Goal: Information Seeking & Learning: Learn about a topic

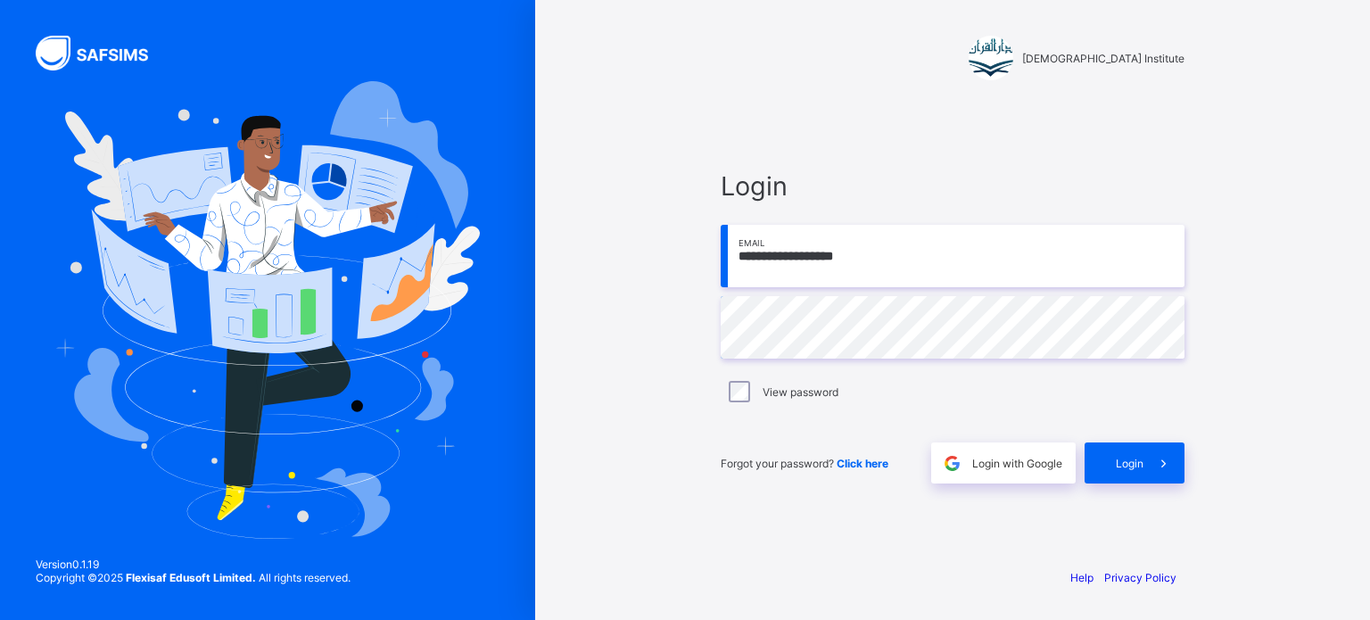
click at [860, 251] on input "**********" at bounding box center [953, 256] width 464 height 62
type input "**********"
click at [1146, 461] on span at bounding box center [1164, 463] width 41 height 41
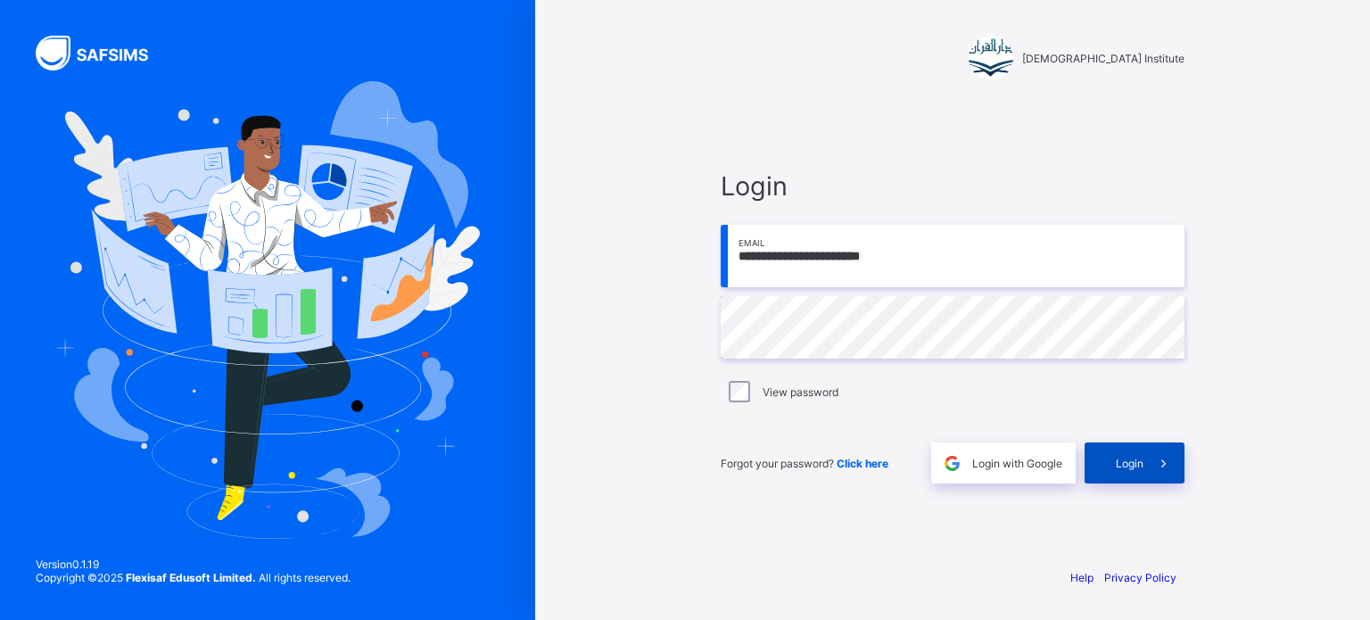
click at [1121, 462] on span "Login" at bounding box center [1130, 463] width 28 height 13
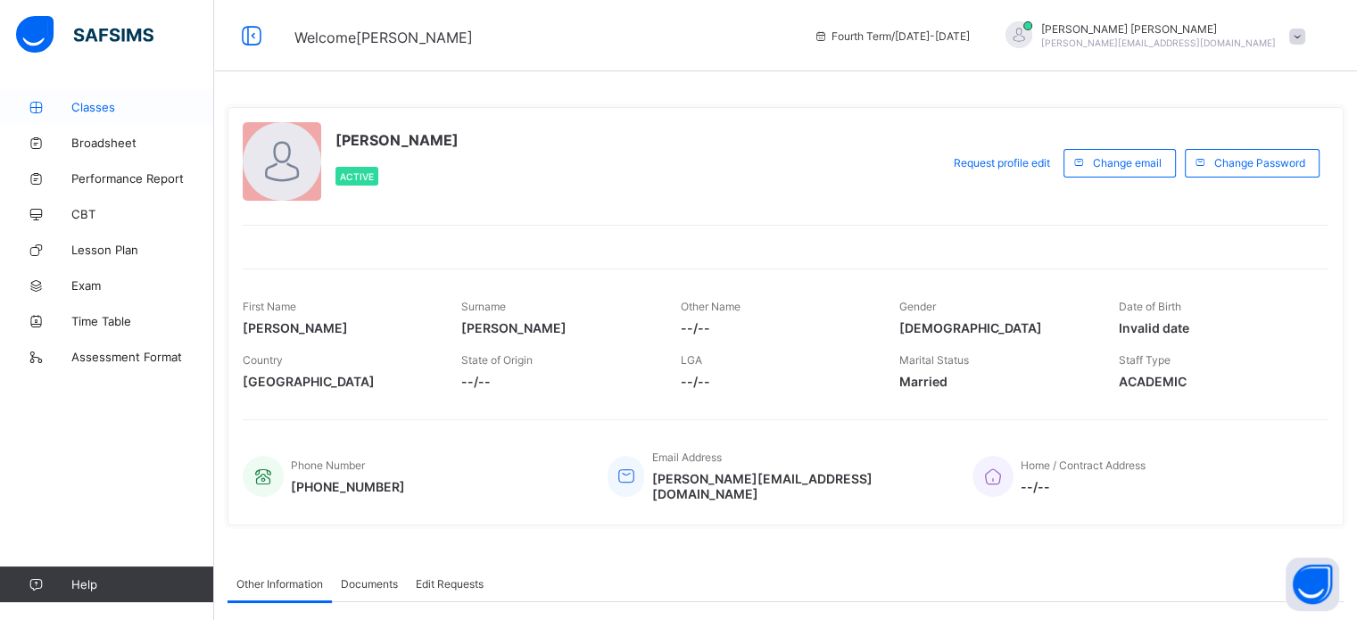
click at [77, 122] on link "Classes" at bounding box center [107, 107] width 214 height 36
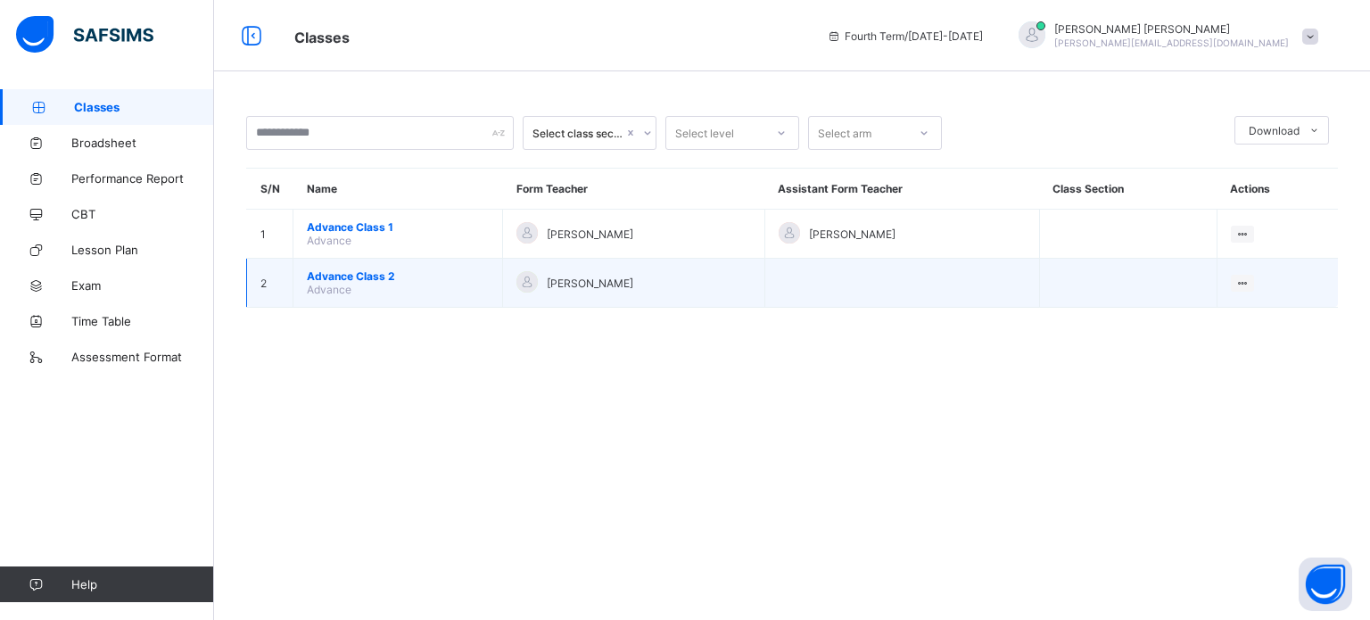
click at [363, 278] on span "Advance Class 2" at bounding box center [398, 275] width 182 height 13
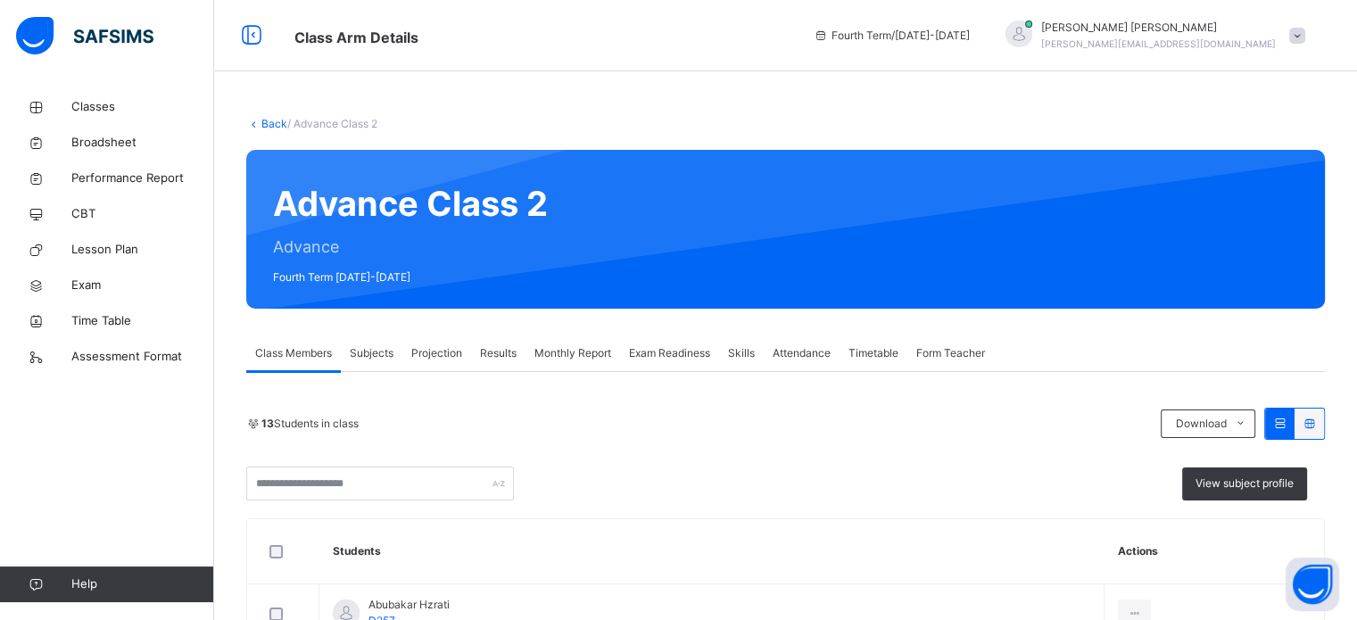
click at [451, 343] on div "Projection" at bounding box center [436, 353] width 69 height 36
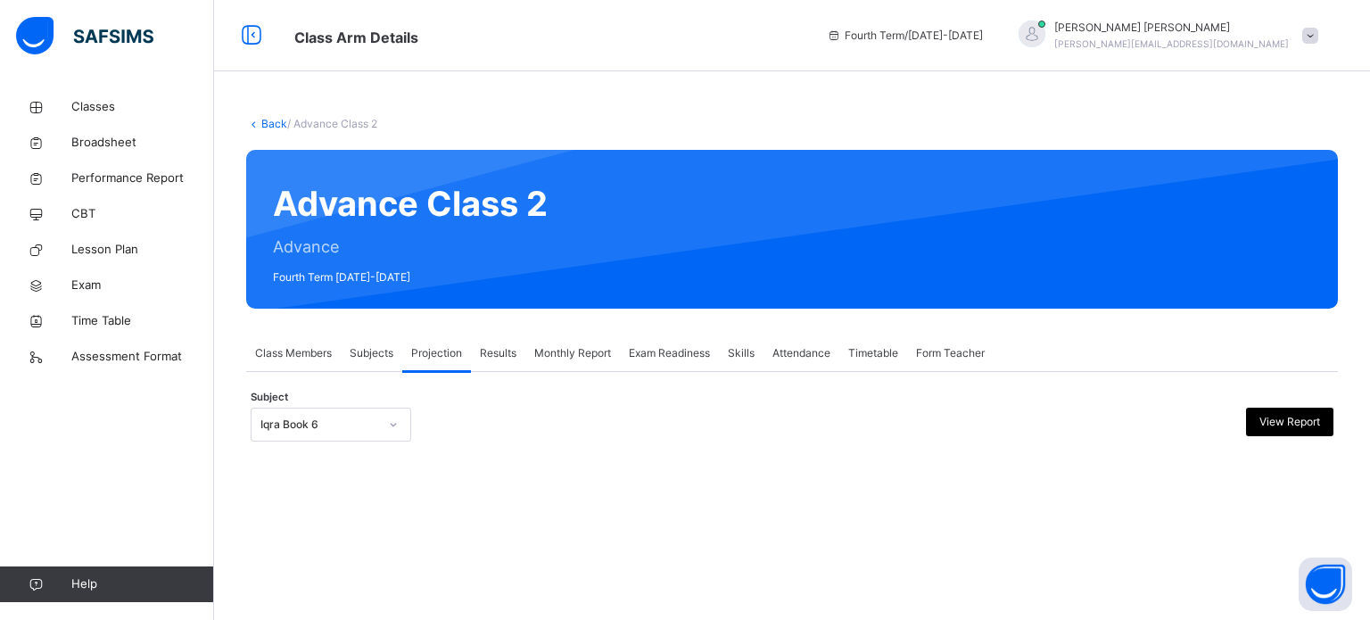
click at [500, 355] on span "Results" at bounding box center [498, 353] width 37 height 16
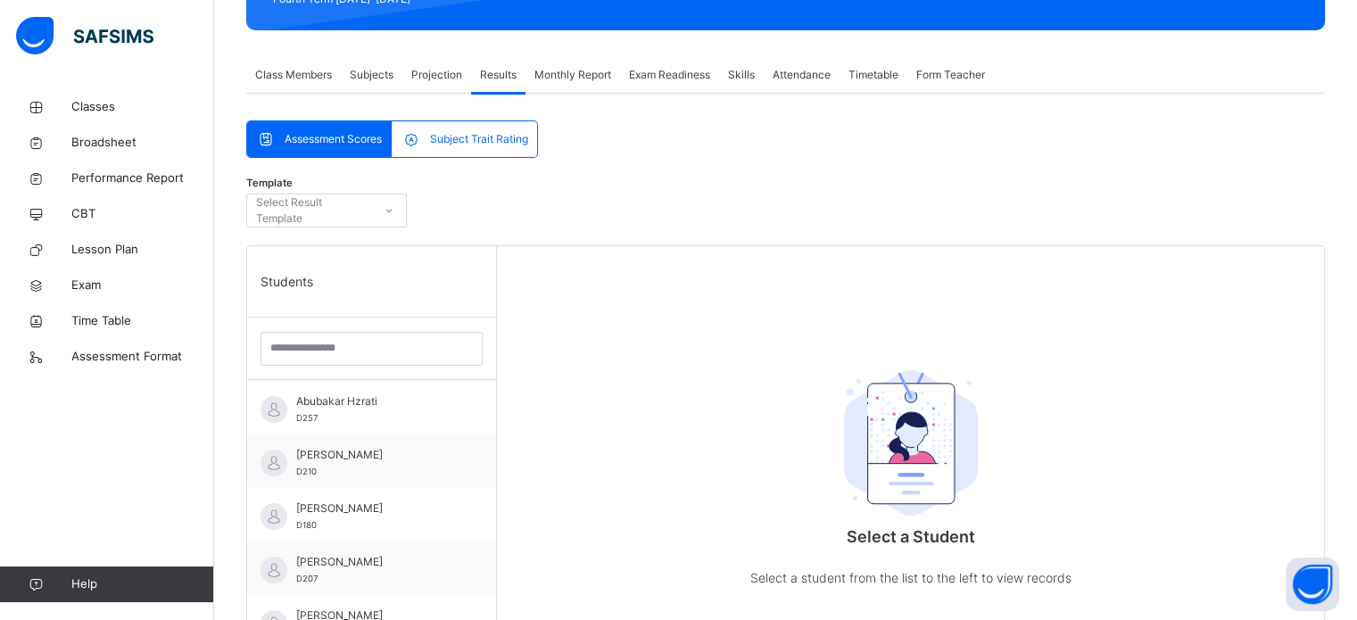
scroll to position [300, 0]
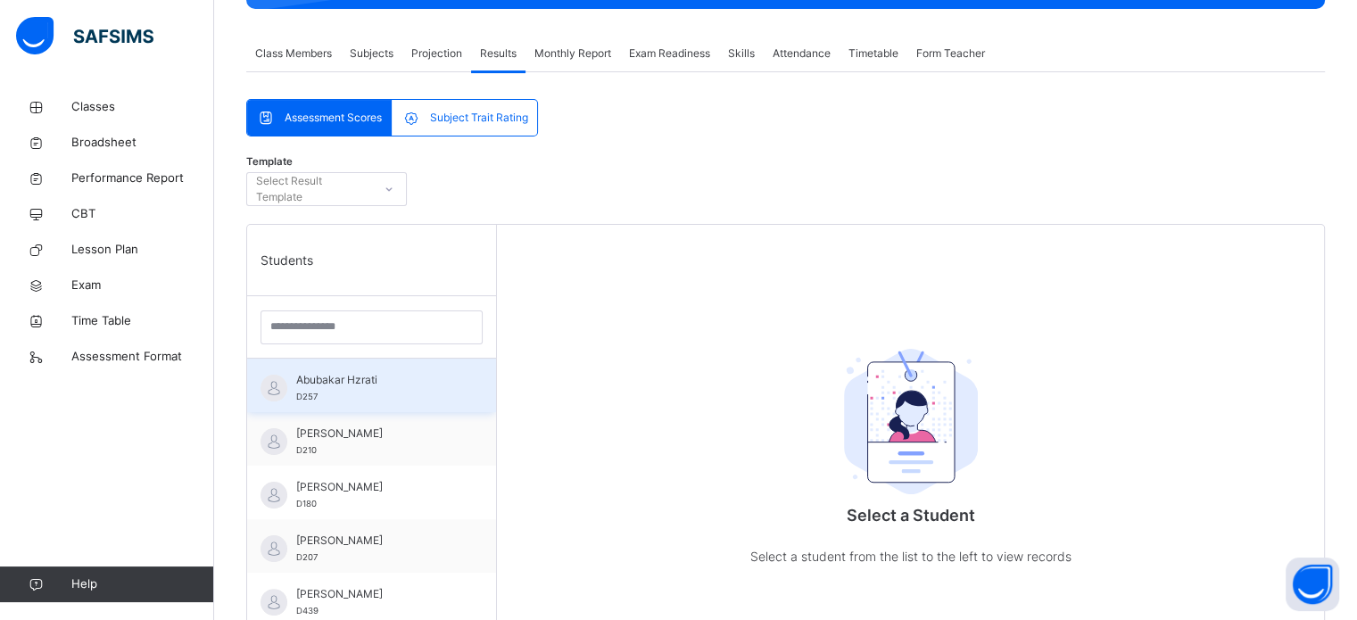
click at [350, 360] on div "Abubakar Hzrati D257" at bounding box center [371, 386] width 249 height 54
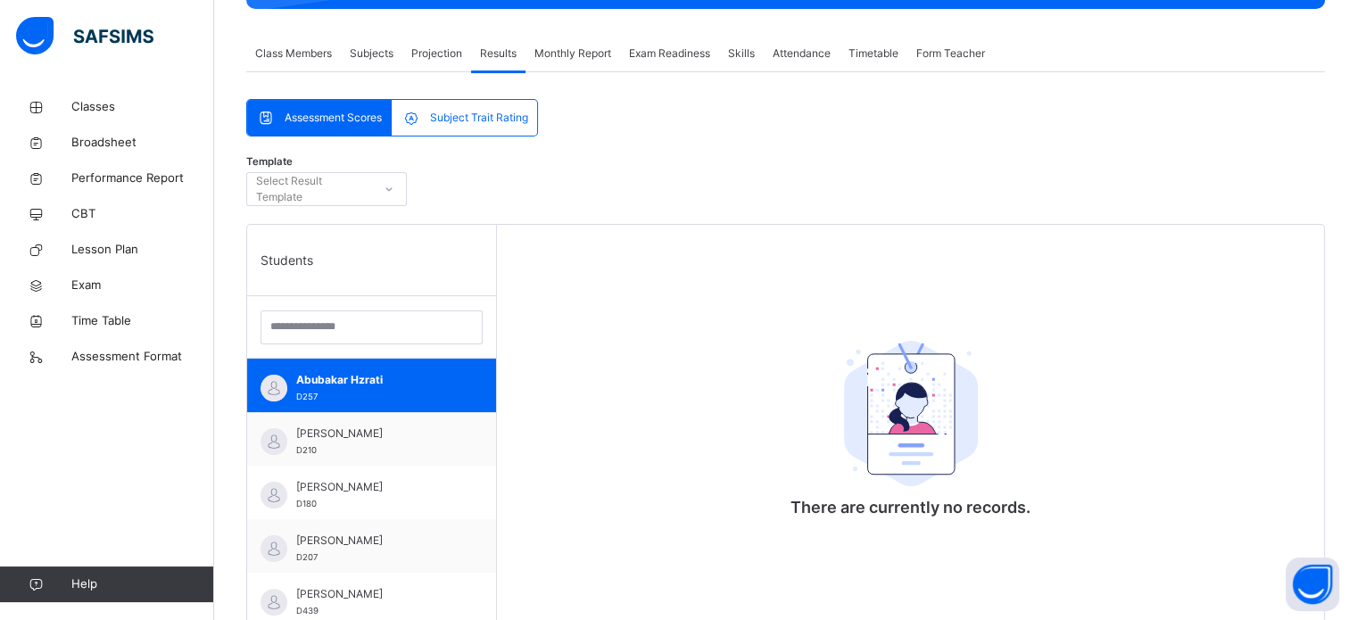
click at [688, 49] on span "Exam Readiness" at bounding box center [669, 53] width 81 height 16
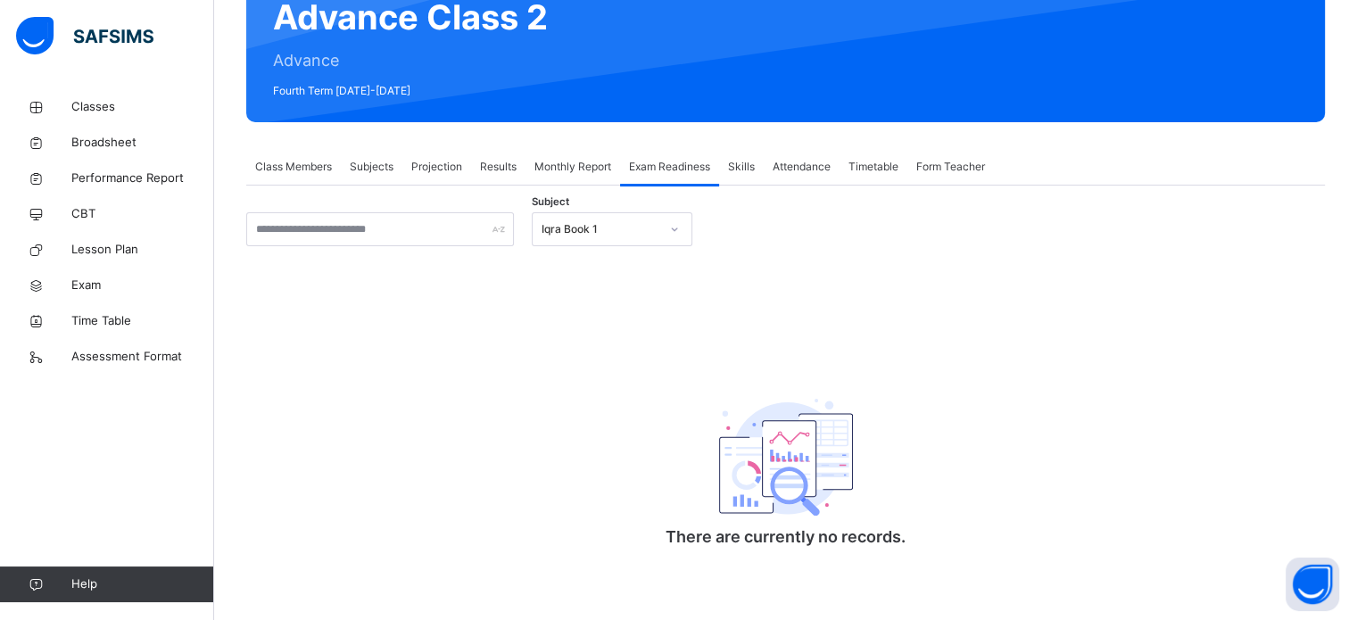
scroll to position [187, 0]
click at [750, 160] on span "Skills" at bounding box center [741, 167] width 27 height 16
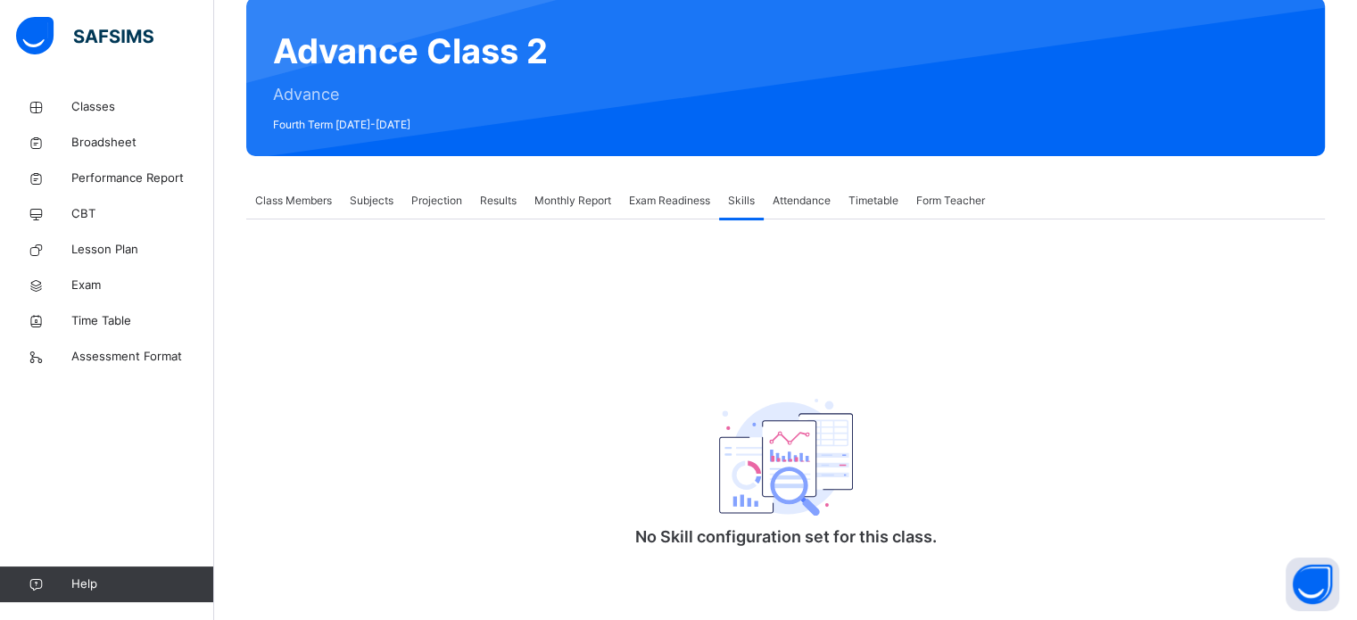
scroll to position [153, 0]
click at [812, 203] on span "Attendance" at bounding box center [802, 201] width 58 height 16
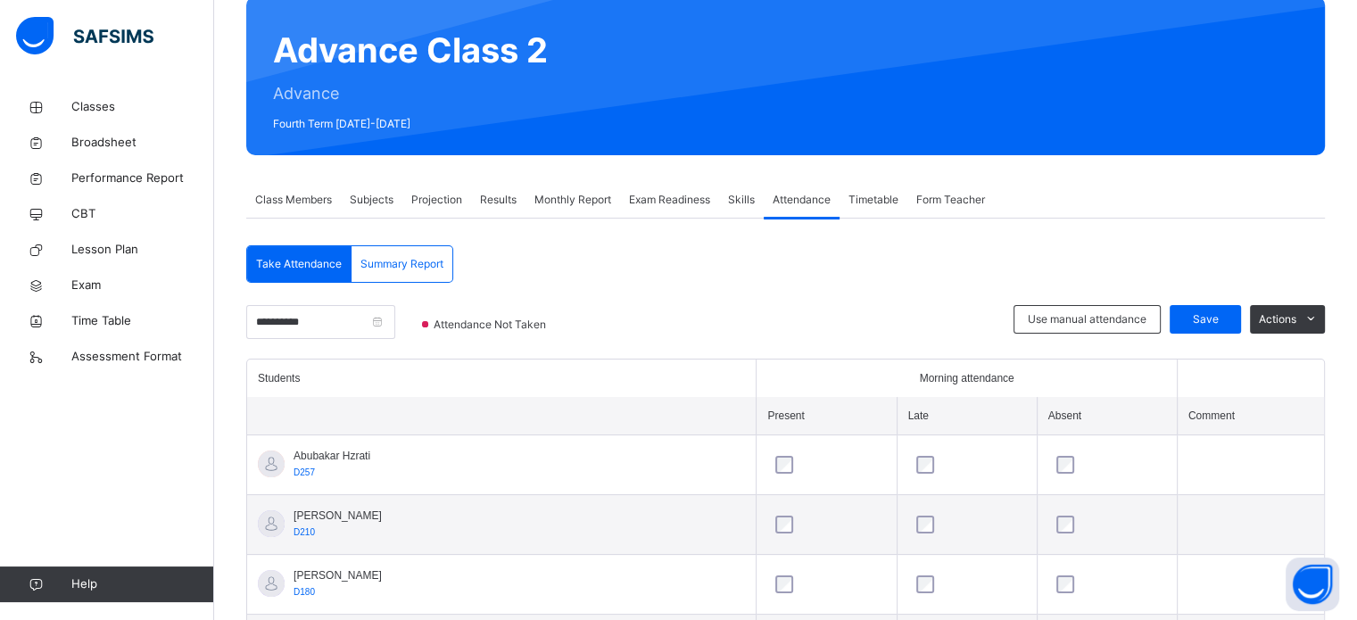
scroll to position [300, 0]
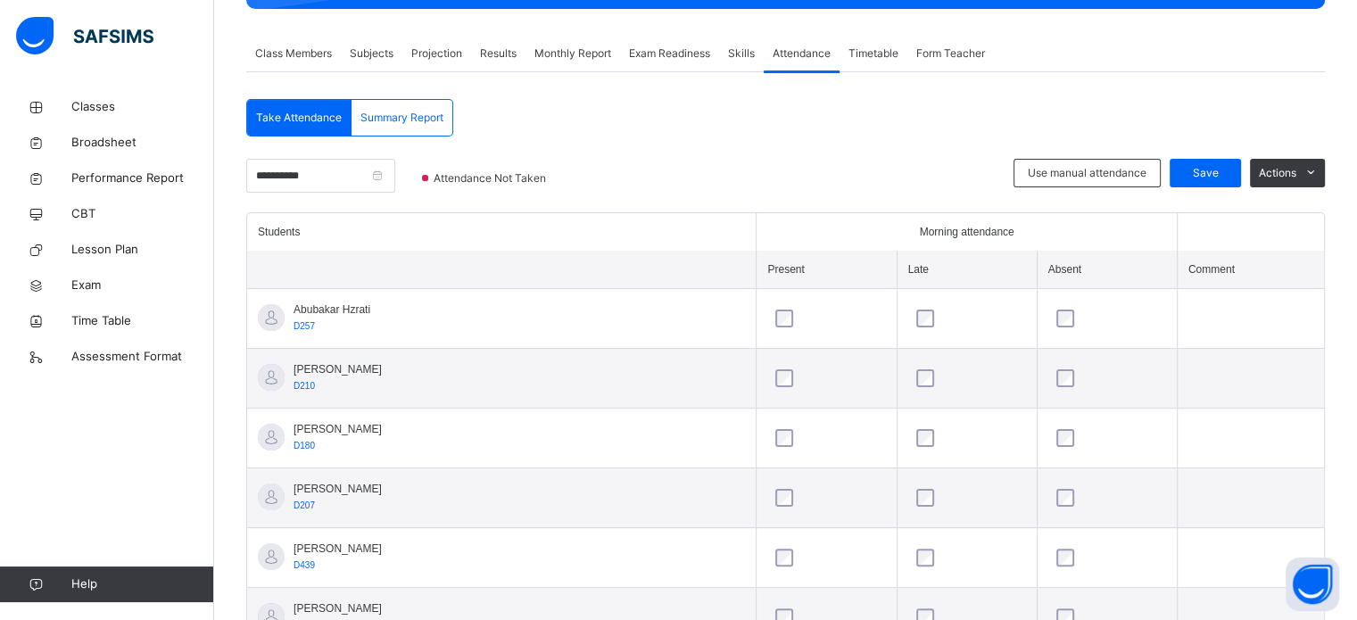
click at [956, 47] on span "Form Teacher" at bounding box center [950, 53] width 69 height 16
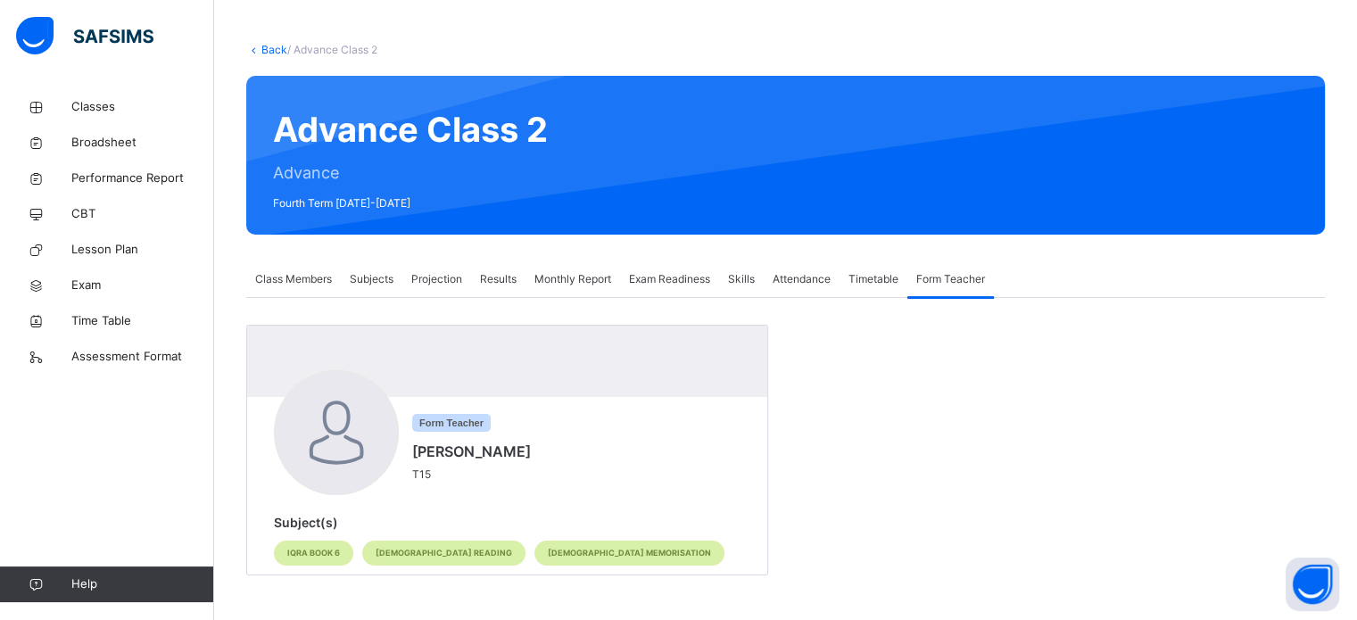
scroll to position [73, 0]
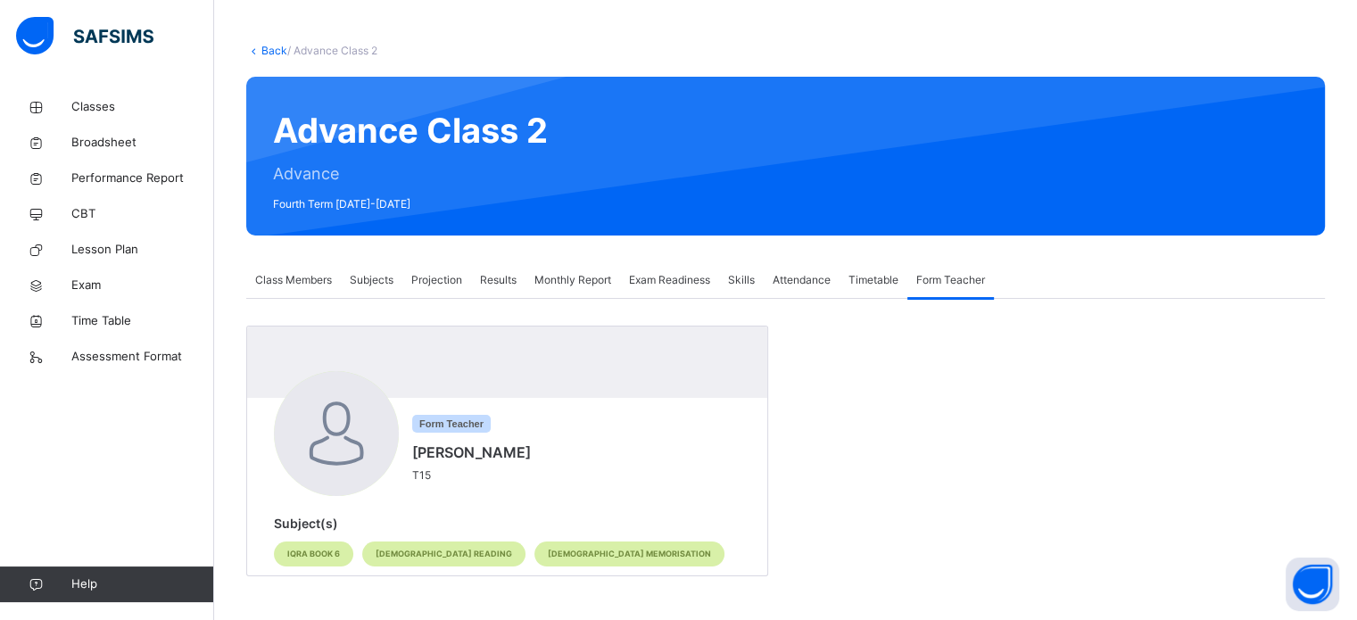
click at [329, 286] on span "Class Members" at bounding box center [293, 280] width 77 height 16
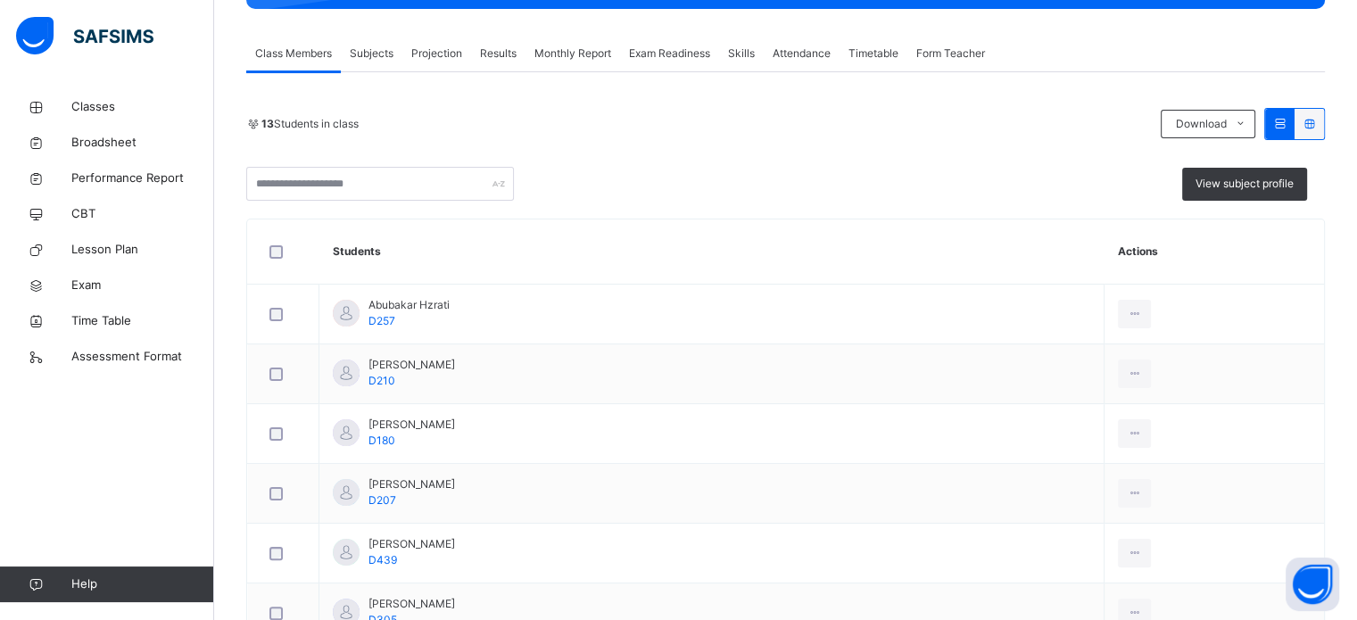
click at [379, 54] on span "Subjects" at bounding box center [372, 53] width 44 height 16
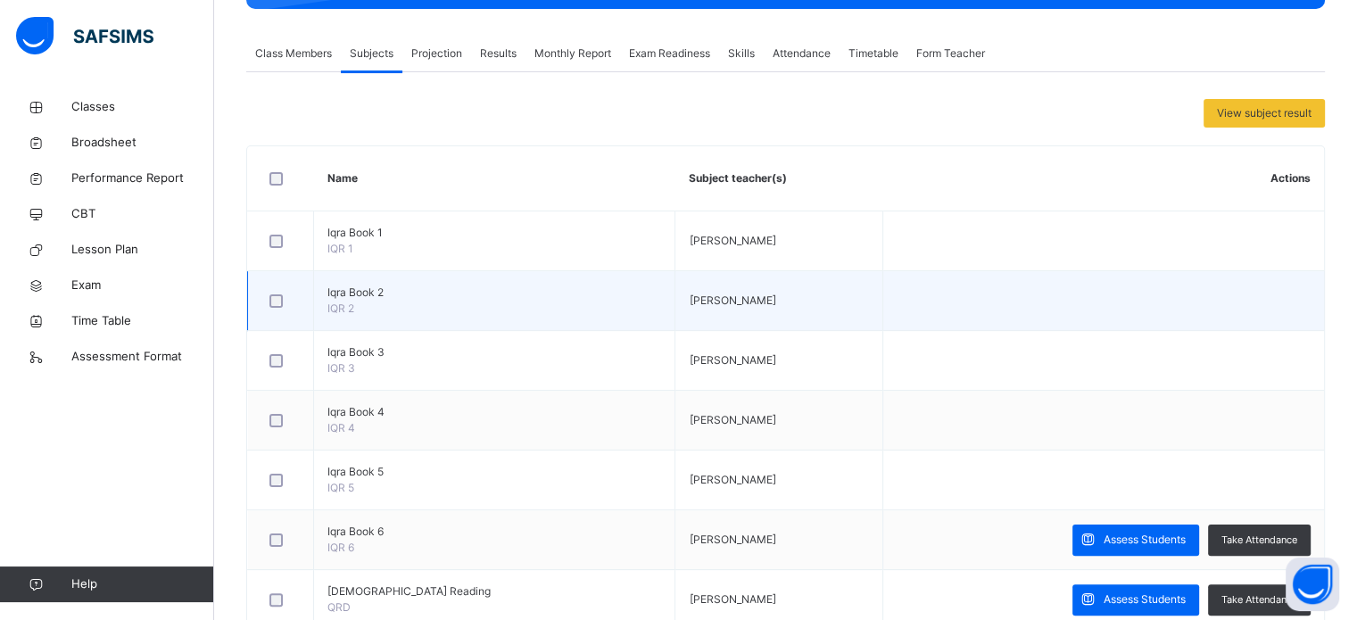
scroll to position [411, 0]
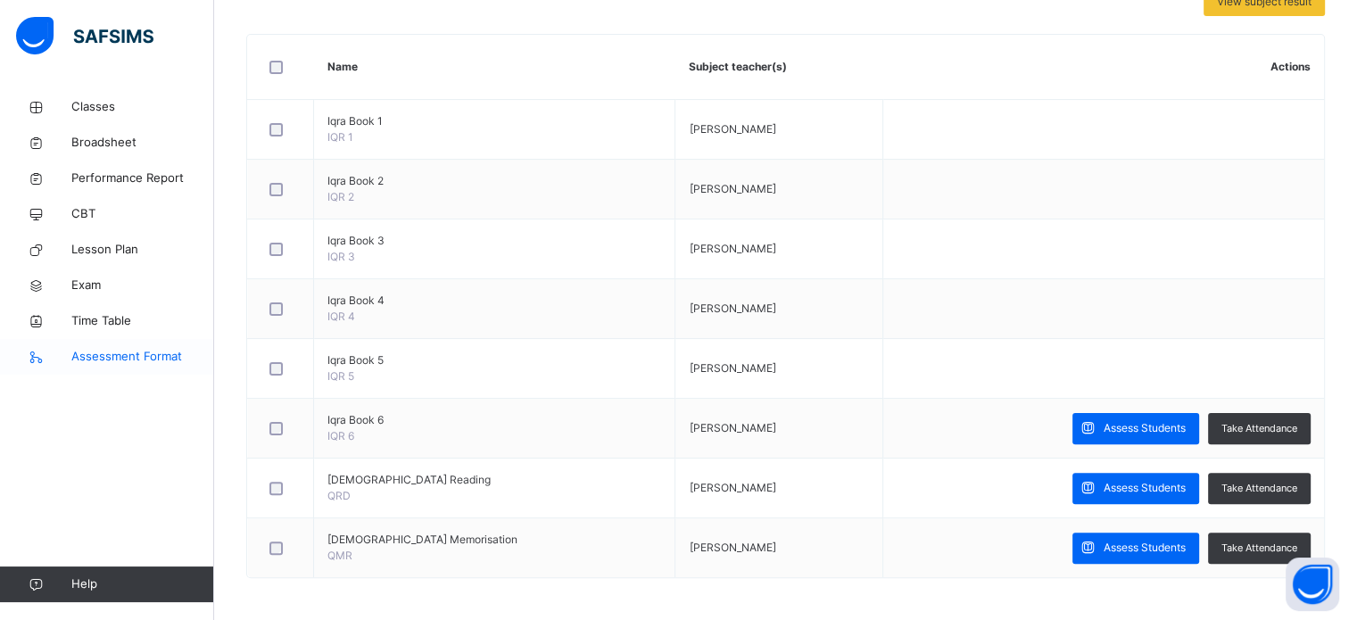
click at [87, 356] on span "Assessment Format" at bounding box center [142, 357] width 143 height 18
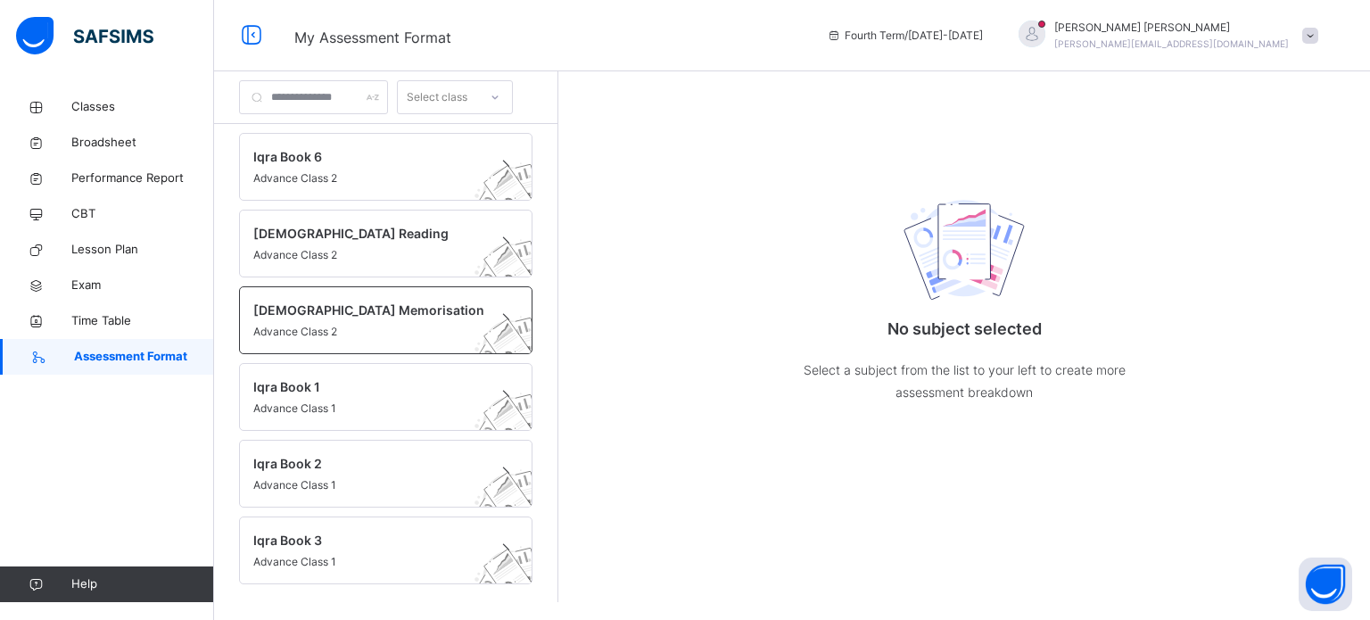
click at [387, 297] on div "[DEMOGRAPHIC_DATA] Memorisation Advance Class 2" at bounding box center [386, 320] width 294 height 68
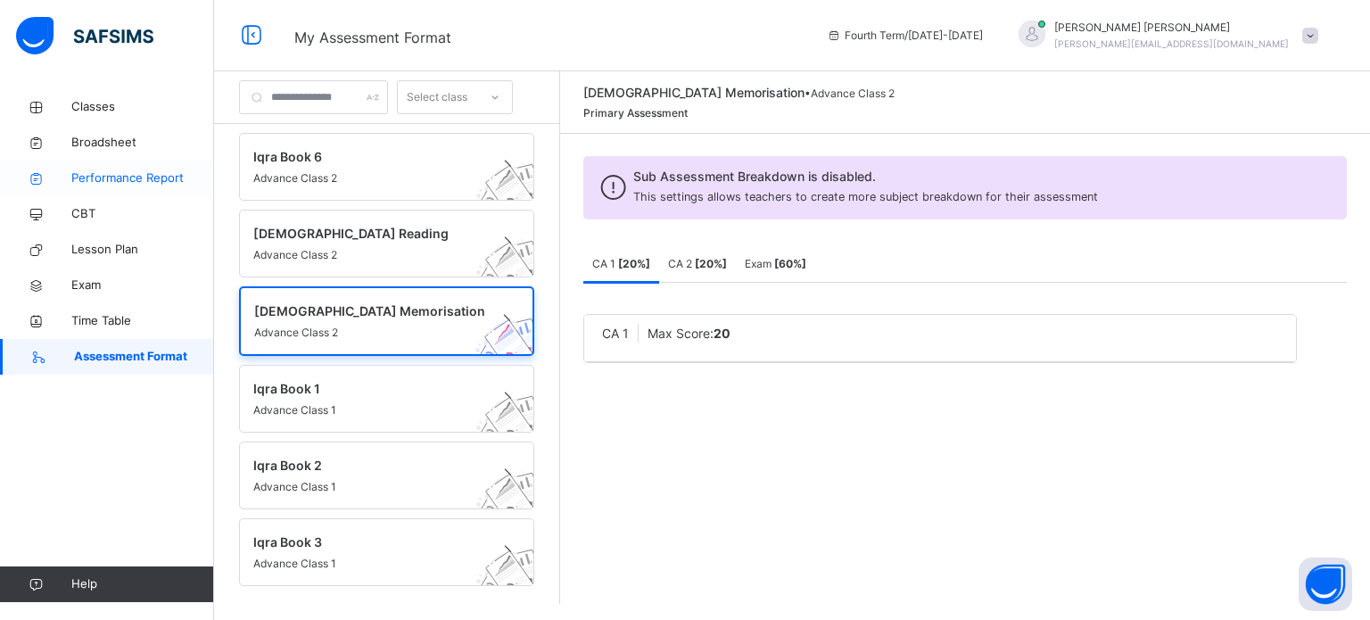
click at [92, 168] on link "Performance Report" at bounding box center [107, 179] width 214 height 36
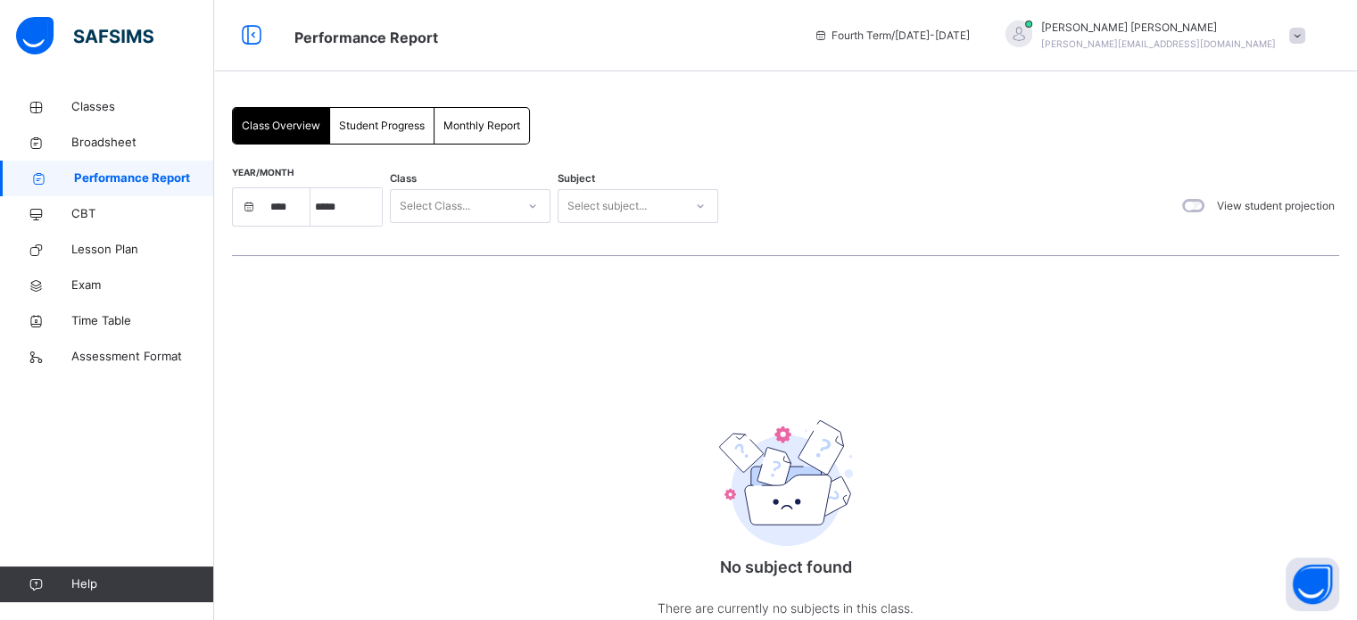
select select "****"
select select "*"
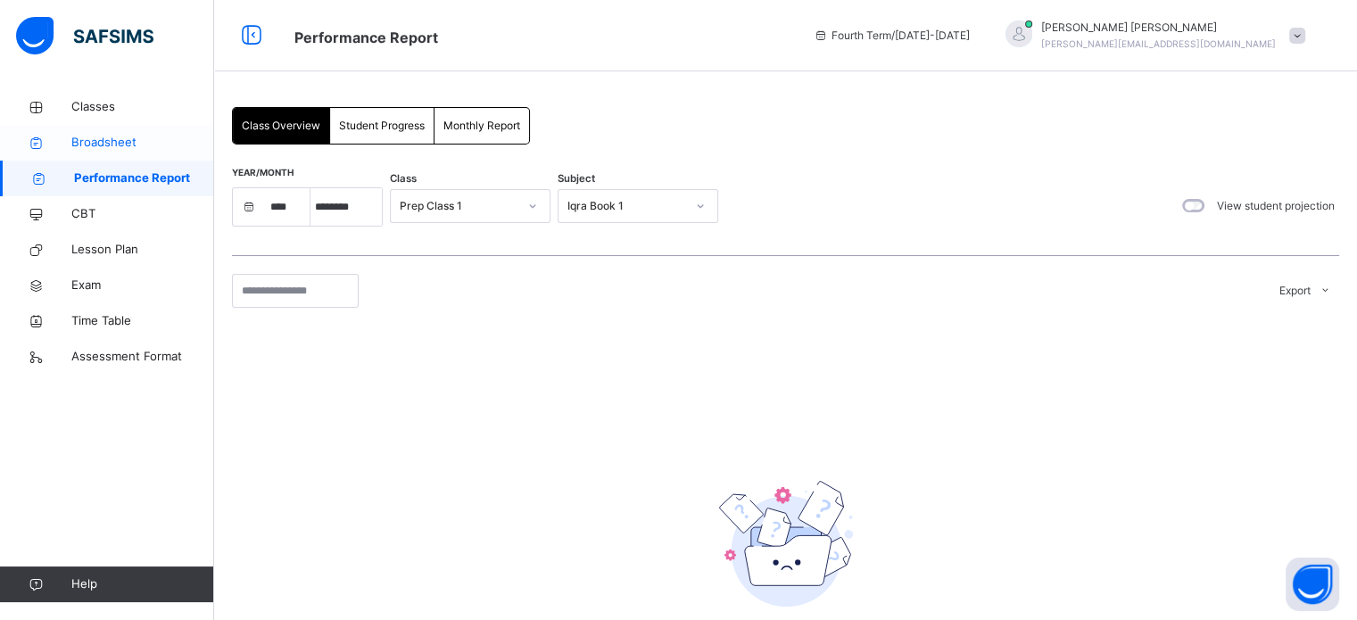
click at [84, 138] on span "Broadsheet" at bounding box center [142, 143] width 143 height 18
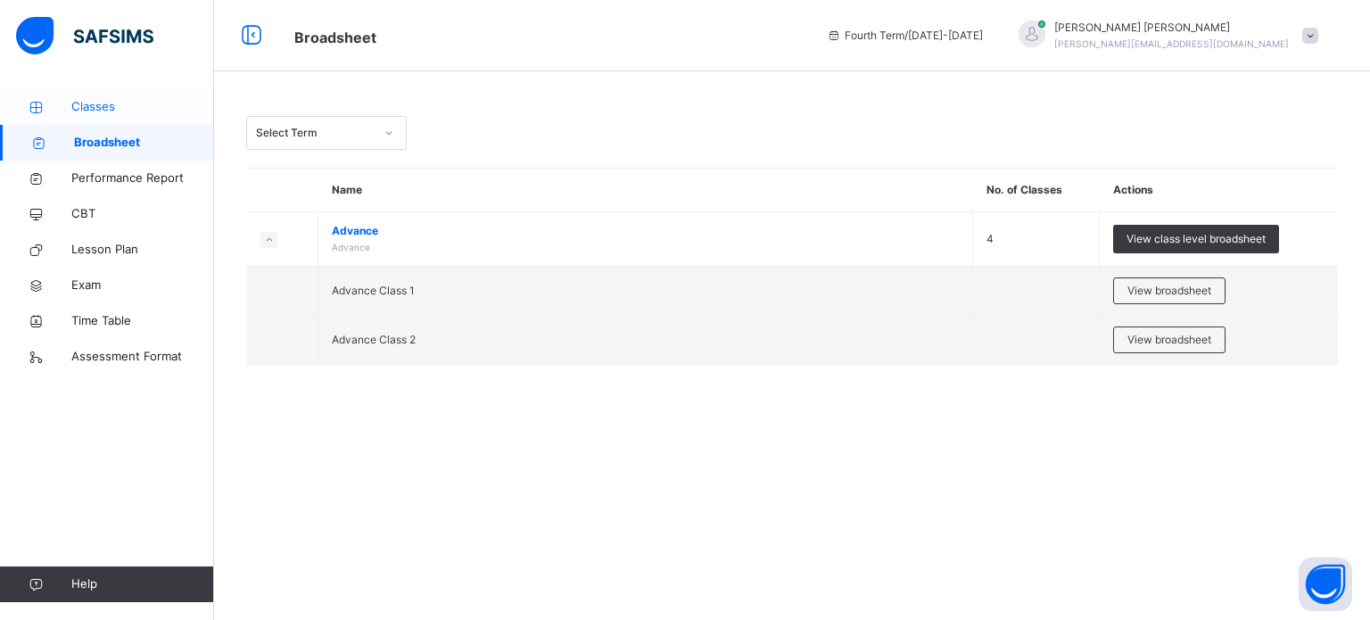
click at [86, 99] on span "Classes" at bounding box center [142, 107] width 143 height 18
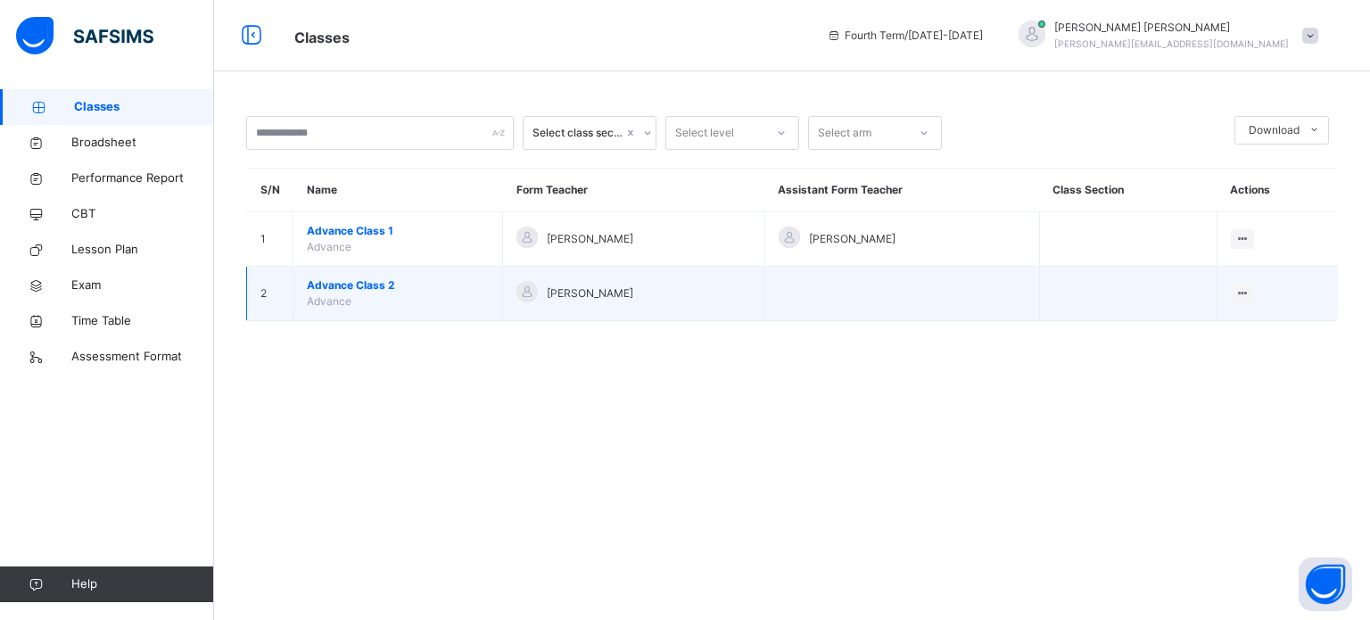
click at [368, 285] on span "Advance Class 2" at bounding box center [398, 285] width 182 height 16
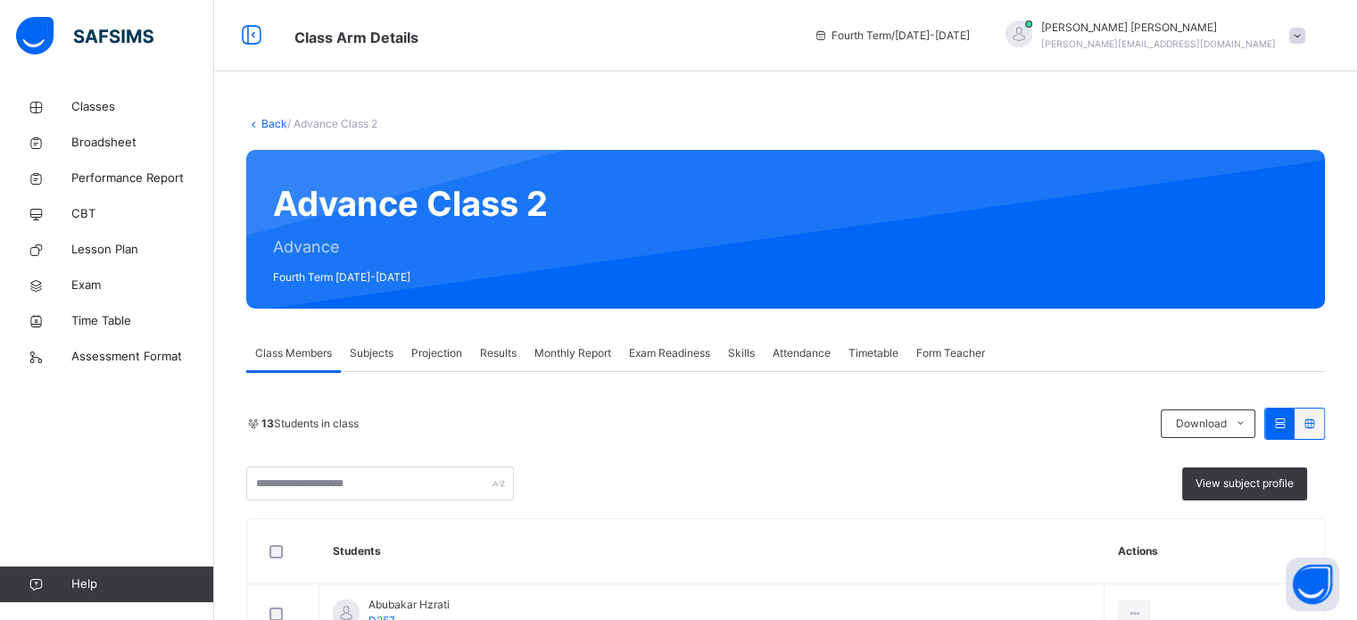
scroll to position [275, 0]
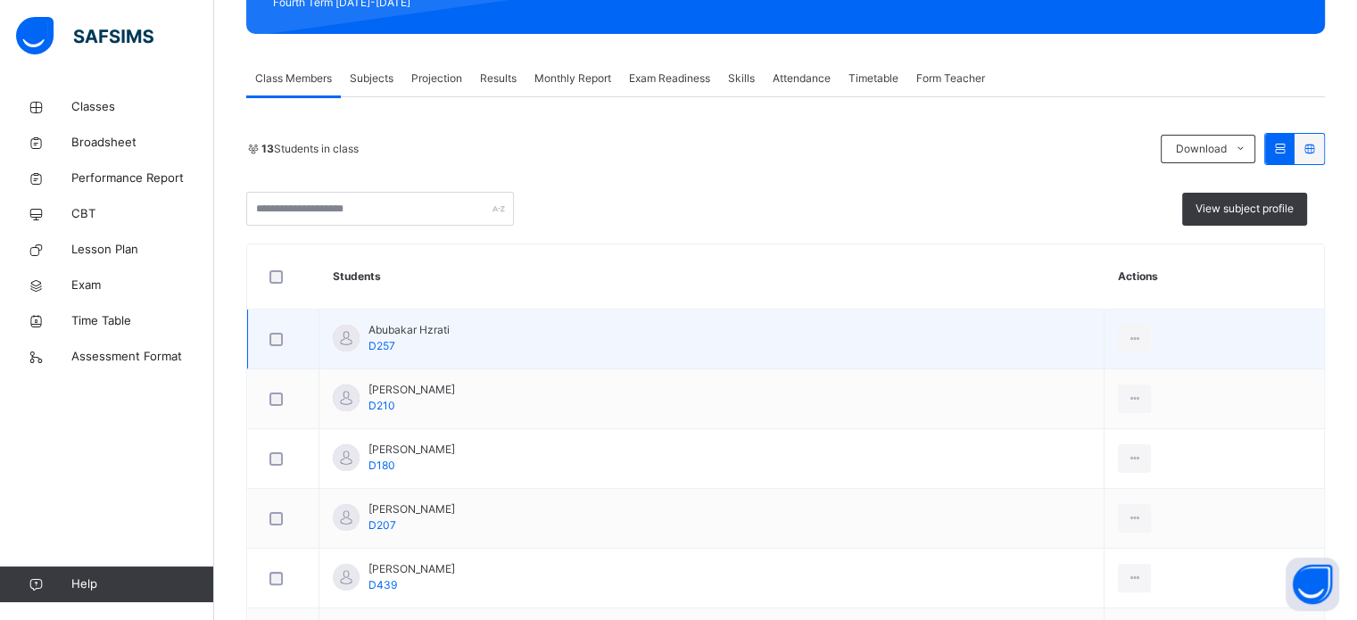
click at [401, 337] on div "Abubakar Hzrati D257" at bounding box center [408, 338] width 81 height 32
click at [1156, 330] on td at bounding box center [1213, 340] width 219 height 60
click at [1146, 332] on div at bounding box center [1134, 339] width 33 height 29
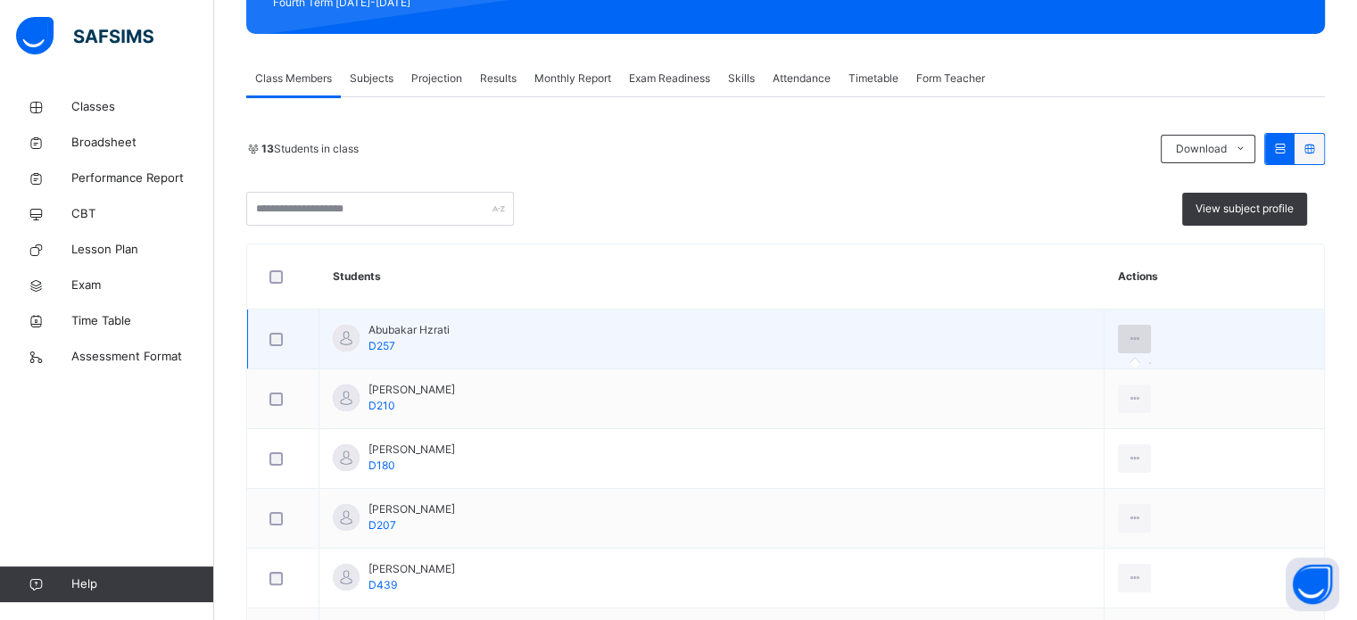
click at [1146, 332] on div at bounding box center [1134, 339] width 33 height 29
click at [1136, 333] on icon at bounding box center [1134, 339] width 15 height 16
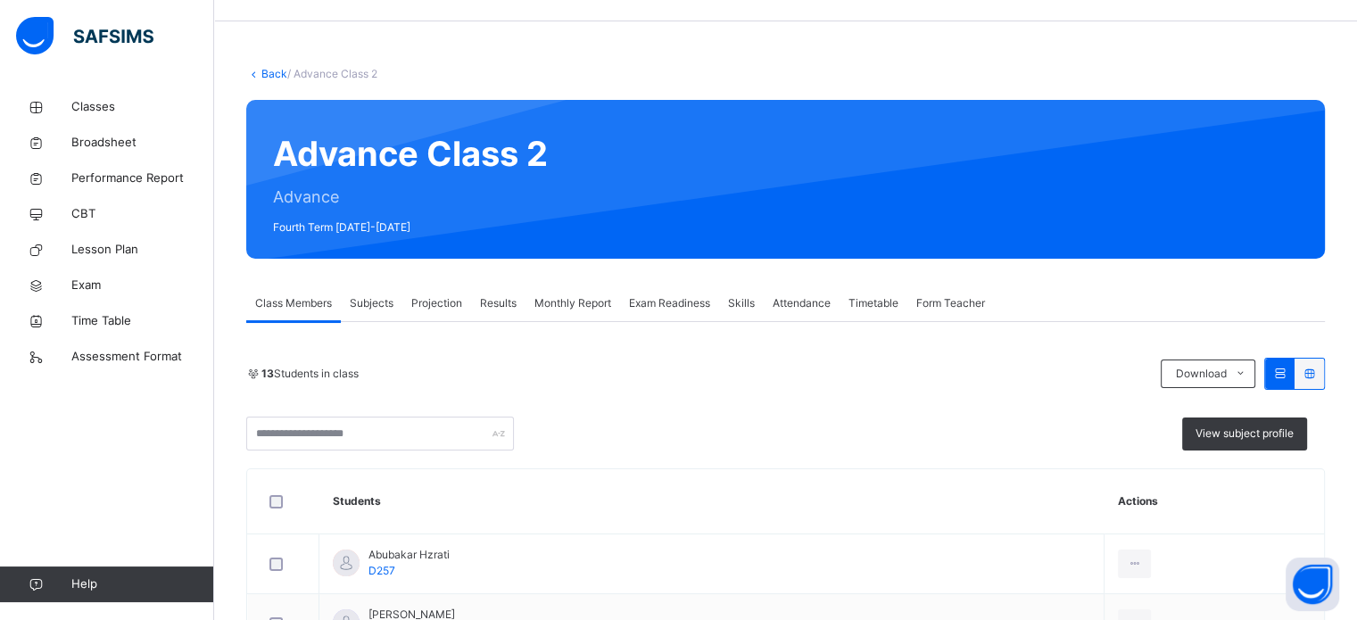
scroll to position [57, 0]
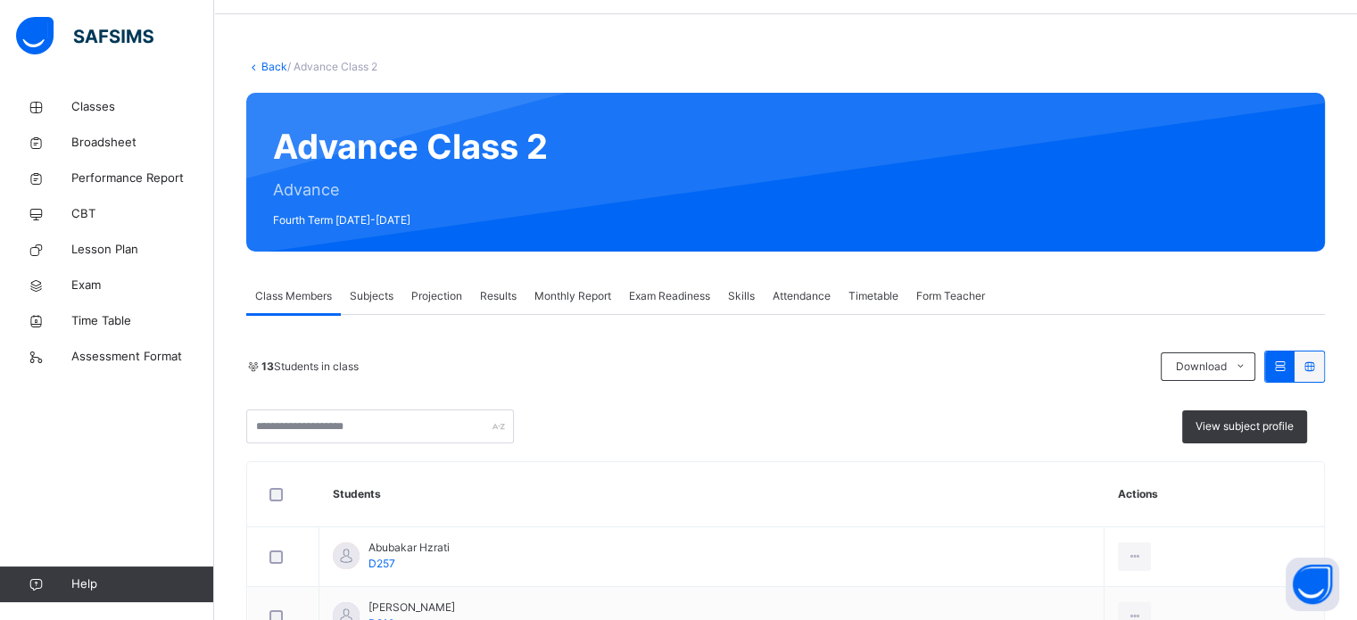
click at [365, 289] on span "Subjects" at bounding box center [372, 296] width 44 height 16
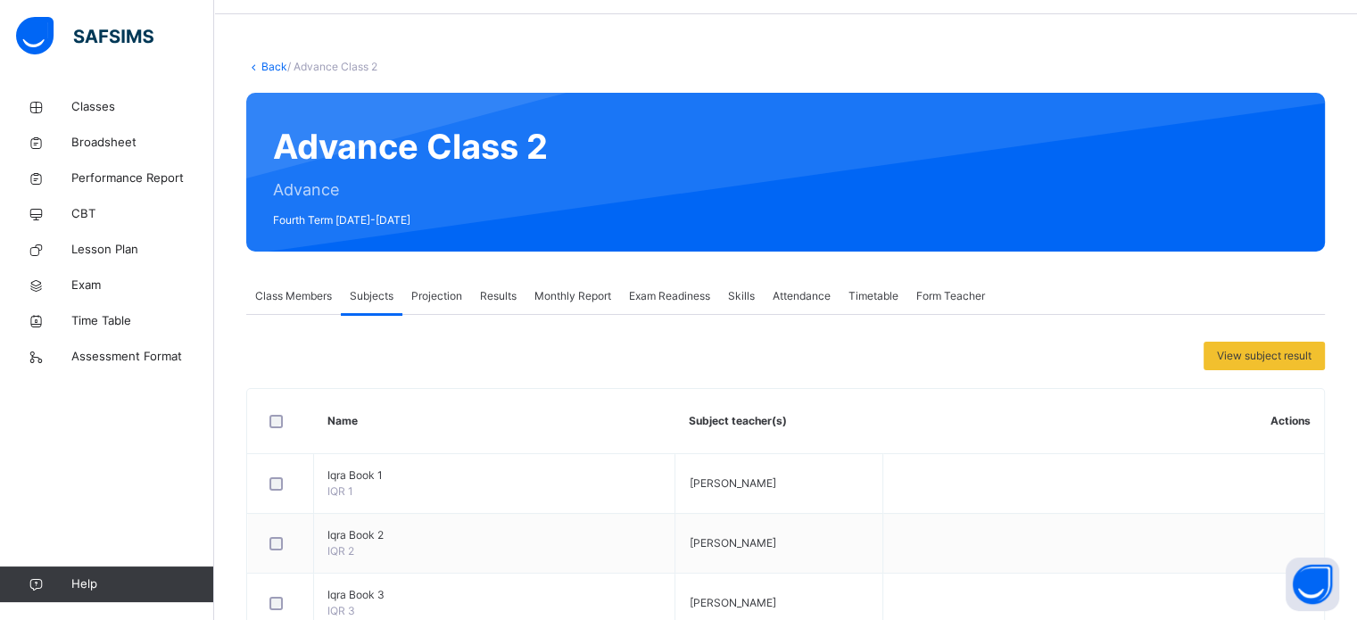
click at [432, 297] on span "Projection" at bounding box center [436, 296] width 51 height 16
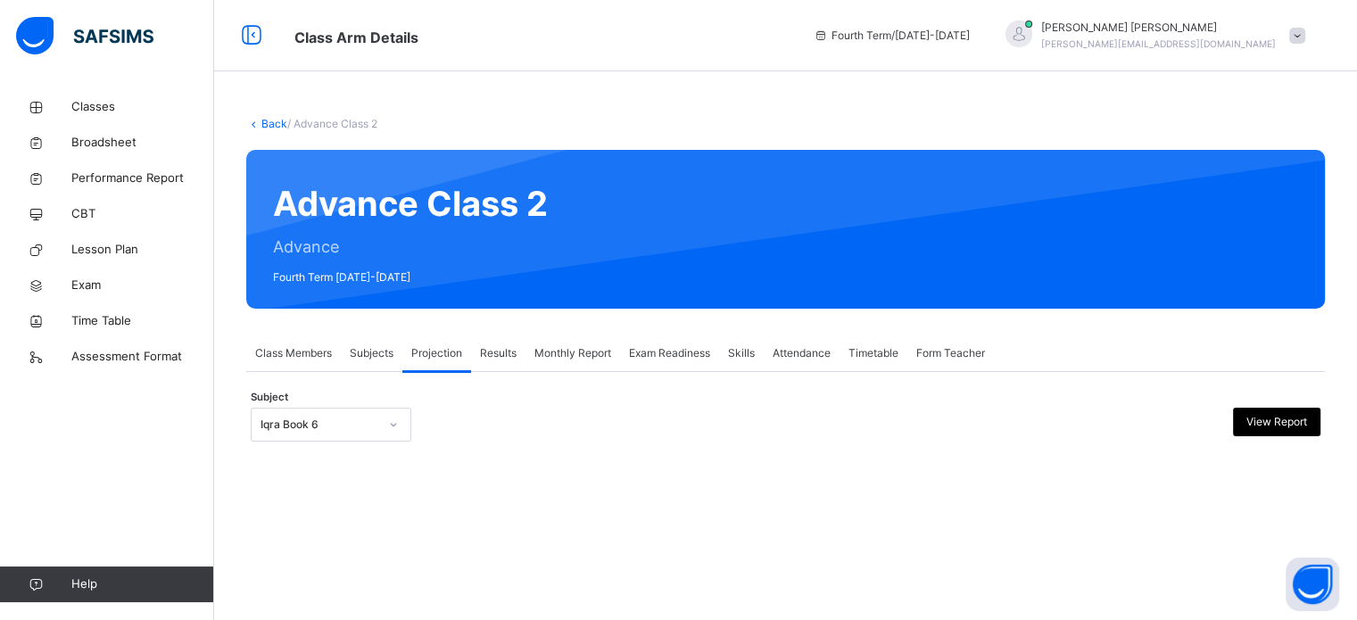
scroll to position [0, 0]
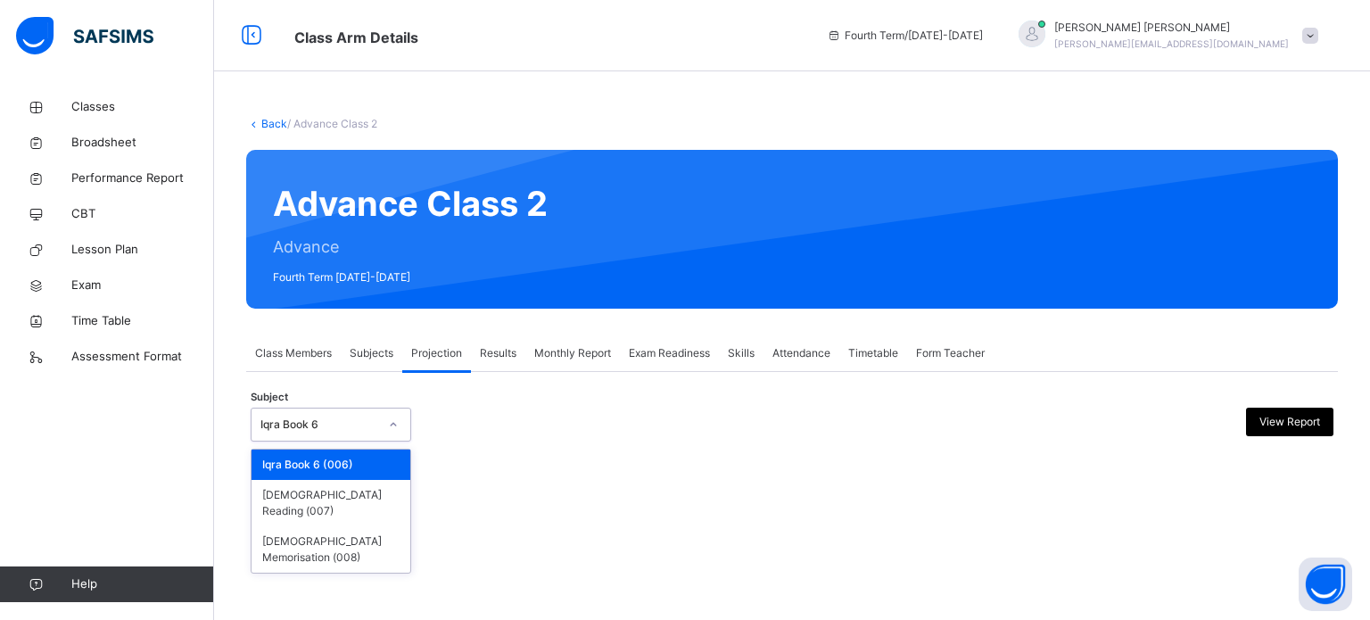
click at [393, 430] on icon at bounding box center [393, 425] width 11 height 18
click at [337, 526] on div "[DEMOGRAPHIC_DATA] Memorisation (008)" at bounding box center [331, 549] width 159 height 46
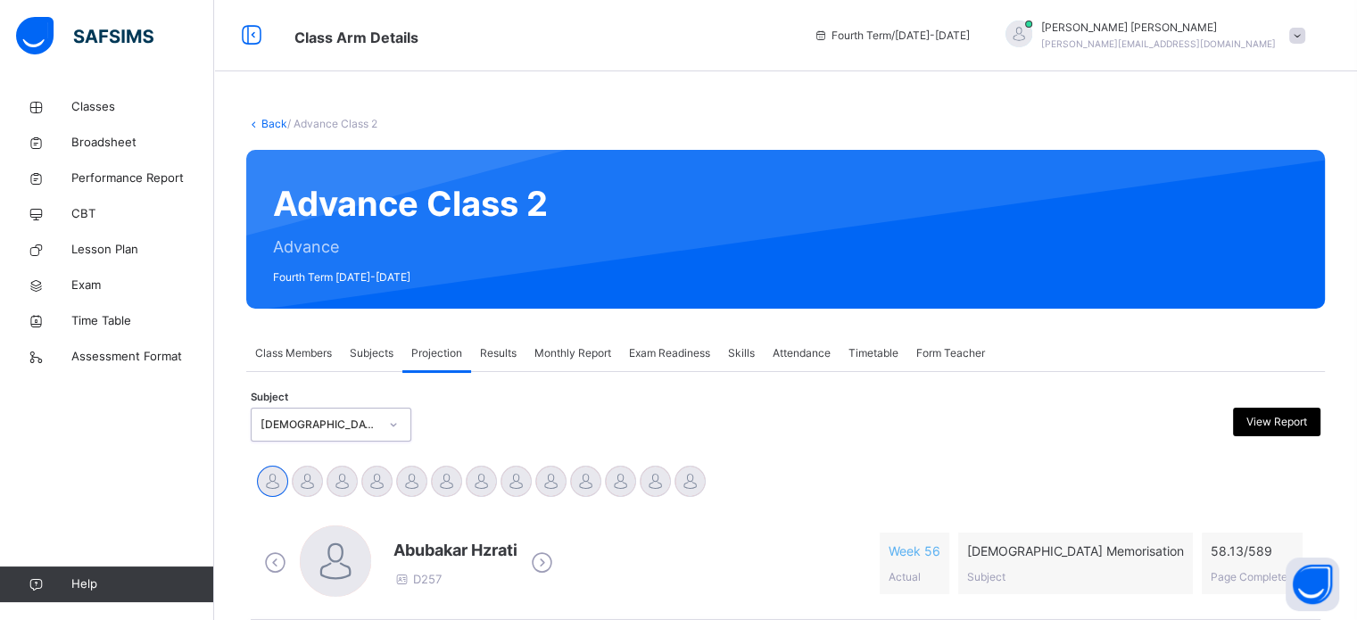
click at [494, 366] on div "Results" at bounding box center [498, 353] width 54 height 36
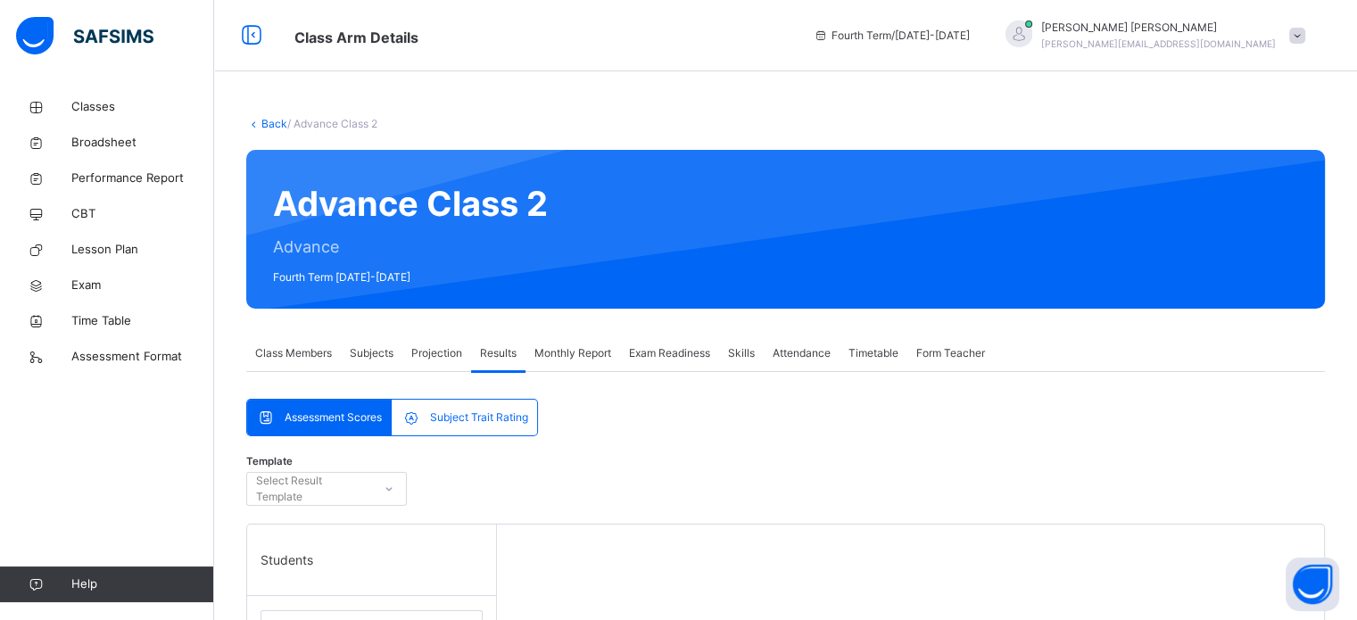
click at [610, 349] on span "Monthly Report" at bounding box center [572, 353] width 77 height 16
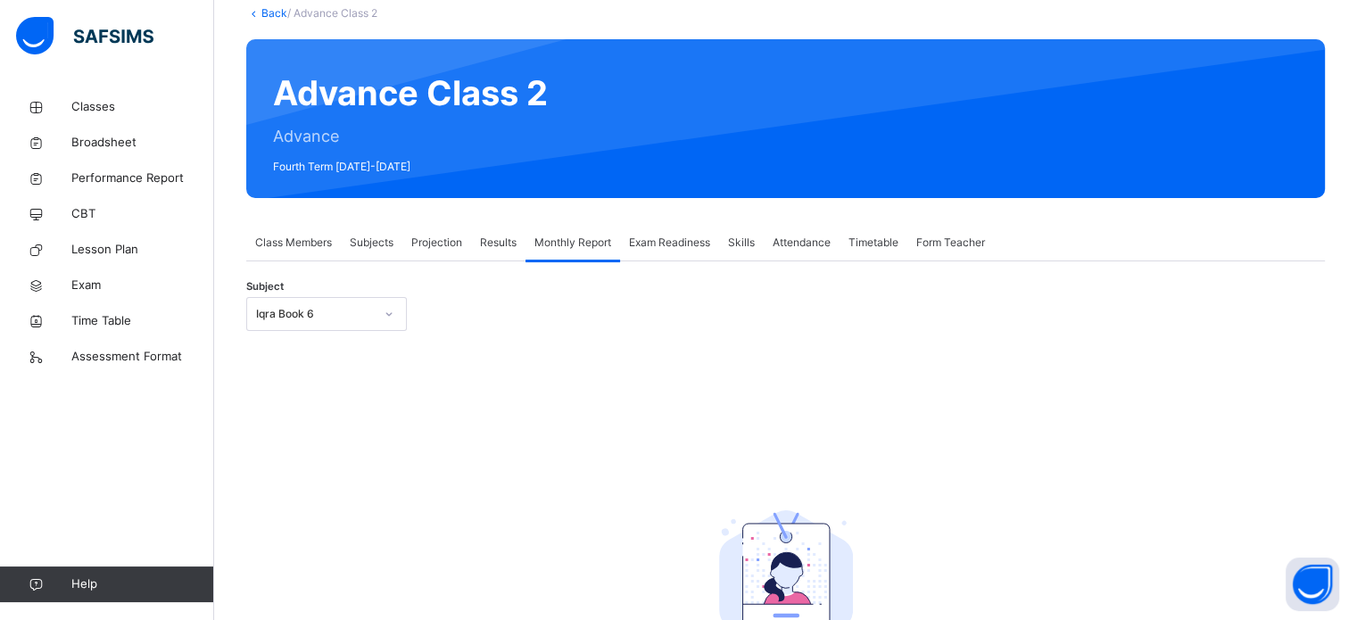
scroll to position [114, 0]
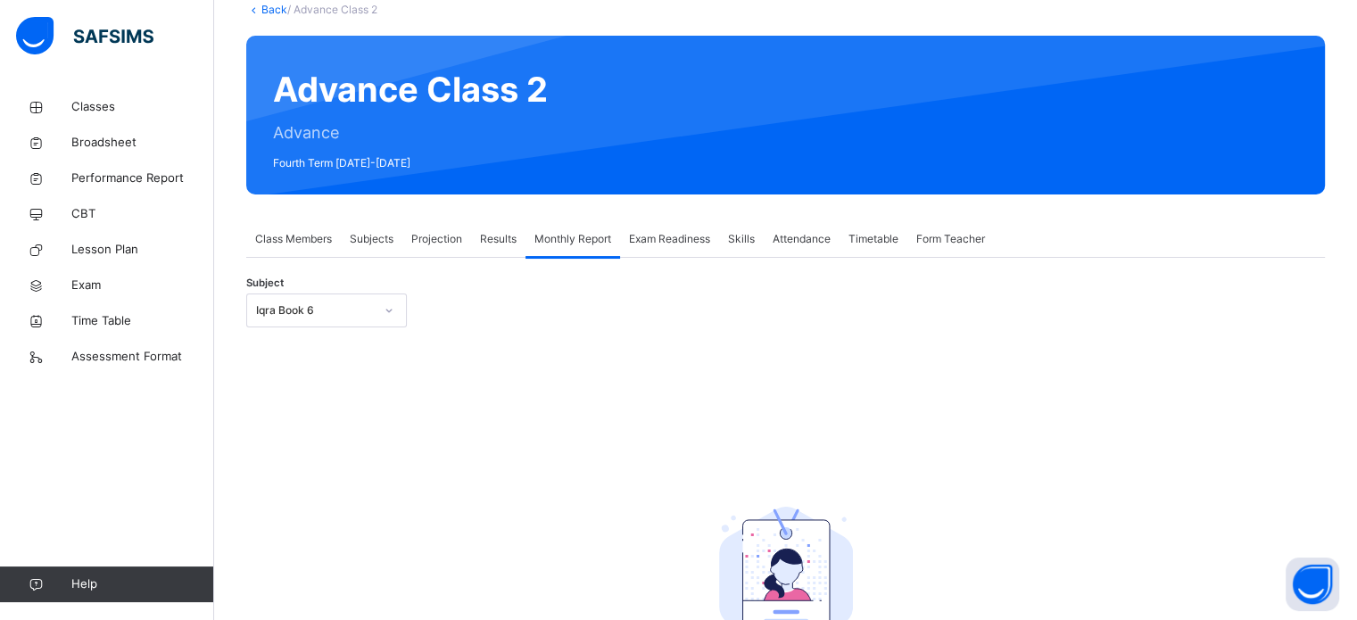
click at [699, 225] on div "Exam Readiness" at bounding box center [669, 239] width 99 height 36
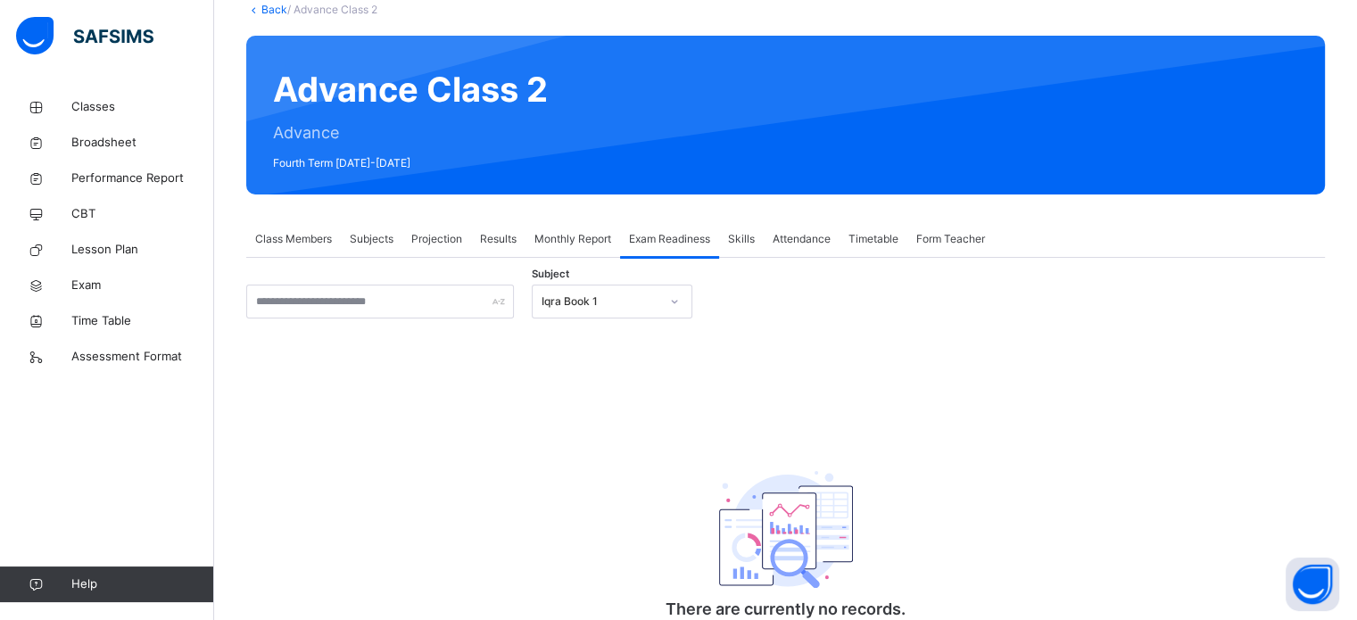
click at [784, 241] on span "Attendance" at bounding box center [802, 239] width 58 height 16
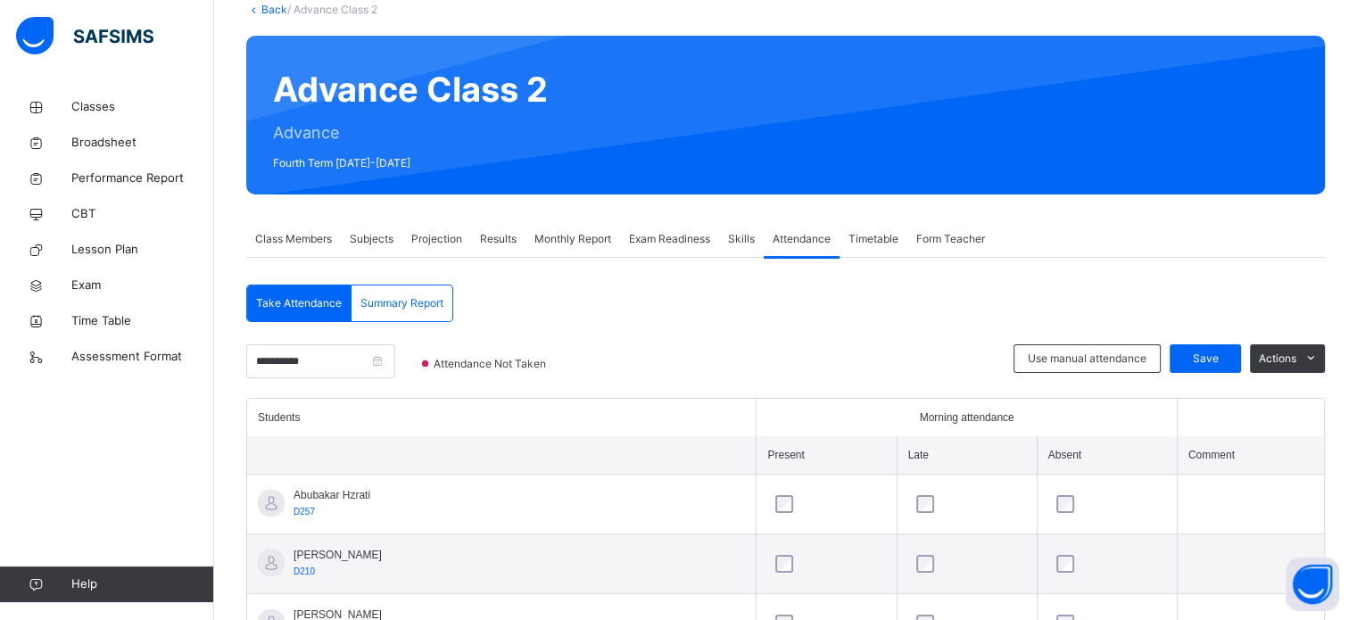
click at [749, 244] on span "Skills" at bounding box center [741, 239] width 27 height 16
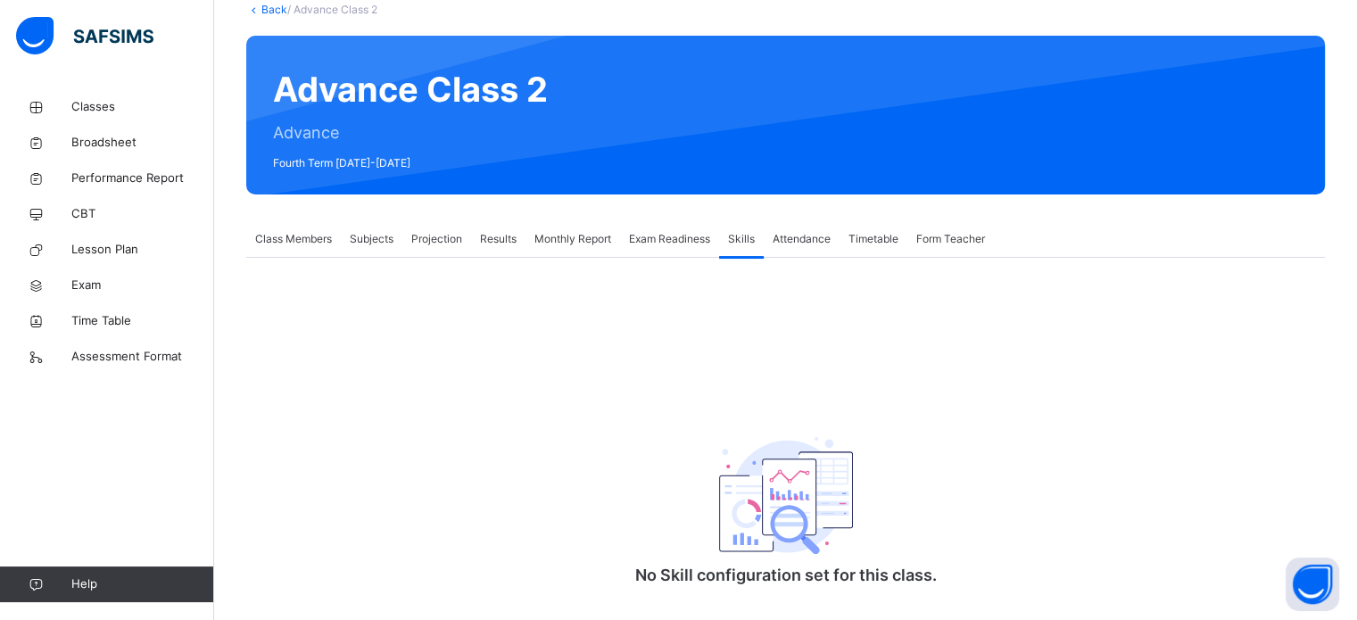
click at [799, 245] on span "Attendance" at bounding box center [802, 239] width 58 height 16
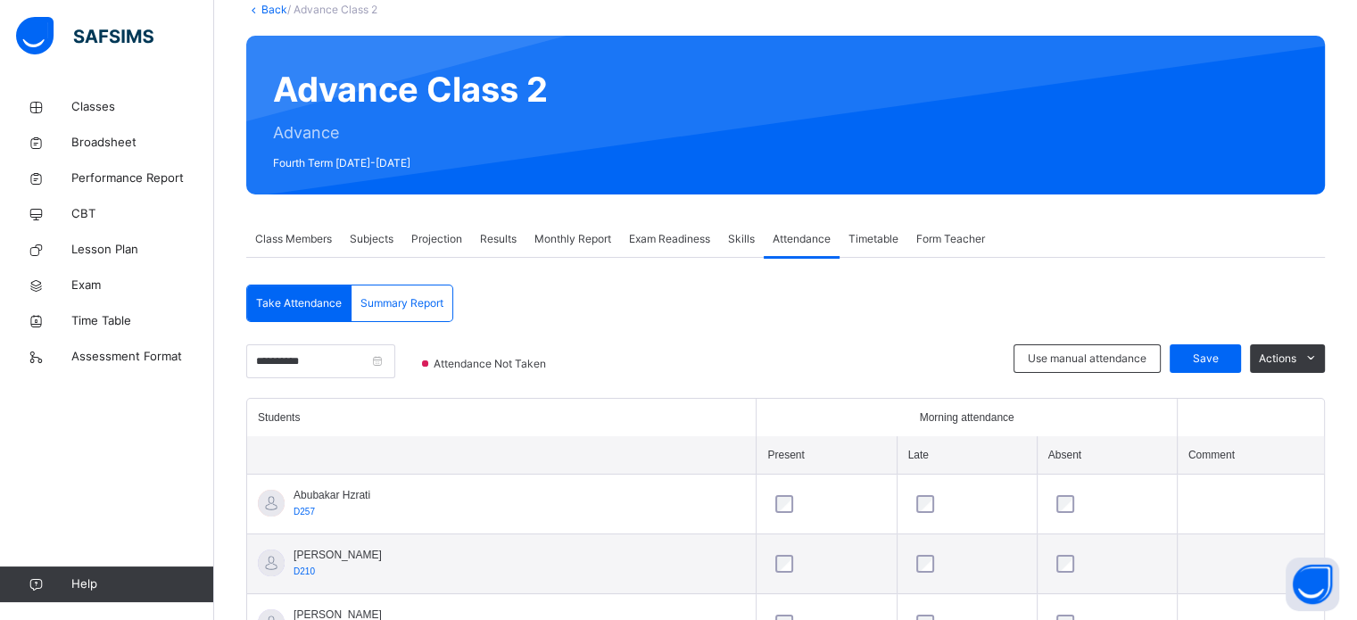
click at [871, 245] on span "Timetable" at bounding box center [873, 239] width 50 height 16
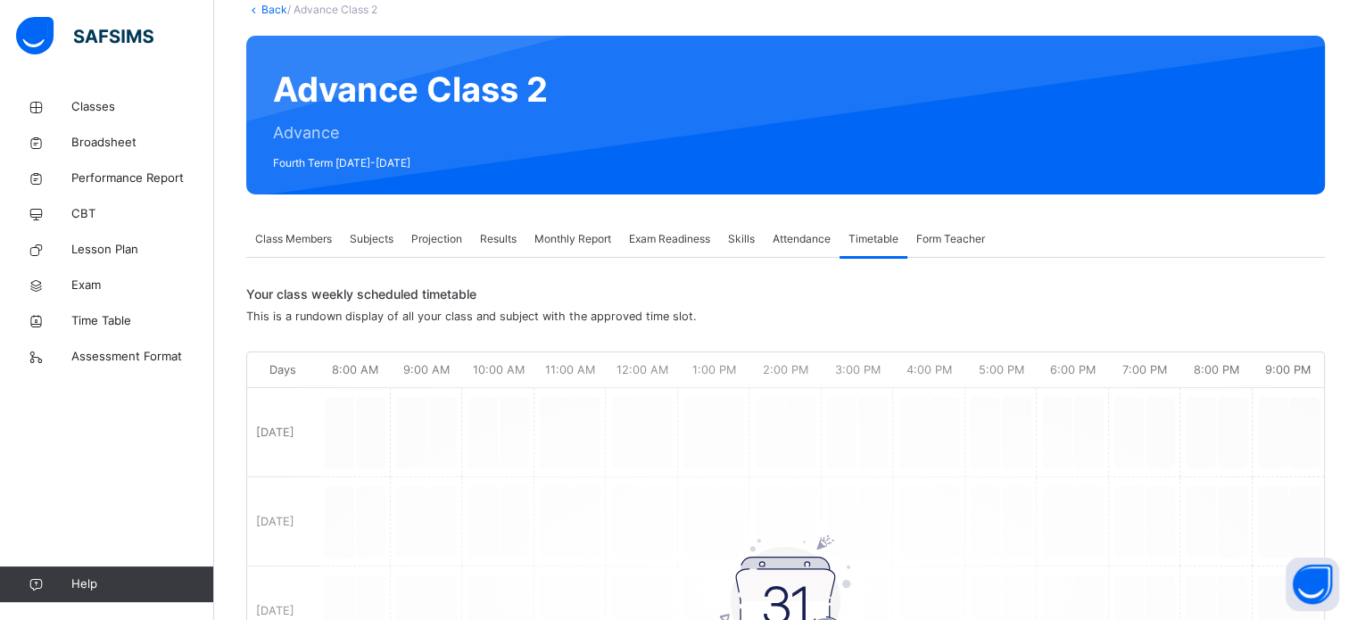
click at [971, 234] on span "Form Teacher" at bounding box center [950, 239] width 69 height 16
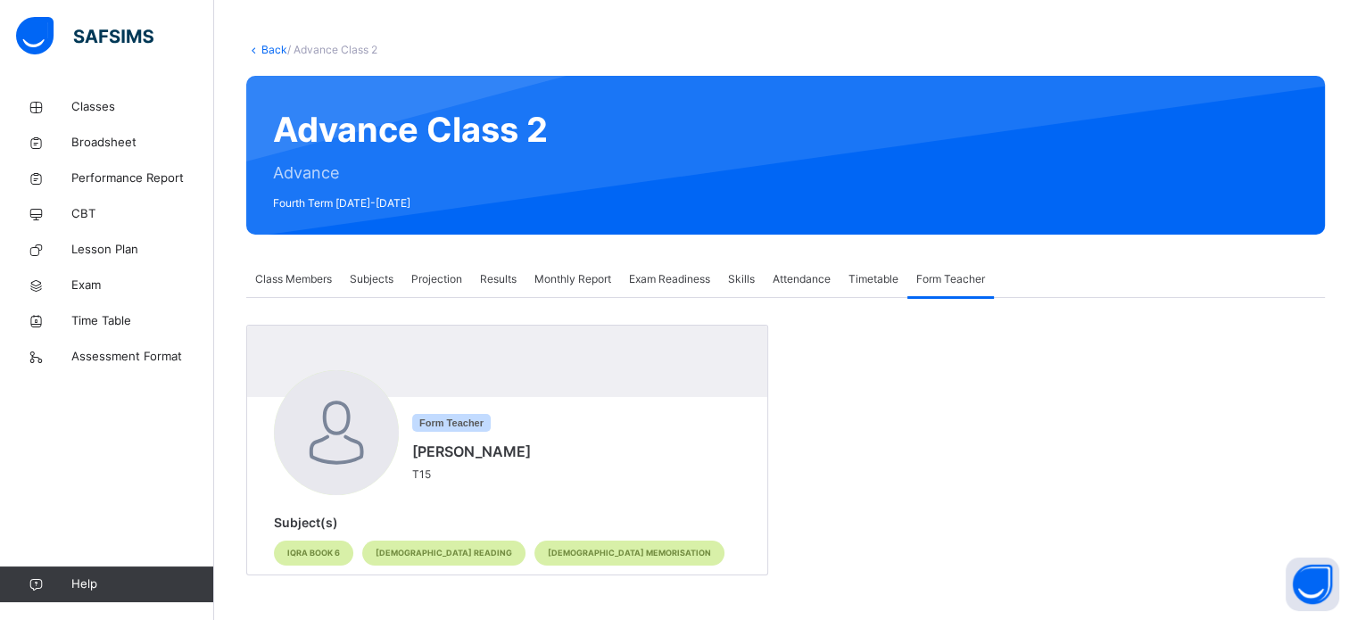
scroll to position [73, 0]
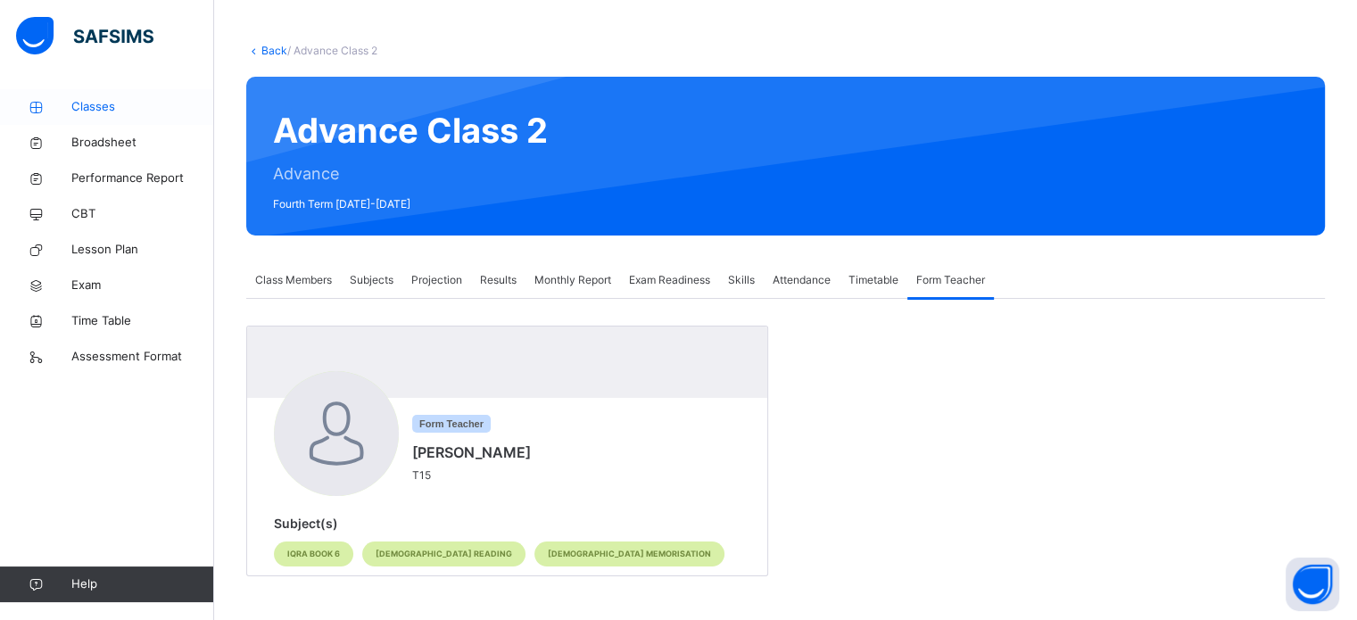
click at [89, 101] on span "Classes" at bounding box center [142, 107] width 143 height 18
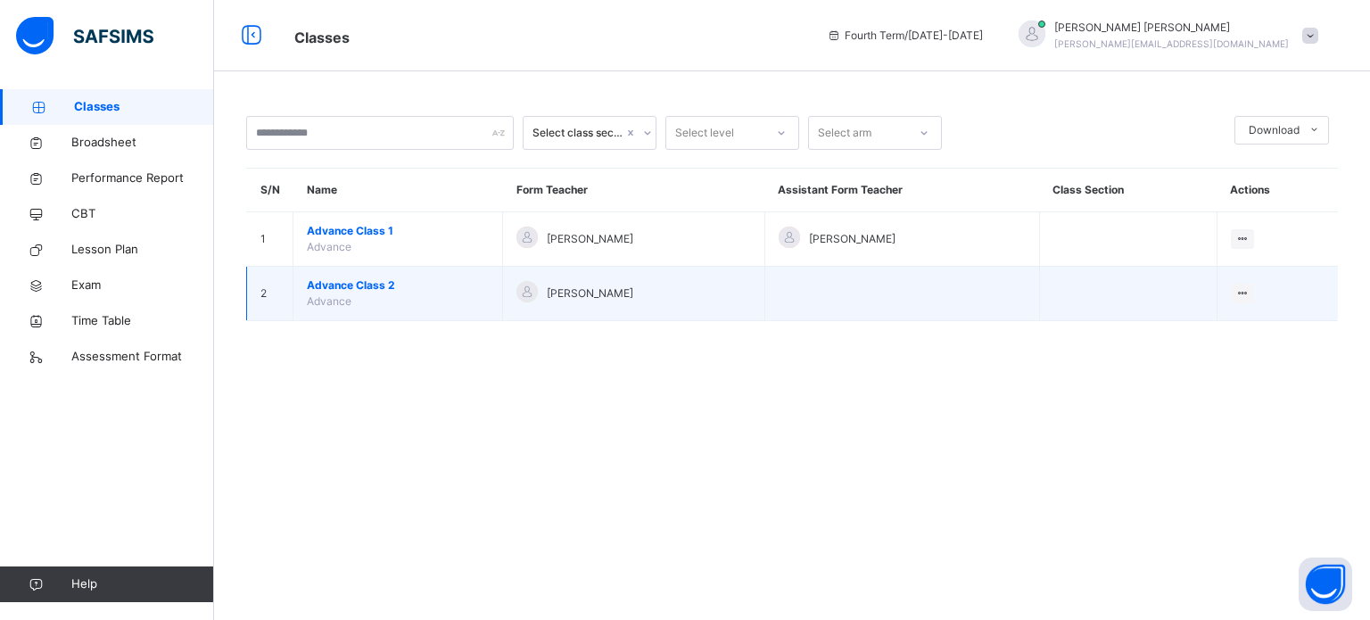
click at [373, 283] on span "Advance Class 2" at bounding box center [398, 285] width 182 height 16
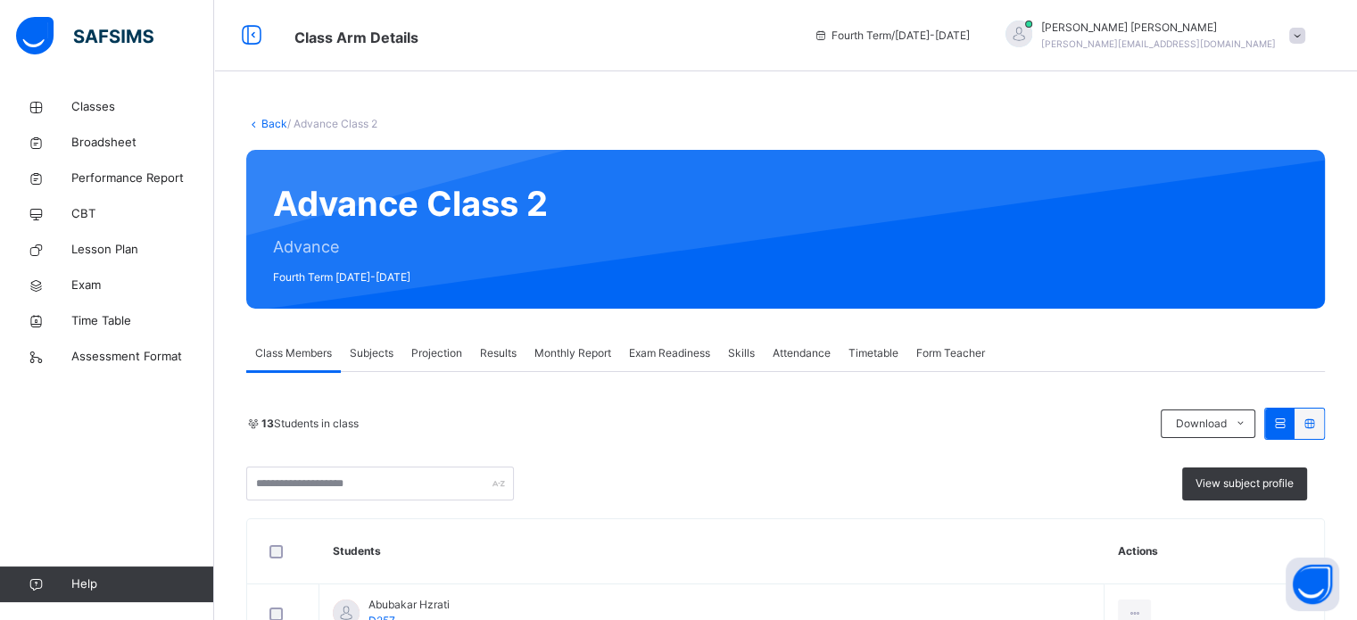
click at [369, 347] on span "Subjects" at bounding box center [372, 353] width 44 height 16
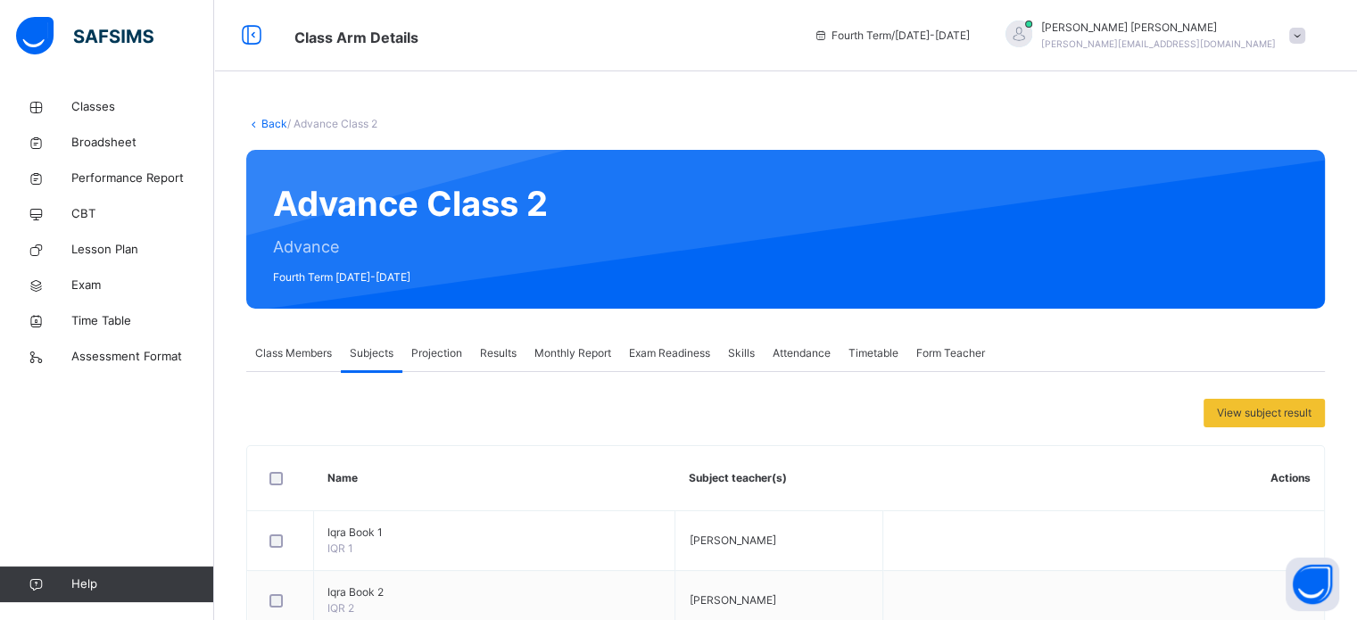
click at [448, 340] on div "Projection" at bounding box center [436, 353] width 69 height 36
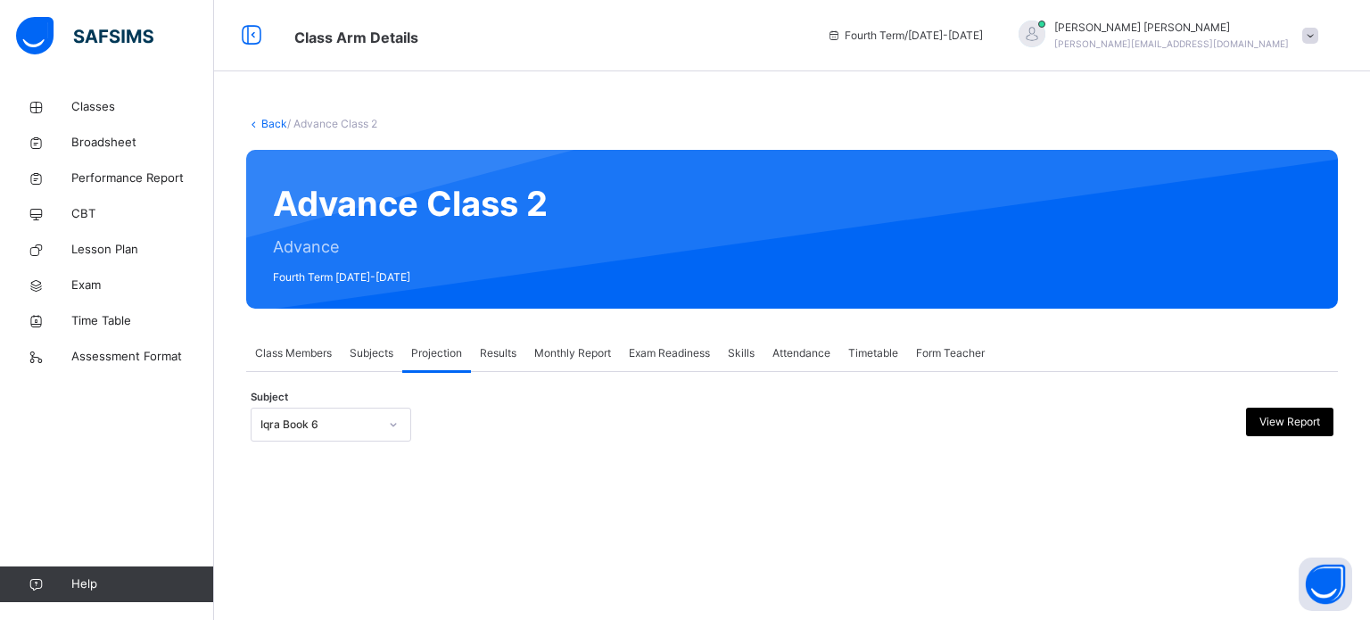
click at [506, 349] on span "Results" at bounding box center [498, 353] width 37 height 16
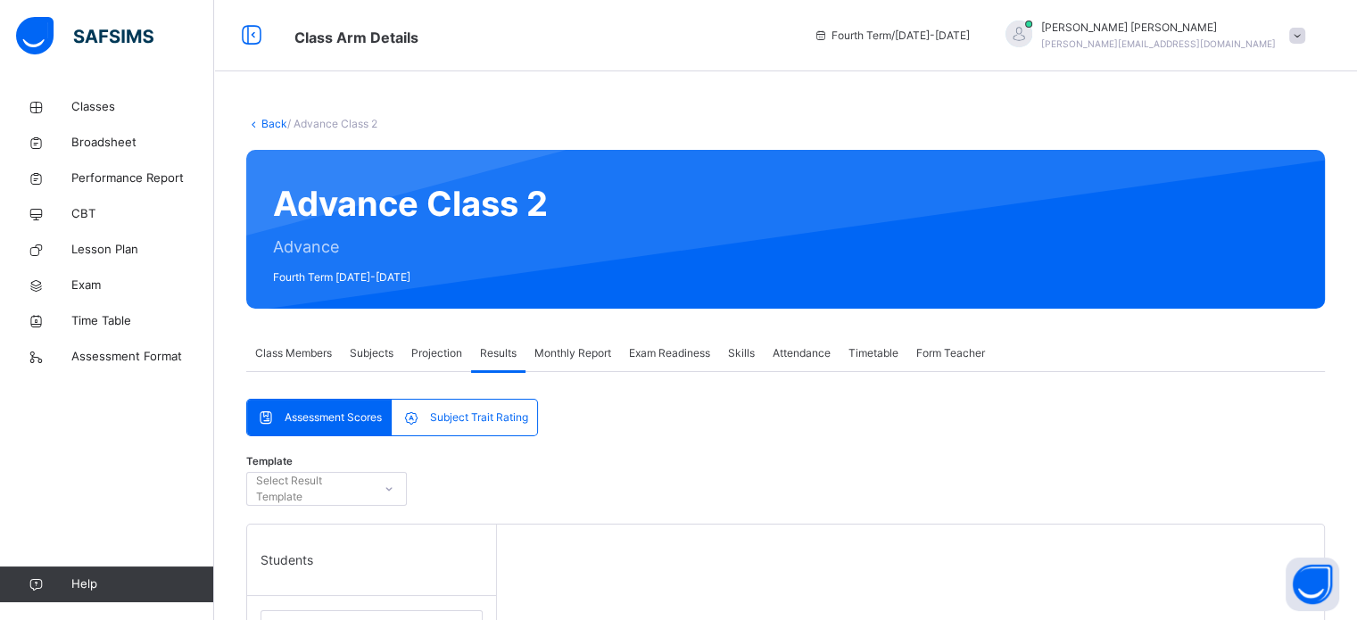
scroll to position [542, 0]
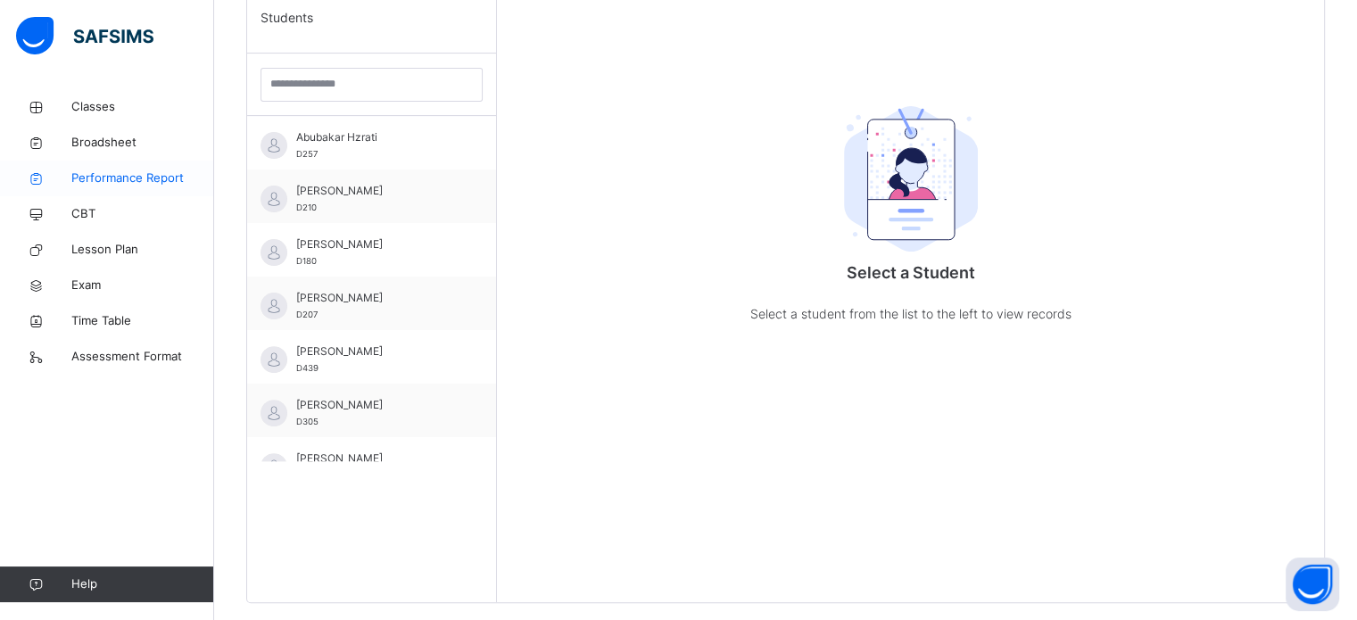
click at [168, 178] on span "Performance Report" at bounding box center [142, 179] width 143 height 18
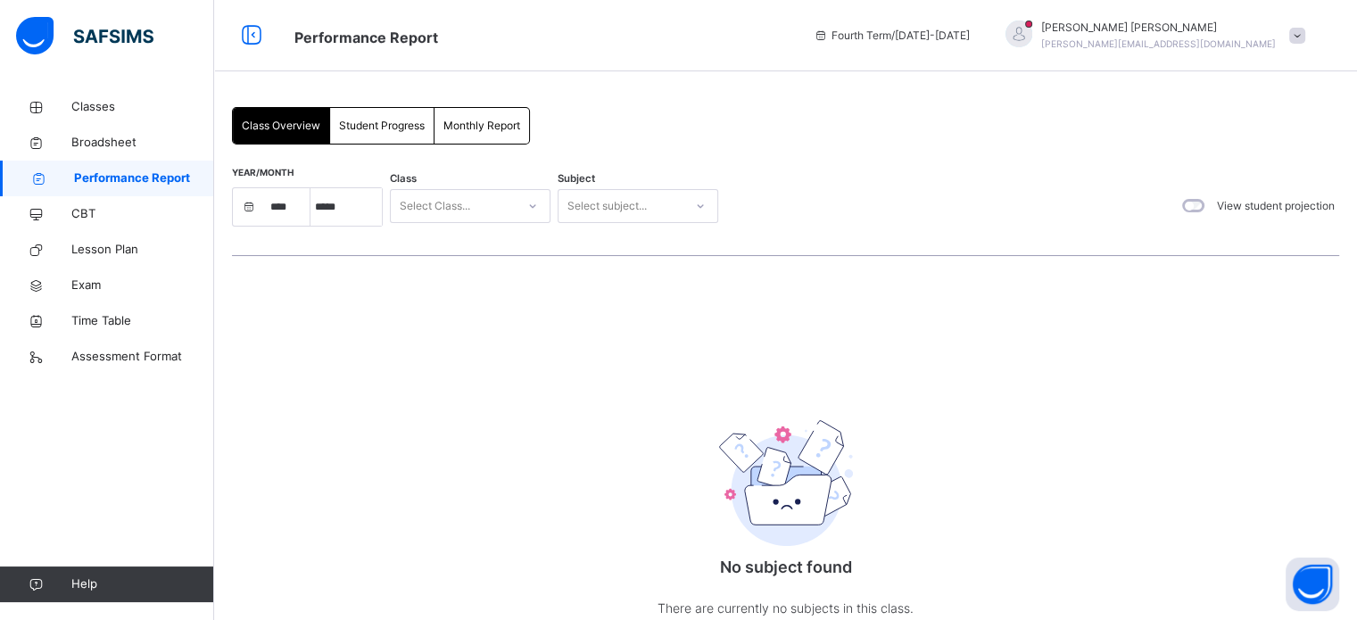
select select "****"
select select "*"
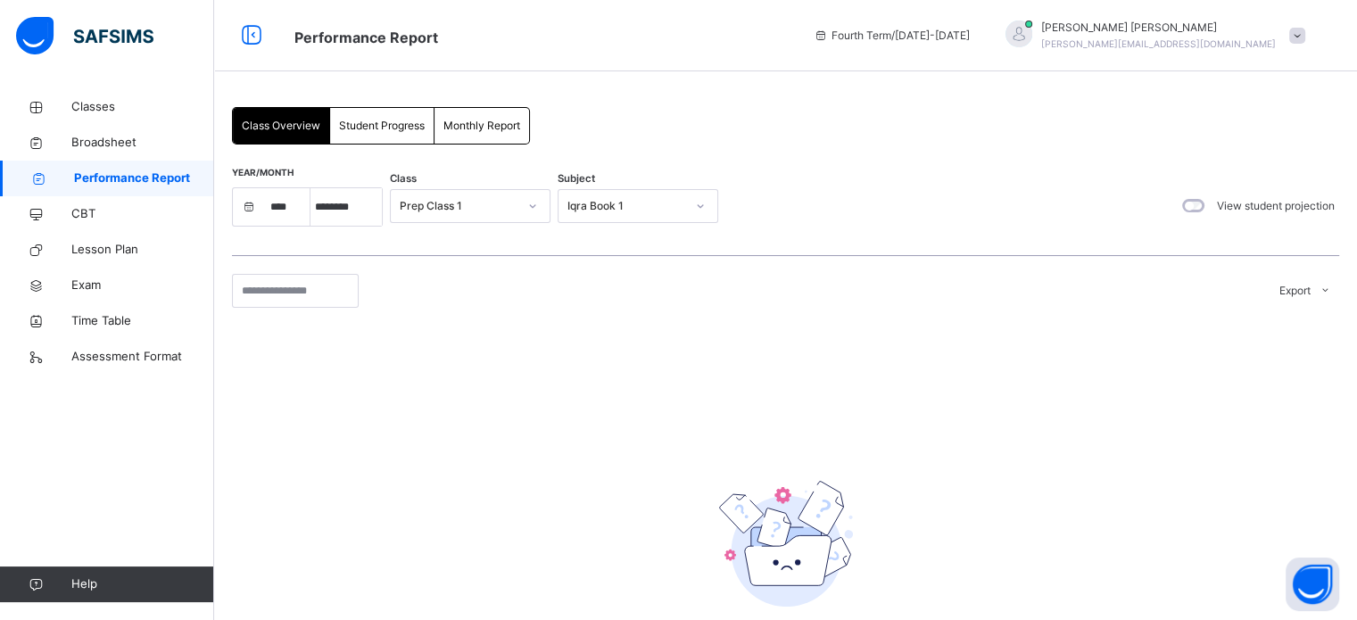
click at [407, 129] on span "Student Progress" at bounding box center [382, 126] width 86 height 16
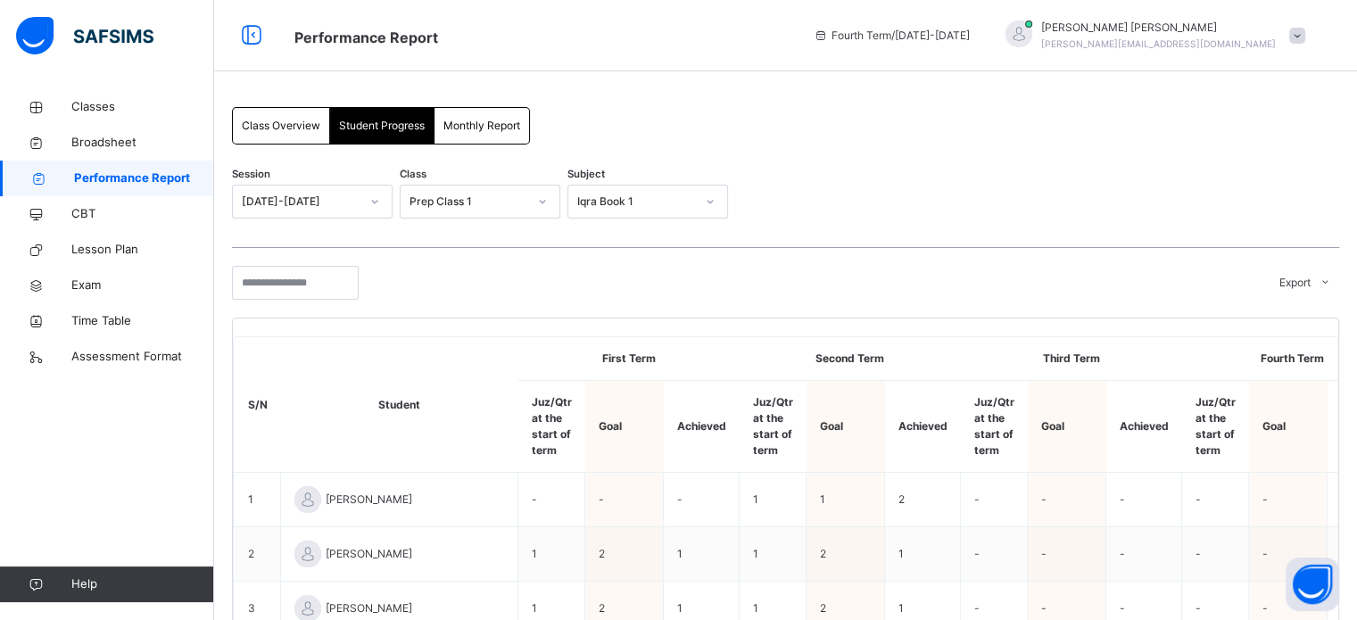
click at [467, 118] on span "Monthly Report" at bounding box center [481, 126] width 77 height 16
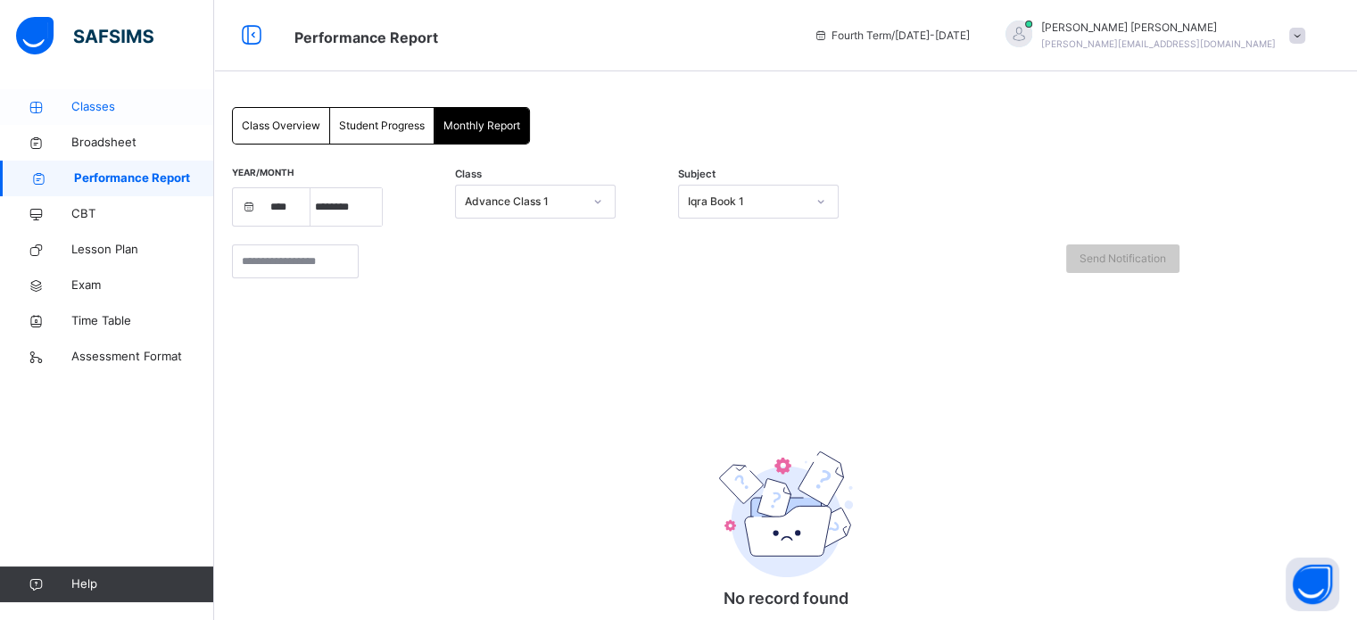
click at [103, 94] on link "Classes" at bounding box center [107, 107] width 214 height 36
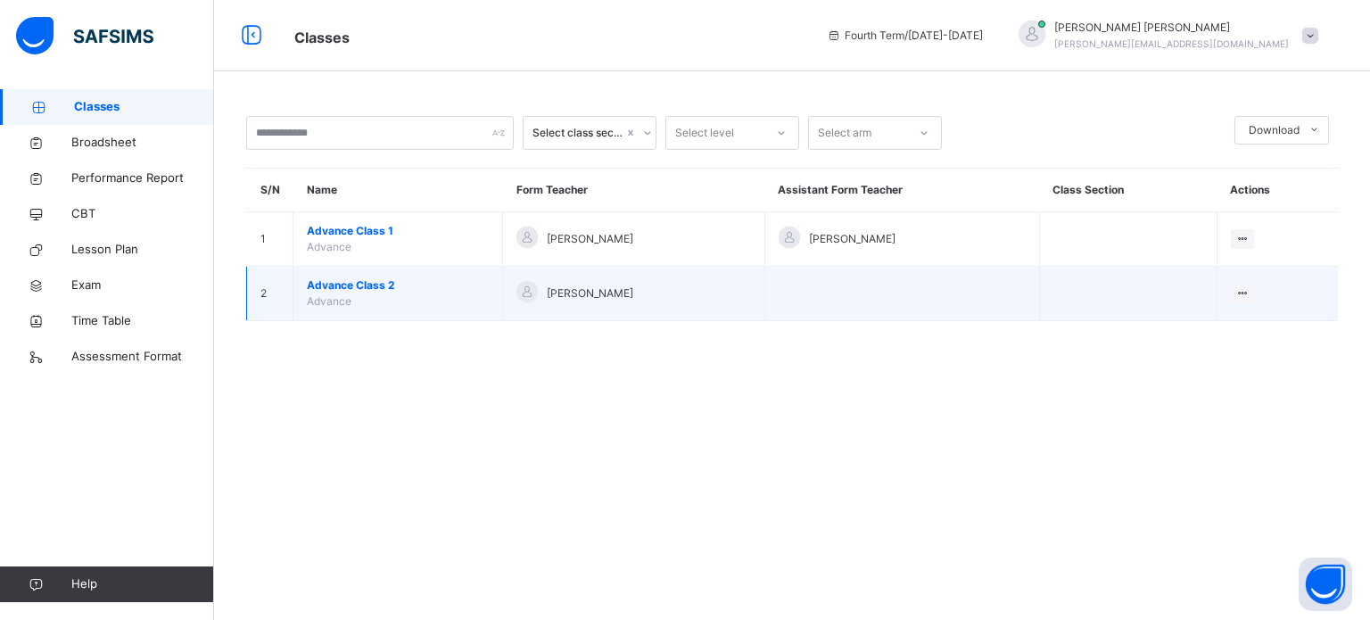
click at [357, 285] on span "Advance Class 2" at bounding box center [398, 285] width 182 height 16
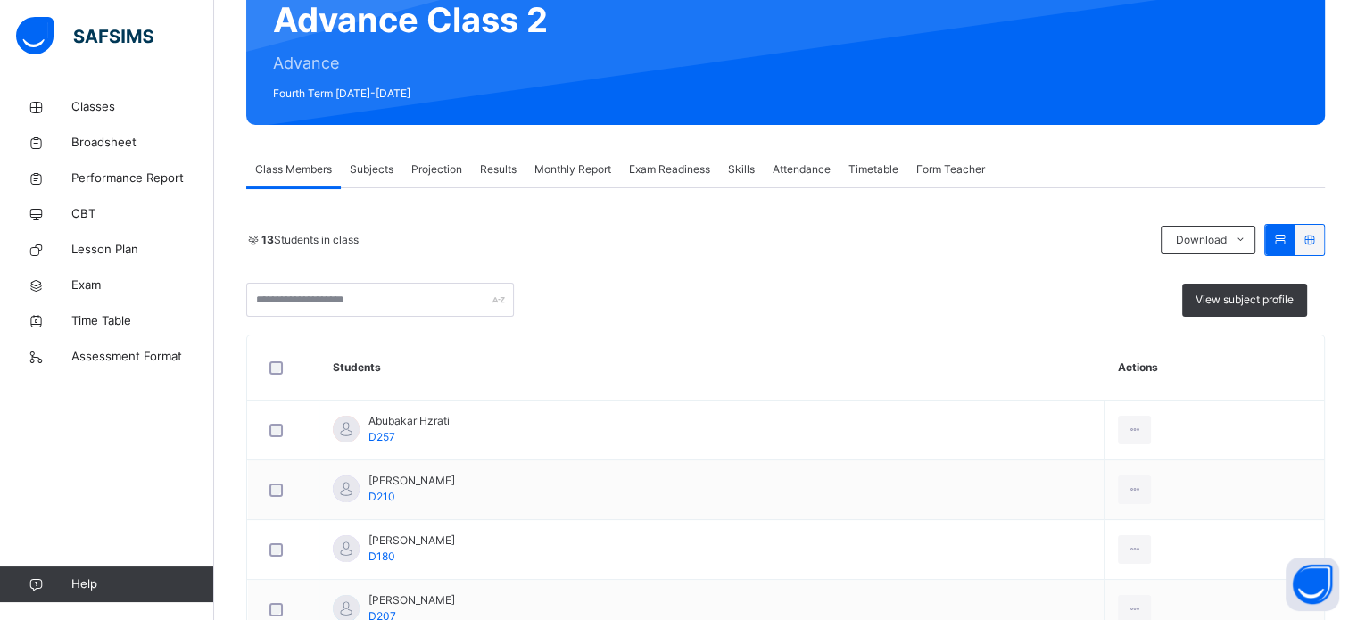
scroll to position [185, 0]
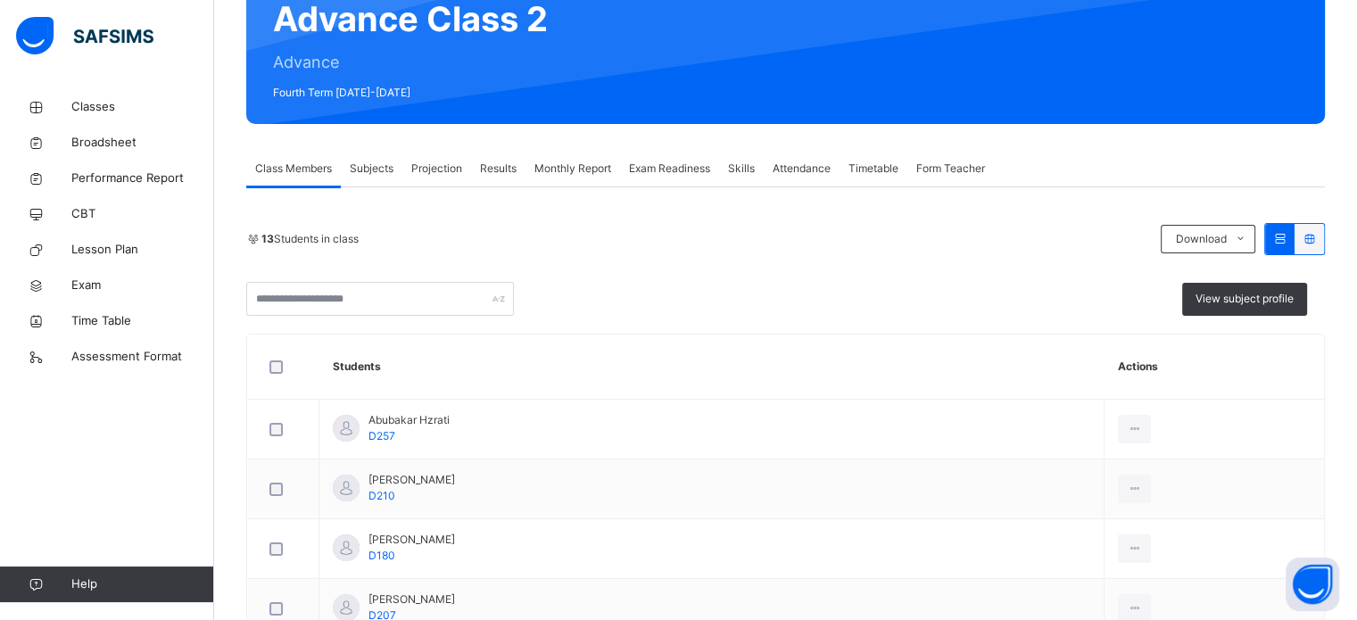
click at [583, 167] on span "Monthly Report" at bounding box center [572, 169] width 77 height 16
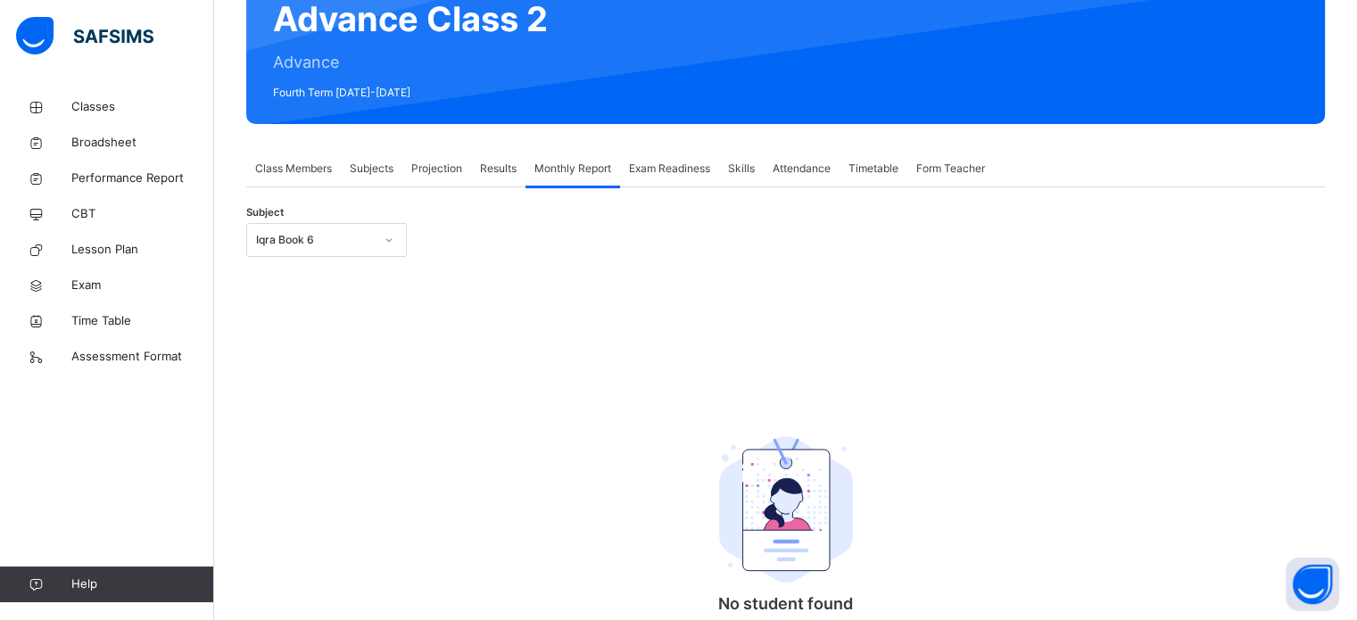
click at [514, 170] on span "Results" at bounding box center [498, 169] width 37 height 16
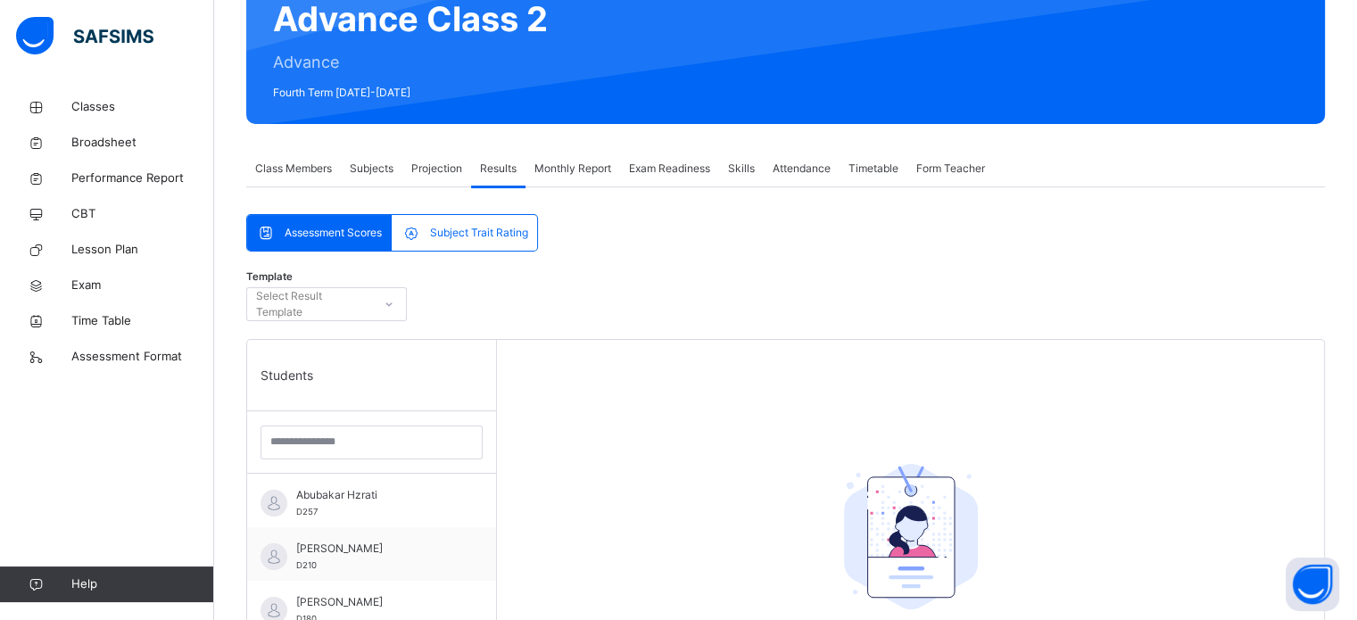
click at [432, 169] on span "Projection" at bounding box center [436, 169] width 51 height 16
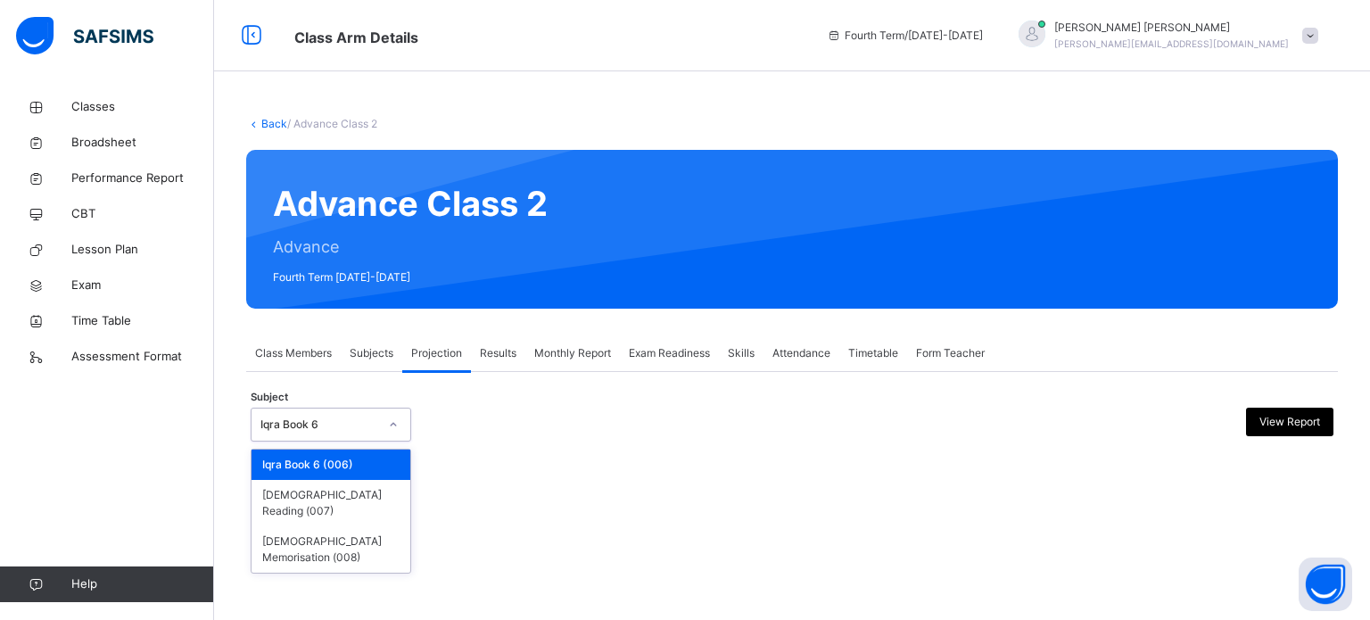
click at [353, 426] on div "Iqra Book 6" at bounding box center [320, 425] width 118 height 16
click at [339, 528] on div "[DEMOGRAPHIC_DATA] Memorisation (008)" at bounding box center [331, 549] width 159 height 46
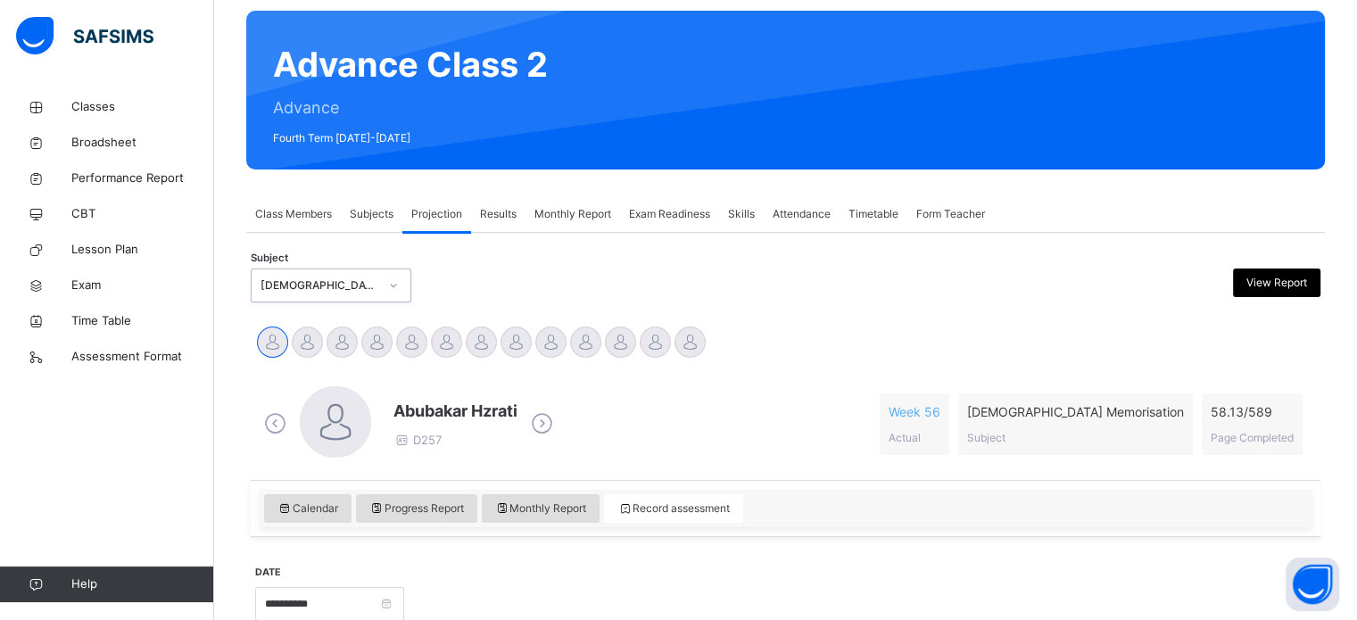
scroll to position [126, 0]
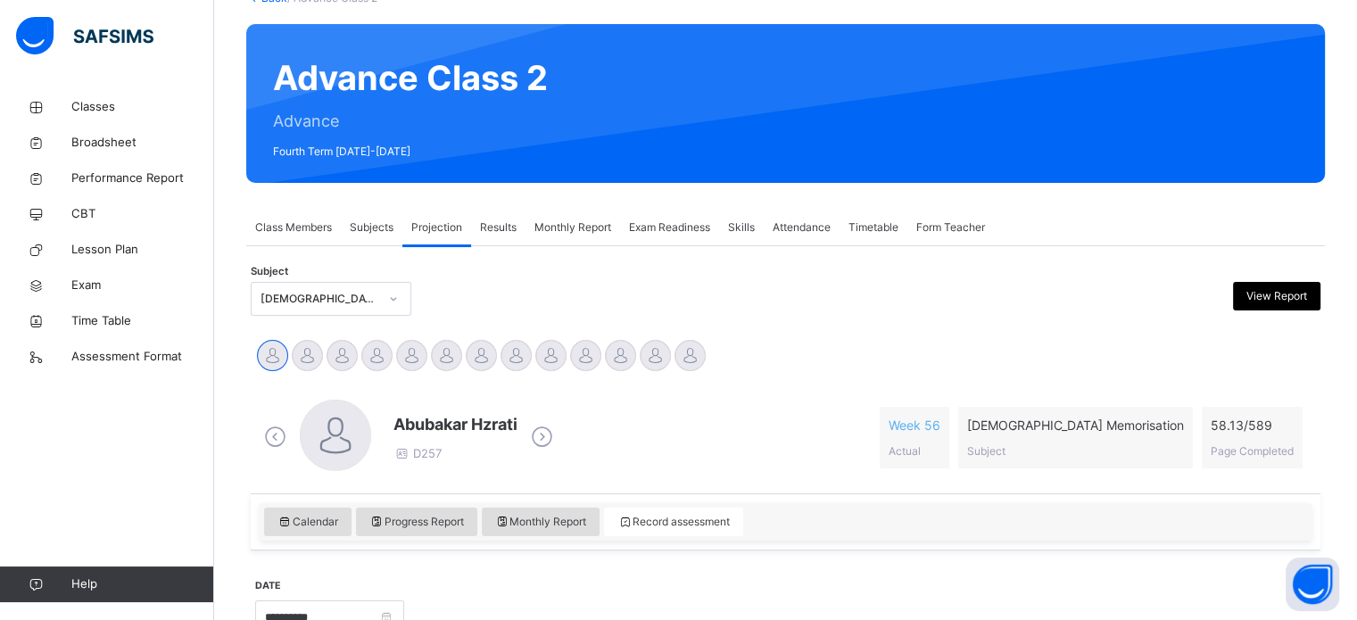
click at [731, 222] on div "Skills" at bounding box center [741, 228] width 45 height 36
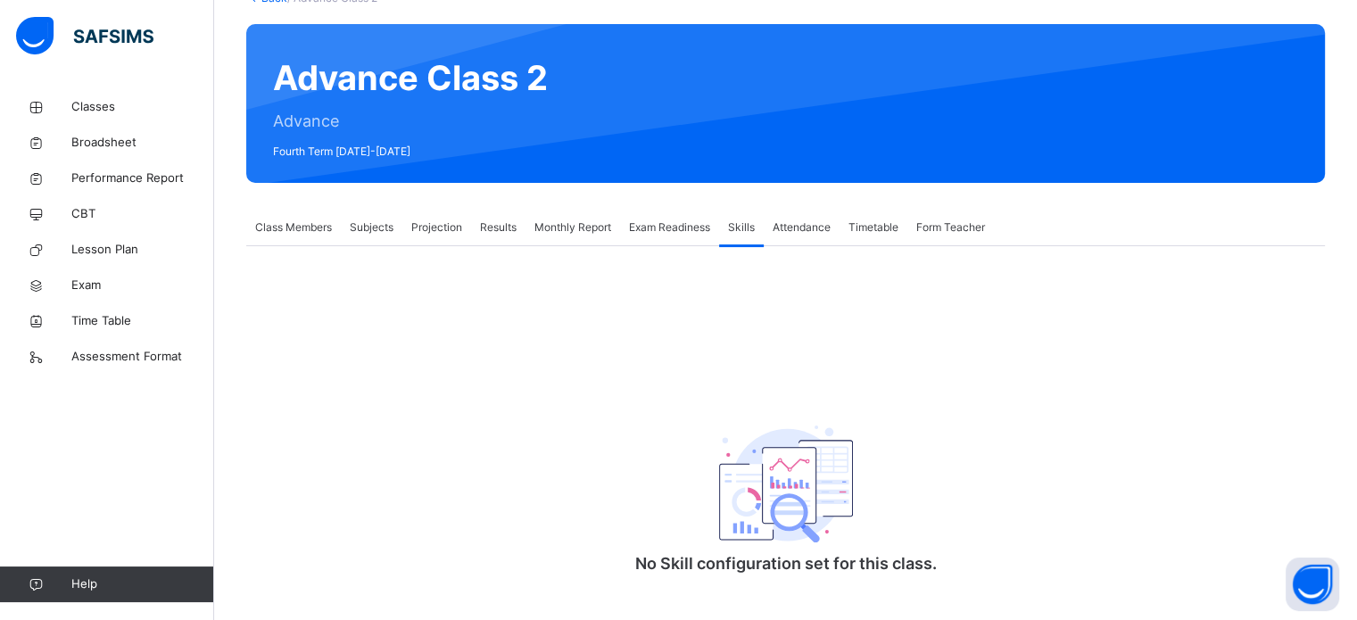
click at [688, 225] on span "Exam Readiness" at bounding box center [669, 227] width 81 height 16
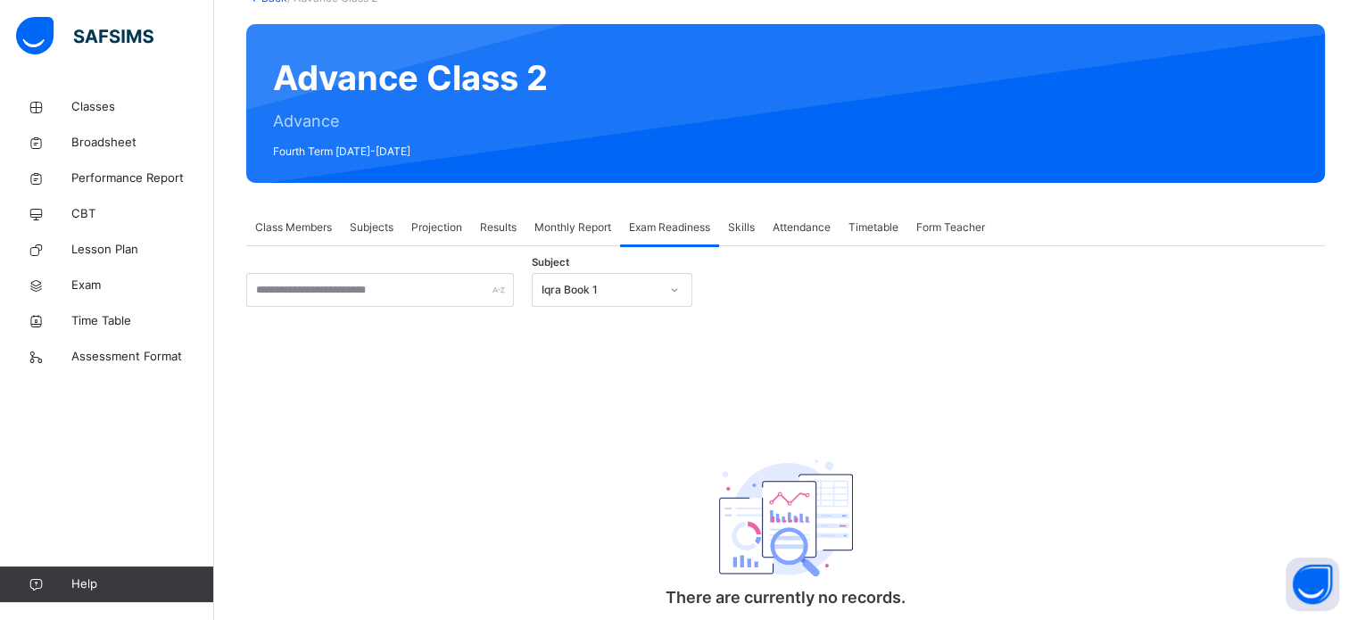
click at [591, 217] on div "Monthly Report" at bounding box center [572, 228] width 95 height 36
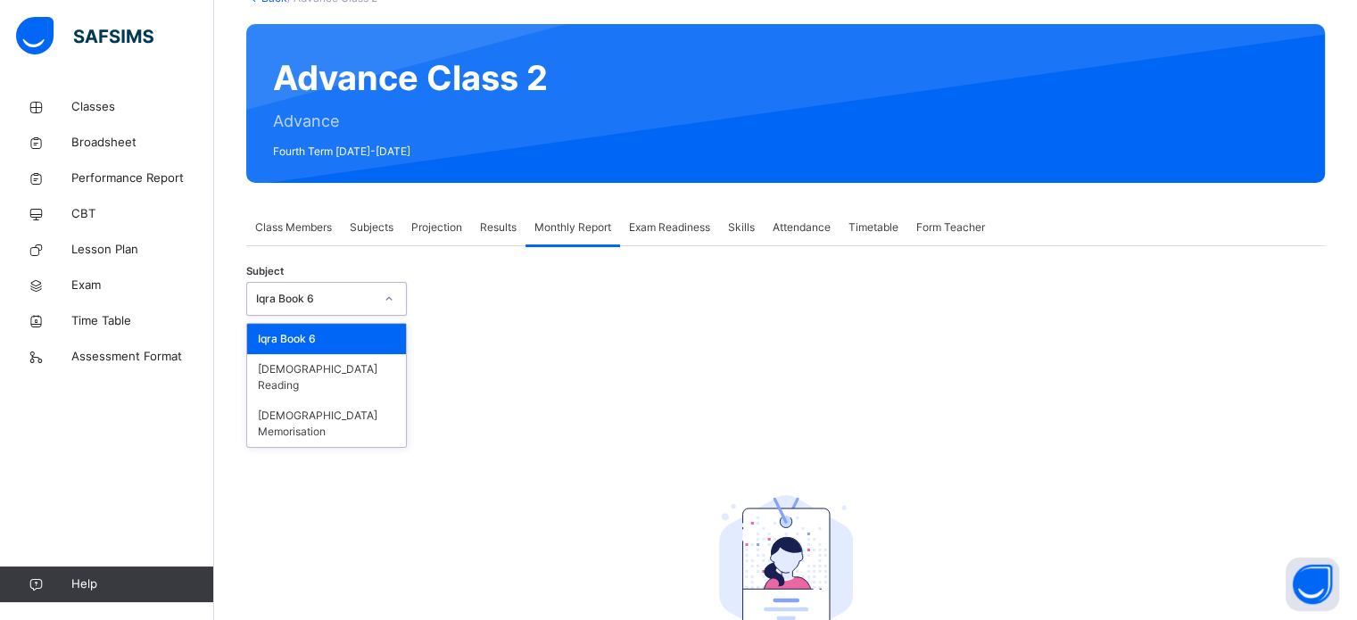
click at [394, 304] on div at bounding box center [389, 299] width 30 height 29
click at [350, 404] on div "[DEMOGRAPHIC_DATA] Memorisation" at bounding box center [326, 424] width 159 height 46
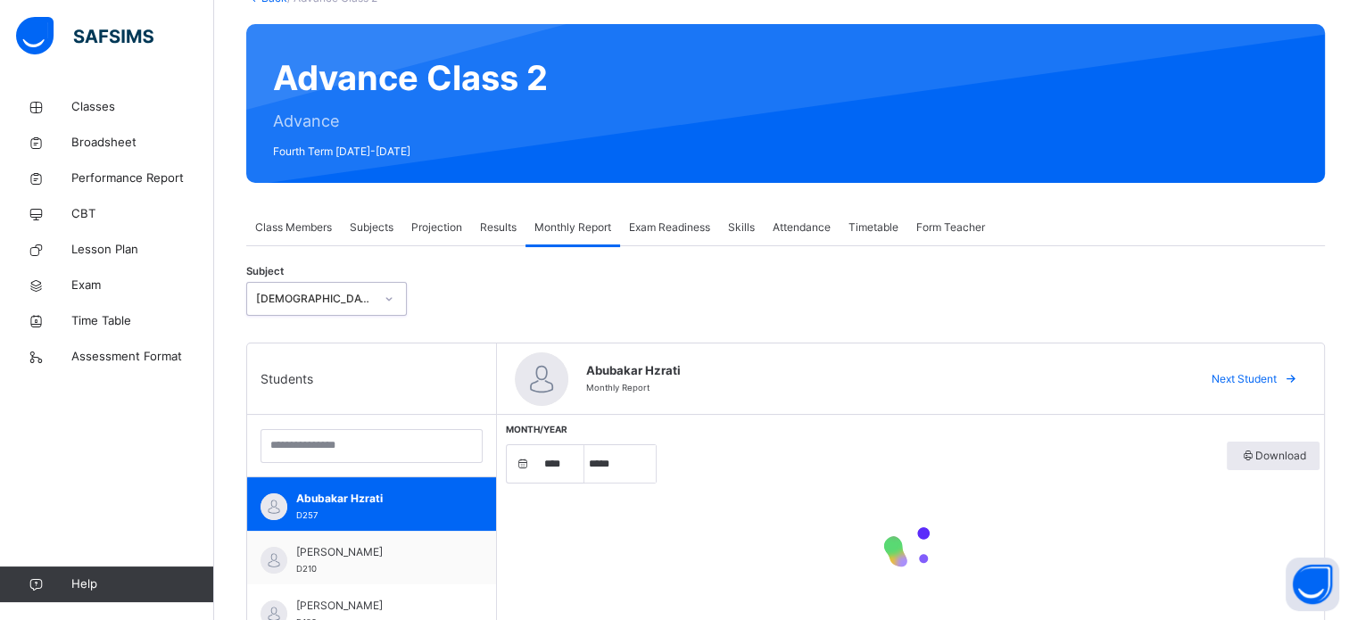
select select "****"
select select "*"
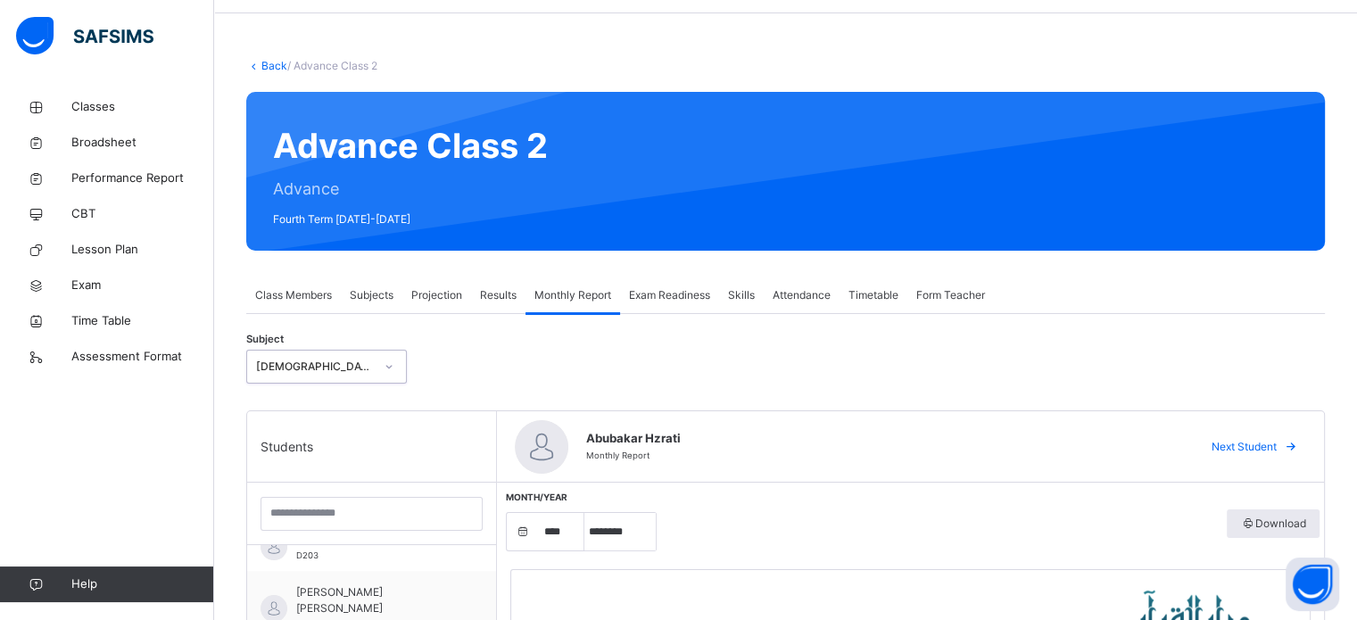
scroll to position [41, 0]
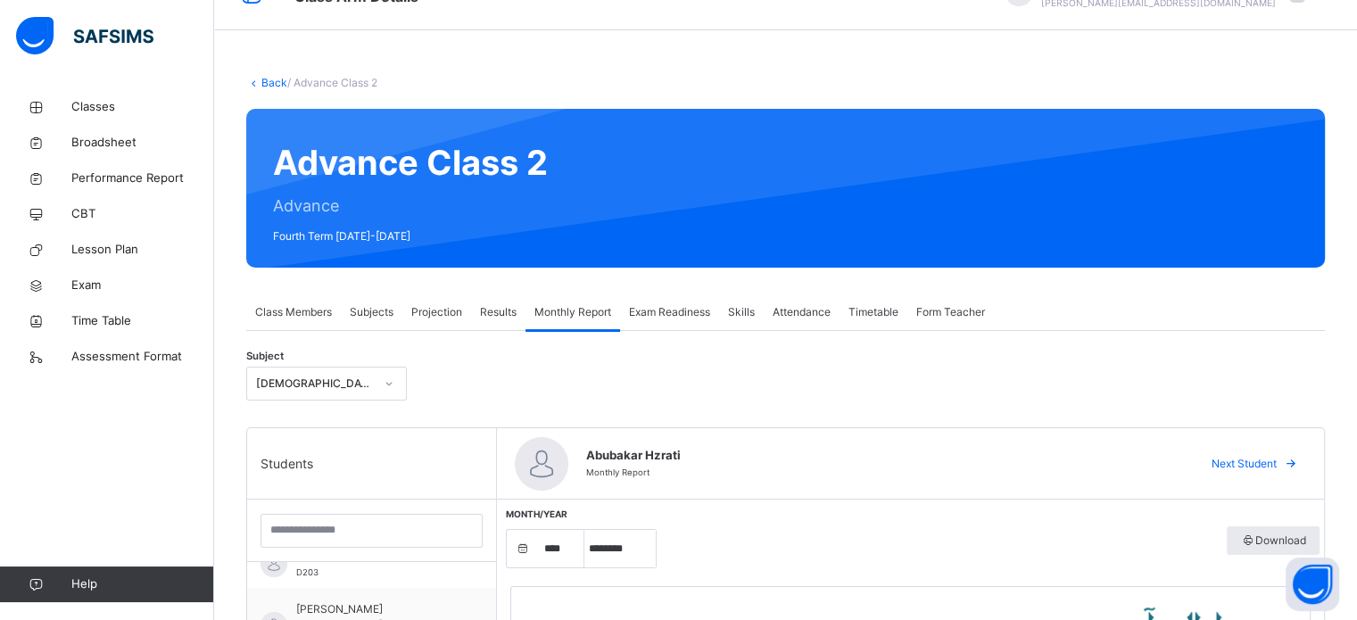
click at [436, 307] on span "Projection" at bounding box center [436, 312] width 51 height 16
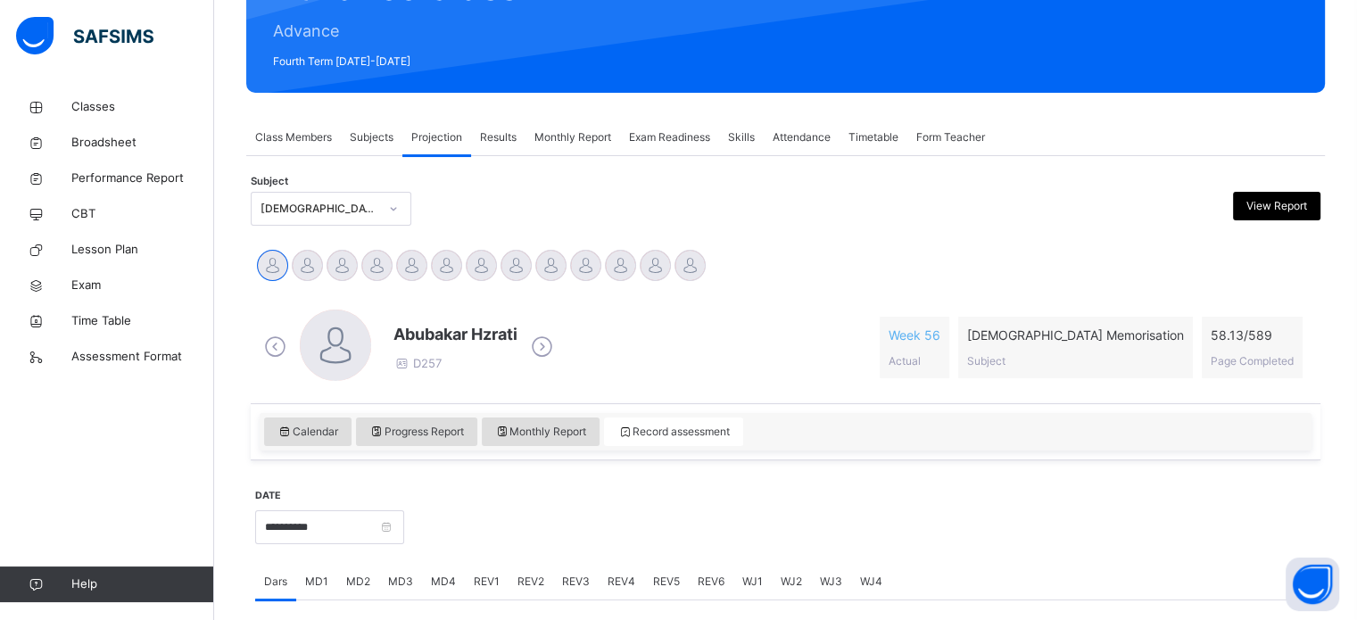
scroll to position [268, 0]
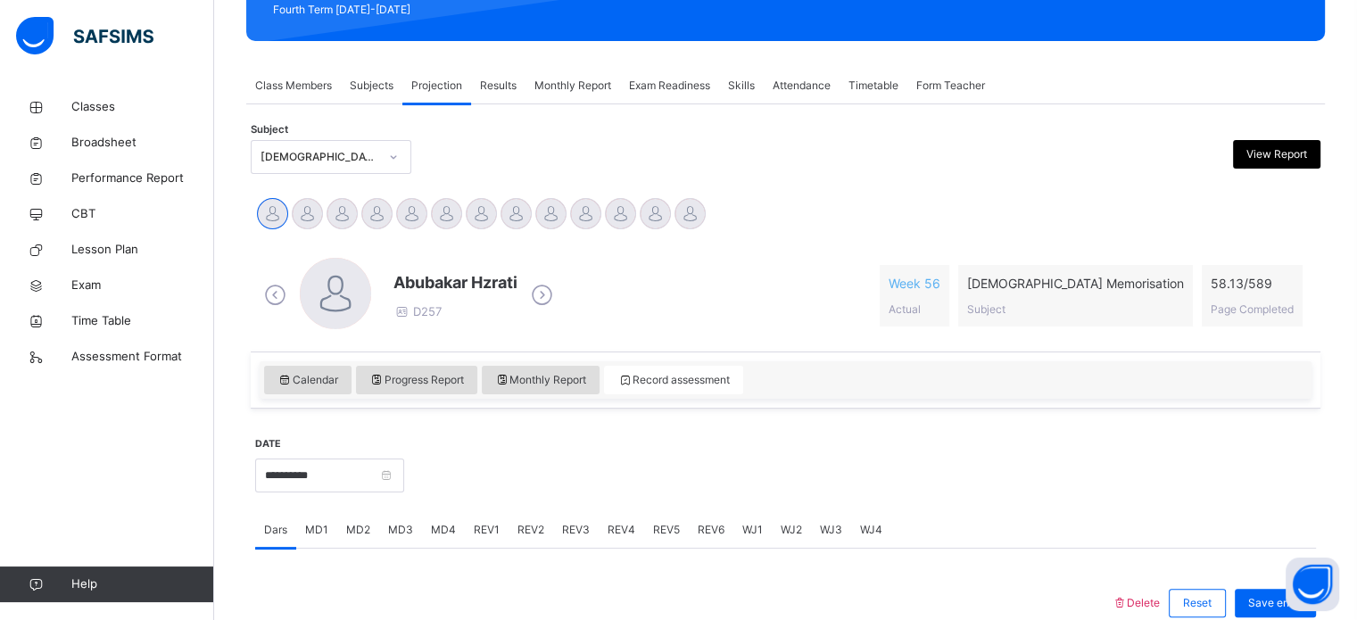
click at [457, 374] on span "Progress Report" at bounding box center [416, 380] width 95 height 16
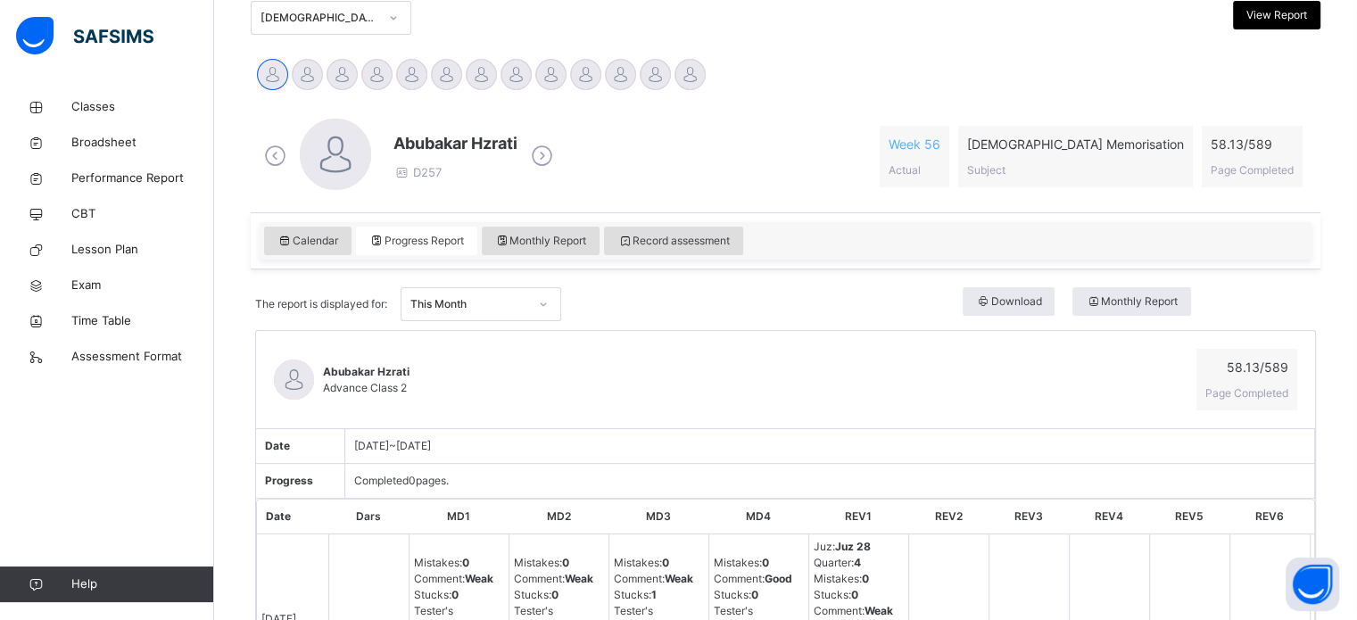
scroll to position [396, 0]
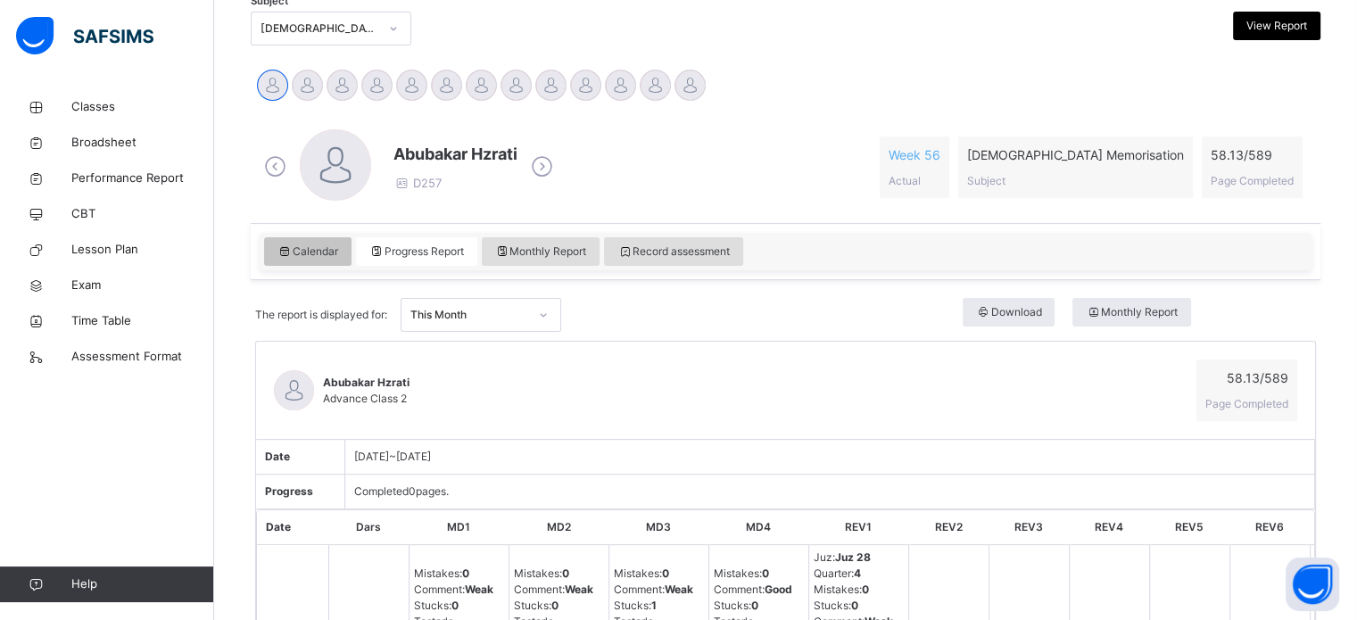
click at [322, 252] on span "Calendar" at bounding box center [307, 252] width 61 height 16
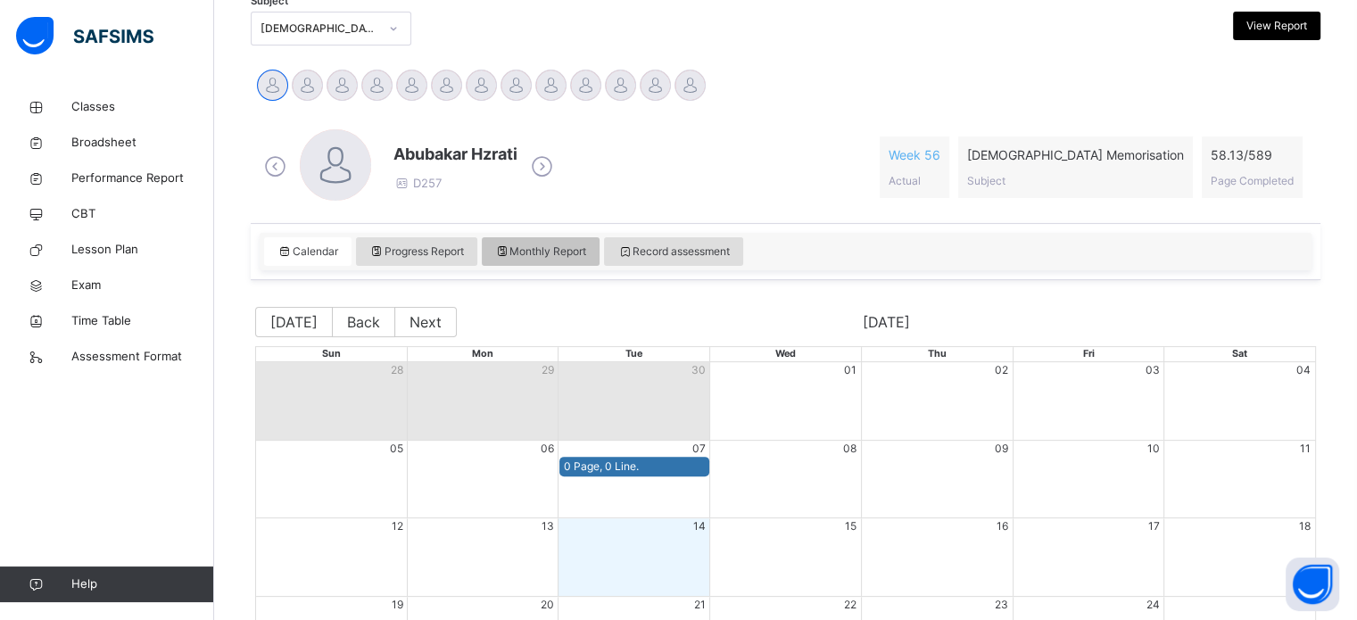
click at [542, 247] on span "Monthly Report" at bounding box center [541, 252] width 92 height 16
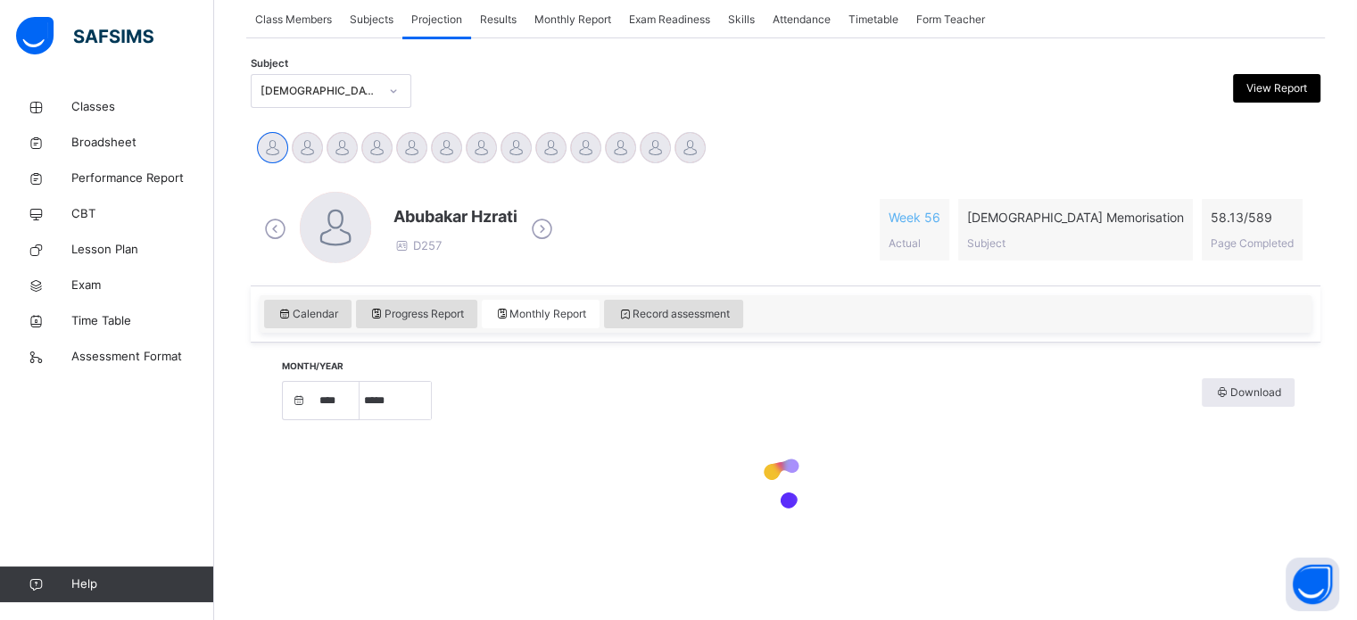
select select "****"
select select "*"
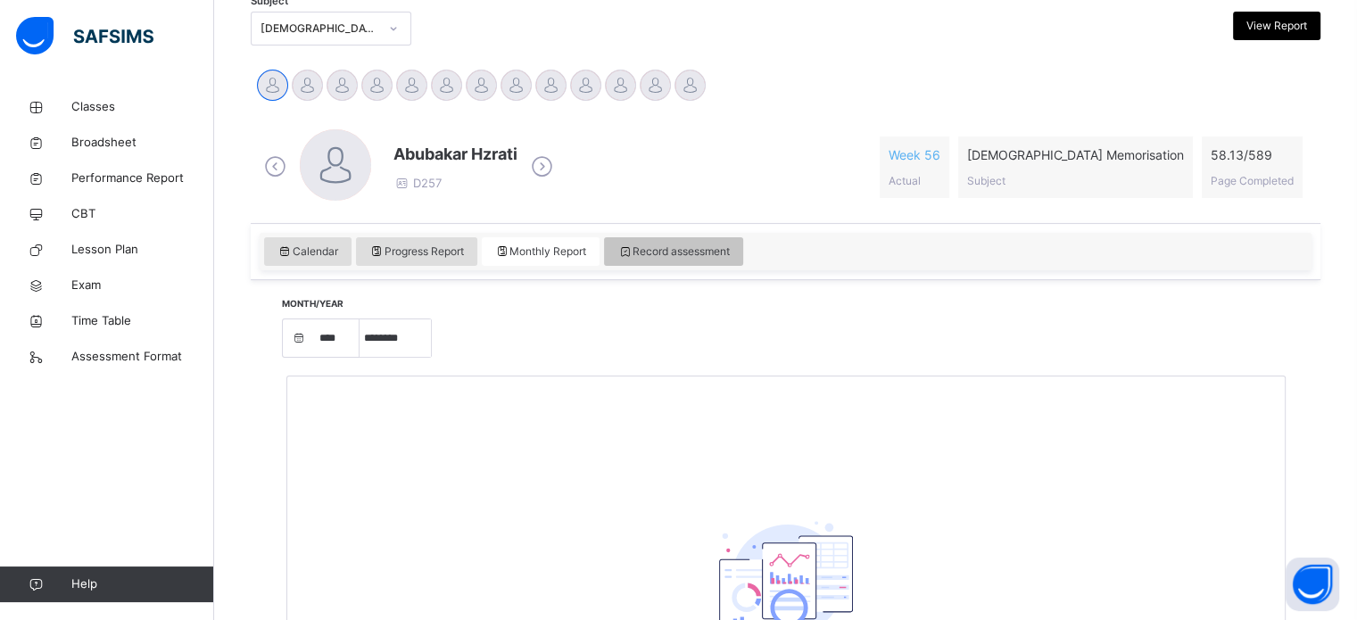
click at [683, 251] on span "Record assessment" at bounding box center [673, 252] width 112 height 16
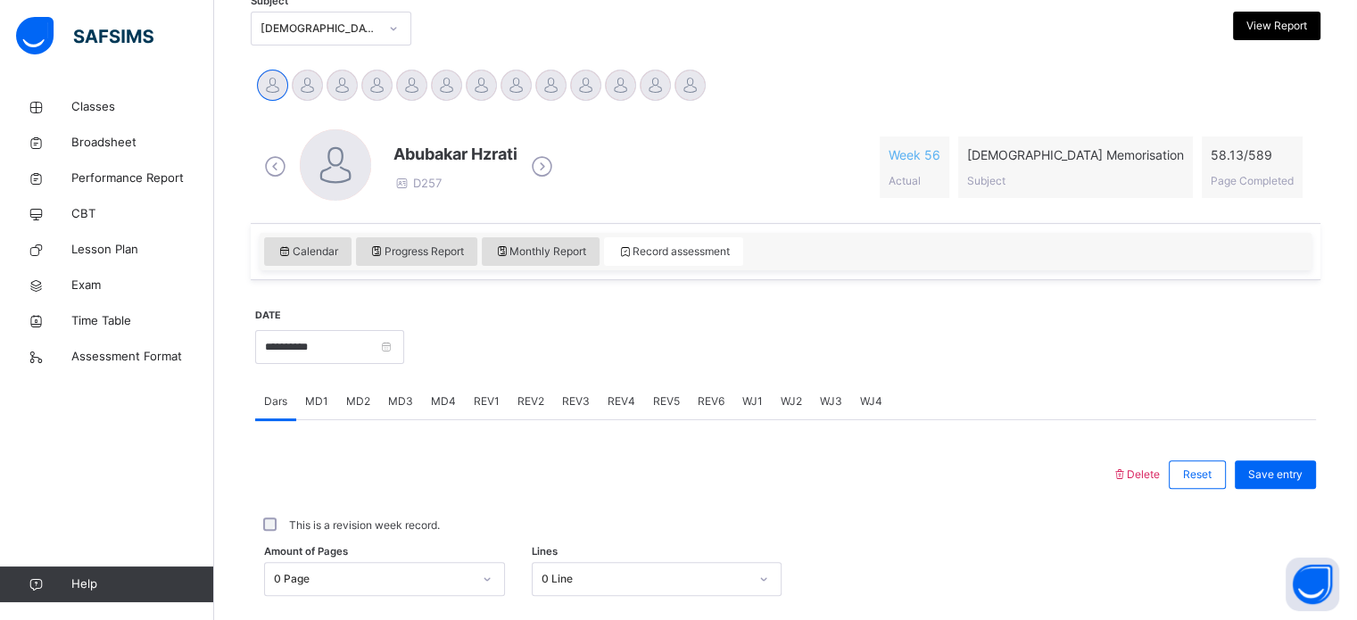
click at [518, 320] on div at bounding box center [860, 345] width 894 height 77
click at [545, 248] on span "Monthly Report" at bounding box center [541, 252] width 92 height 16
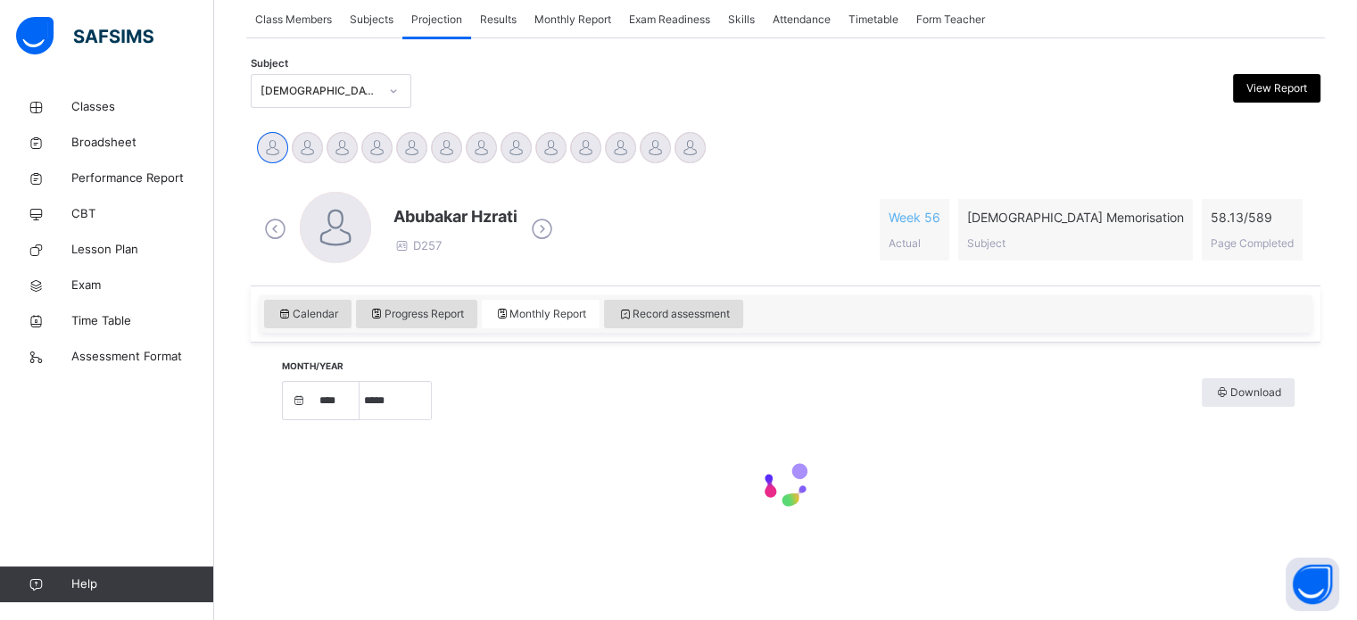
select select "****"
select select "*"
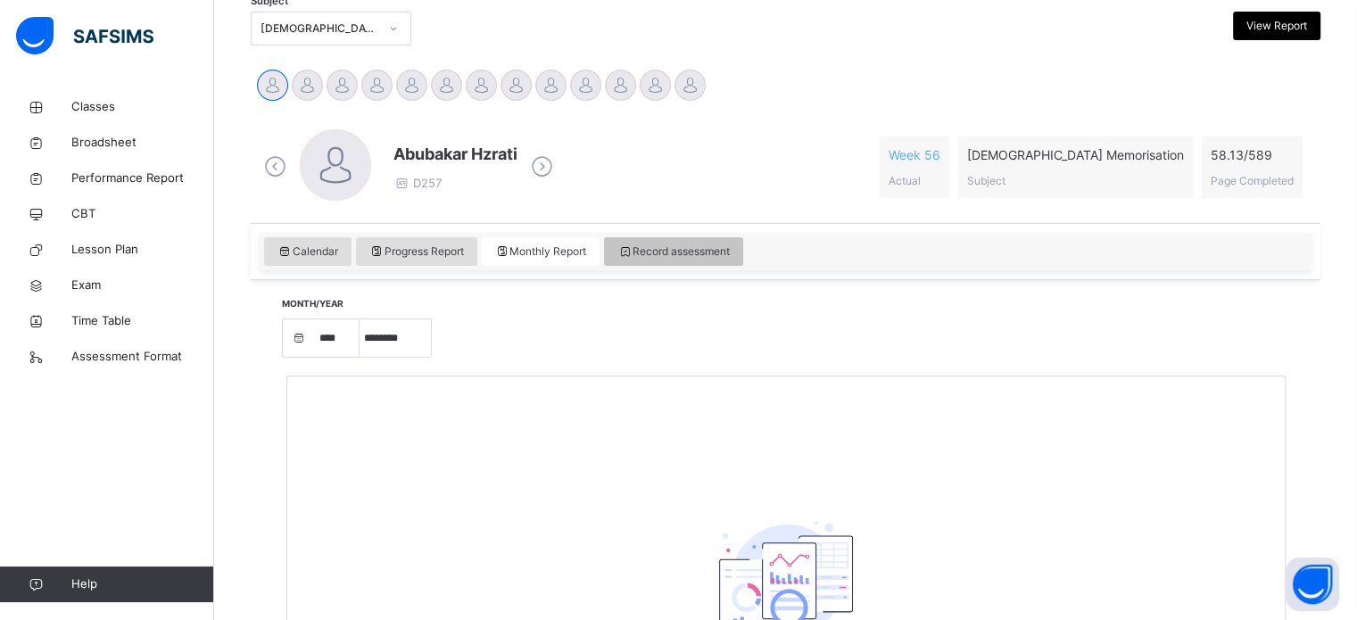
click at [646, 244] on span "Record assessment" at bounding box center [673, 252] width 112 height 16
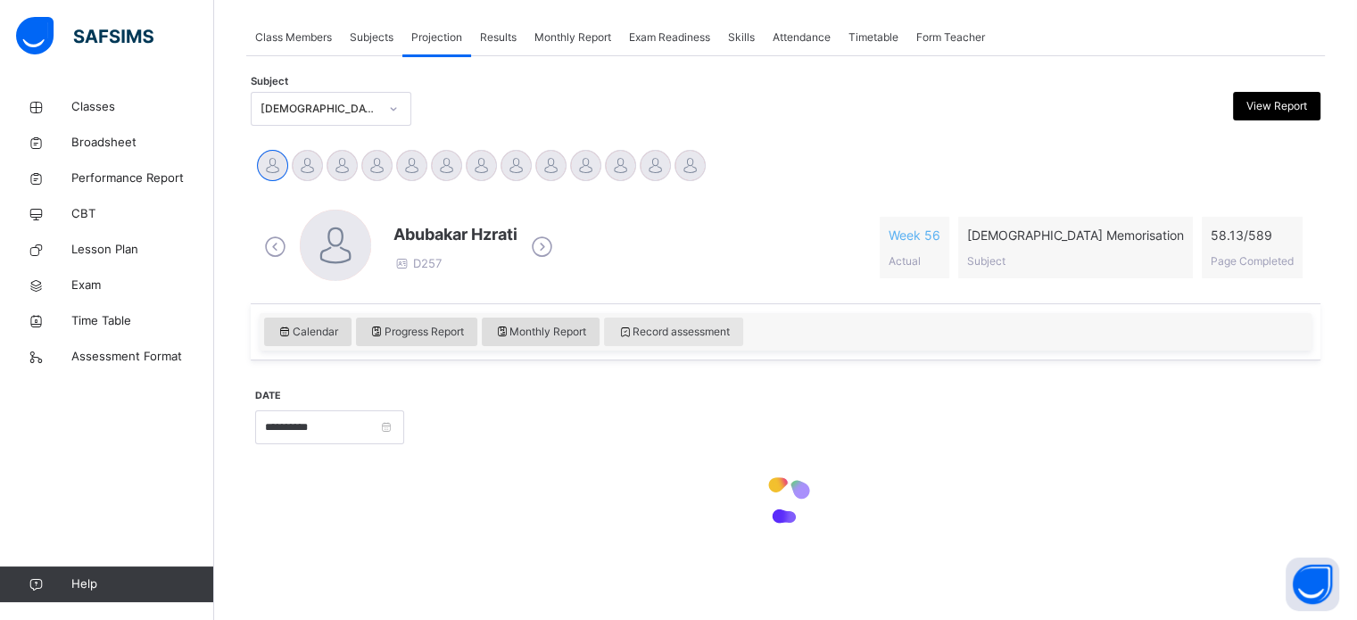
scroll to position [315, 0]
click at [82, 227] on link "CBT" at bounding box center [107, 214] width 214 height 36
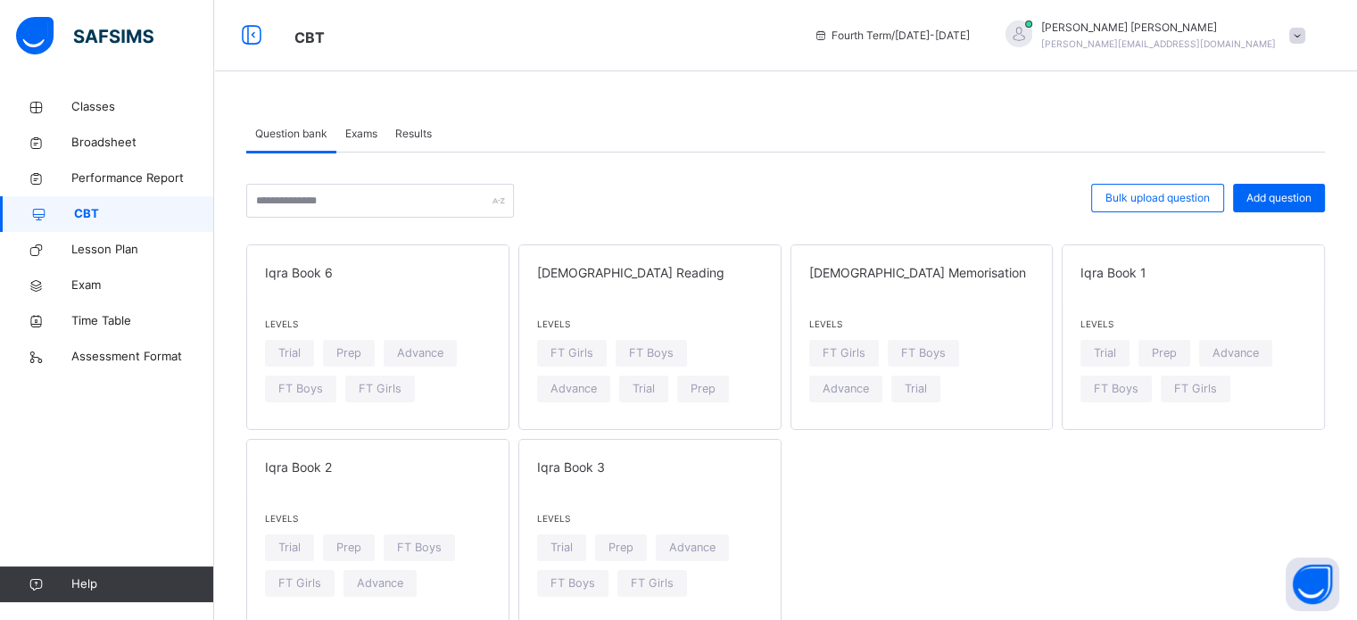
click at [371, 124] on div "Exams" at bounding box center [361, 134] width 50 height 36
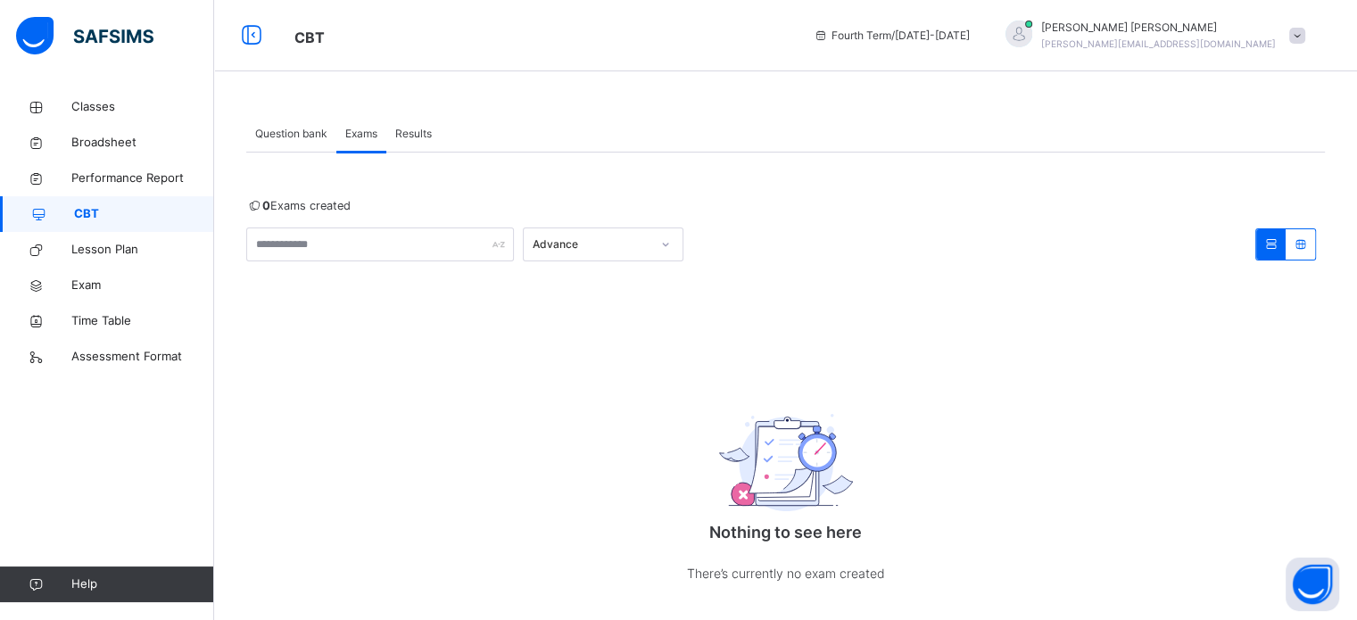
click at [425, 130] on span "Results" at bounding box center [413, 134] width 37 height 16
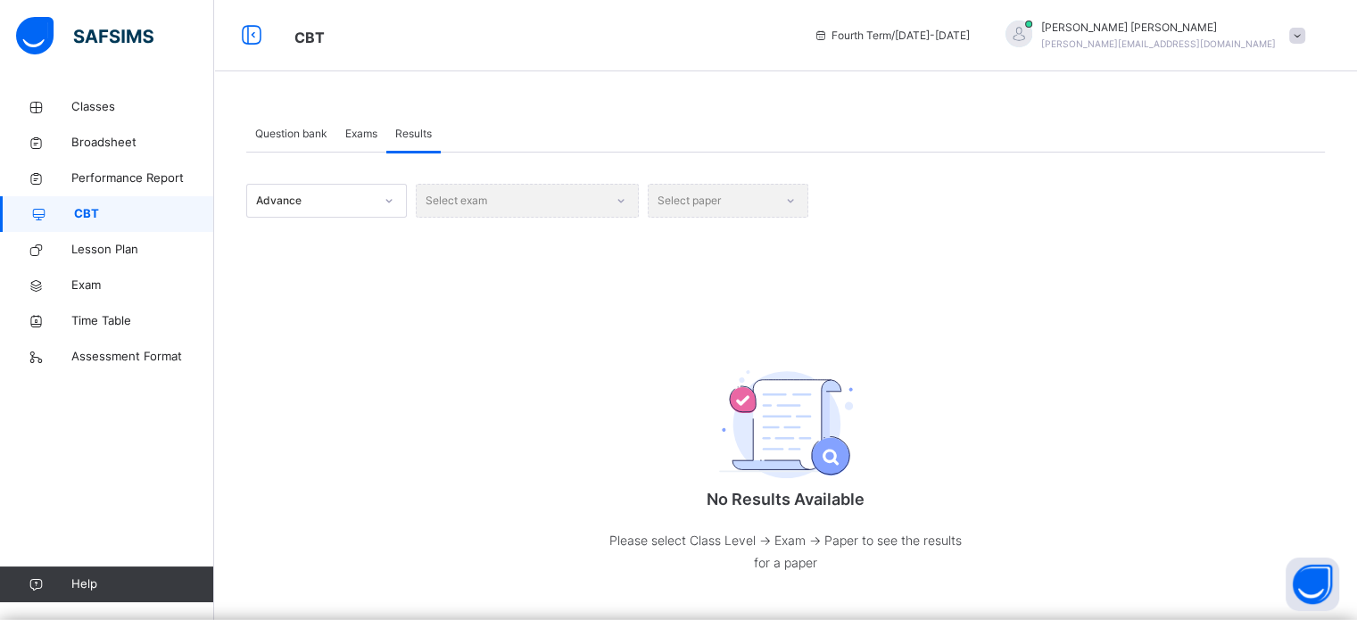
click at [293, 189] on div "Advance" at bounding box center [309, 201] width 125 height 28
click at [442, 199] on div "Select exam" at bounding box center [527, 201] width 223 height 34
click at [93, 142] on span "Broadsheet" at bounding box center [142, 143] width 143 height 18
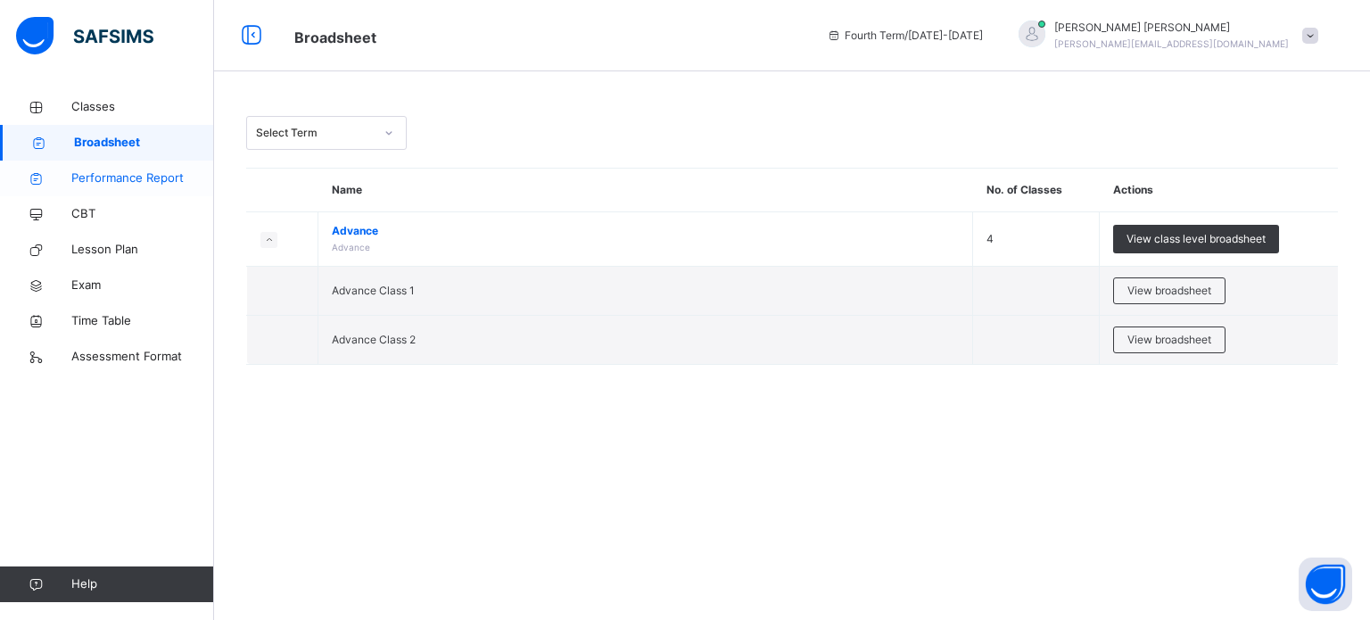
click at [112, 178] on span "Performance Report" at bounding box center [142, 179] width 143 height 18
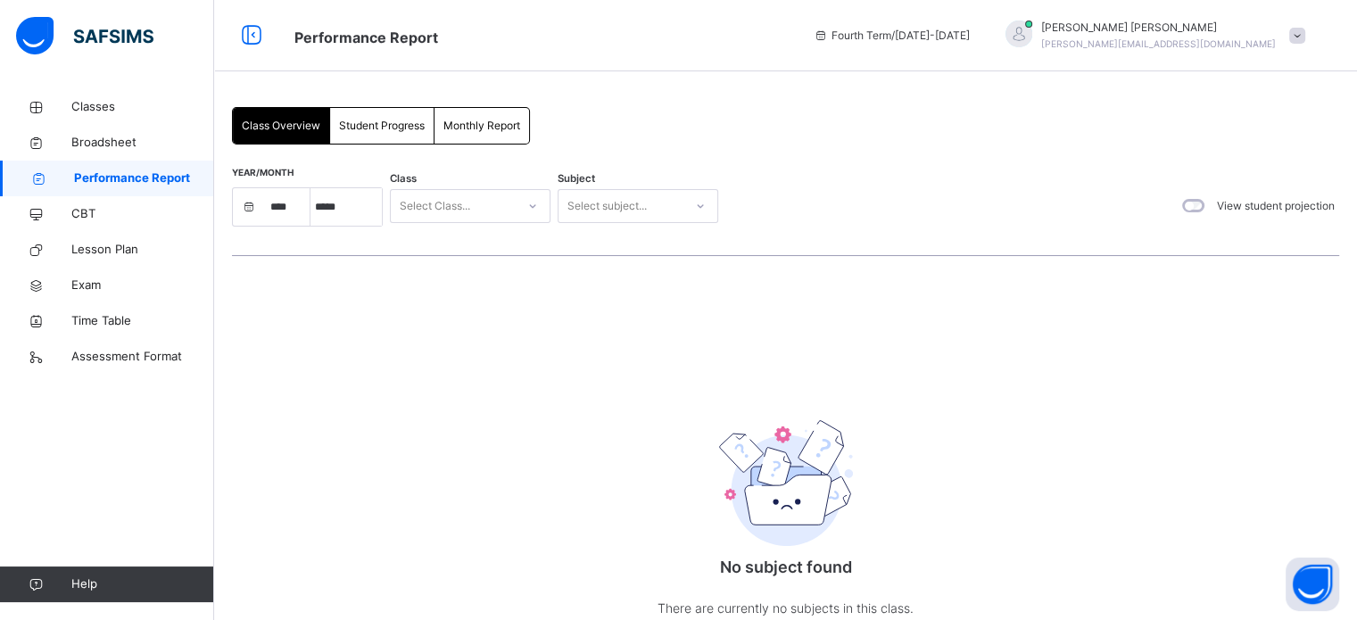
select select "****"
select select "*"
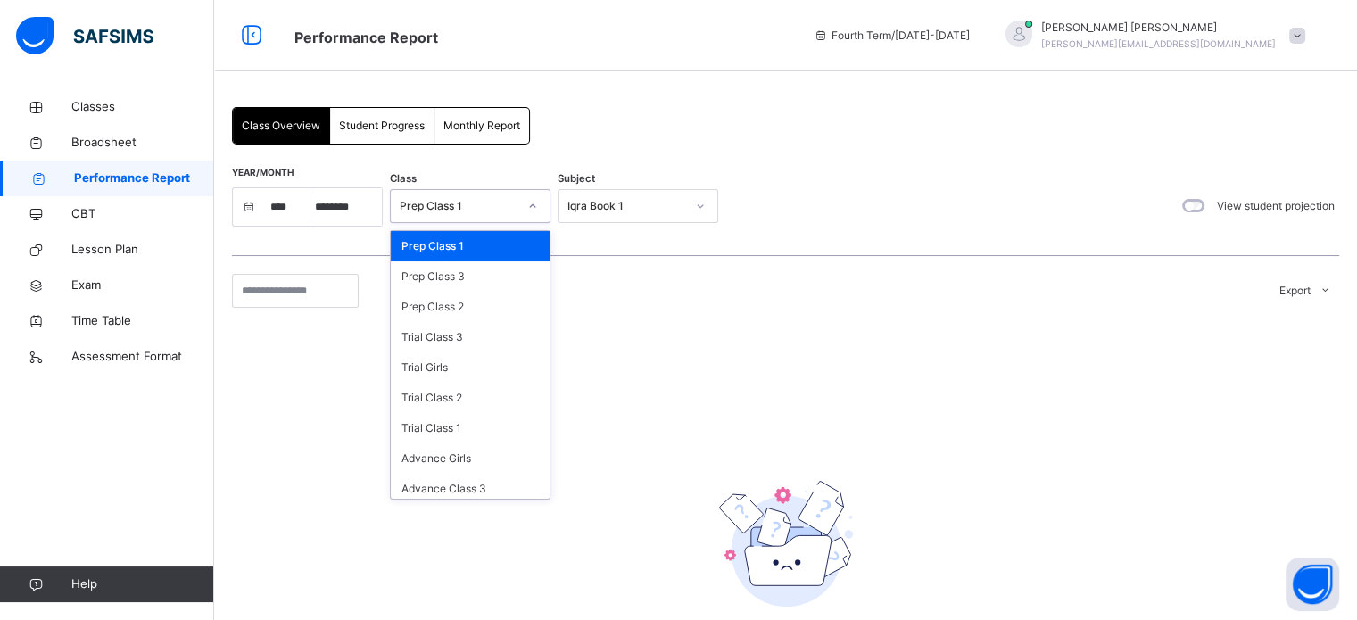
click at [453, 219] on div "Prep Class 1" at bounding box center [470, 206] width 161 height 34
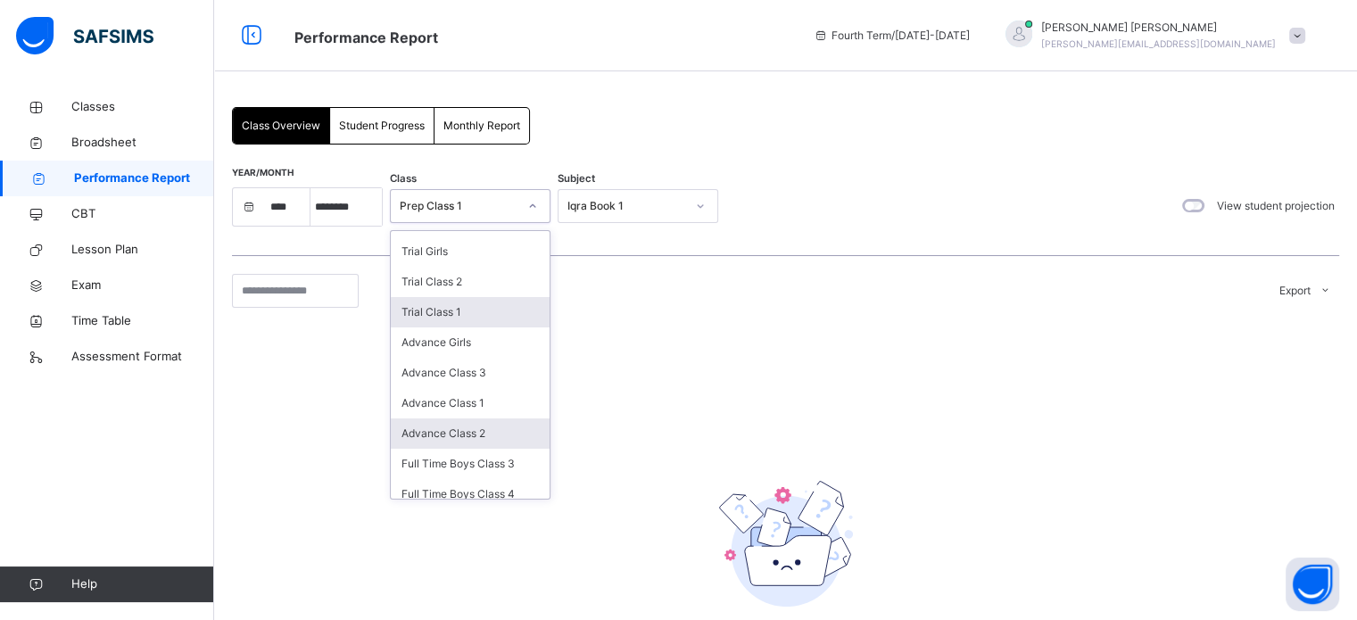
scroll to position [143, 0]
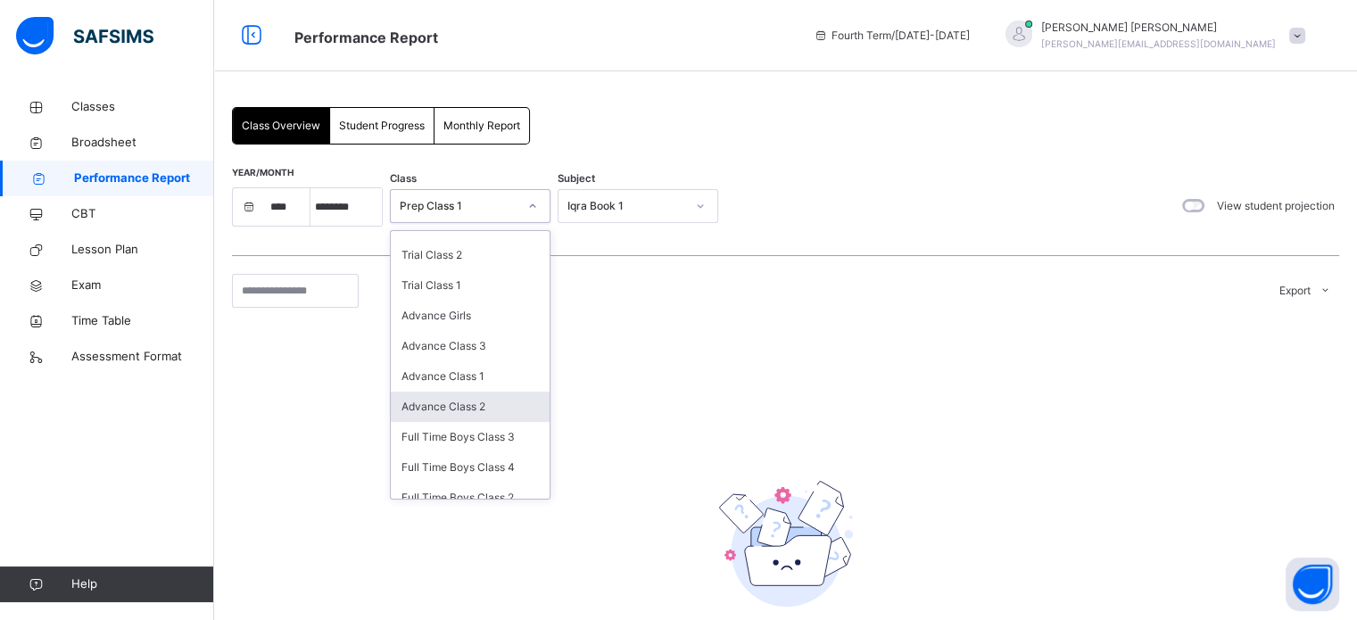
click at [444, 409] on div "Advance Class 2" at bounding box center [470, 407] width 159 height 30
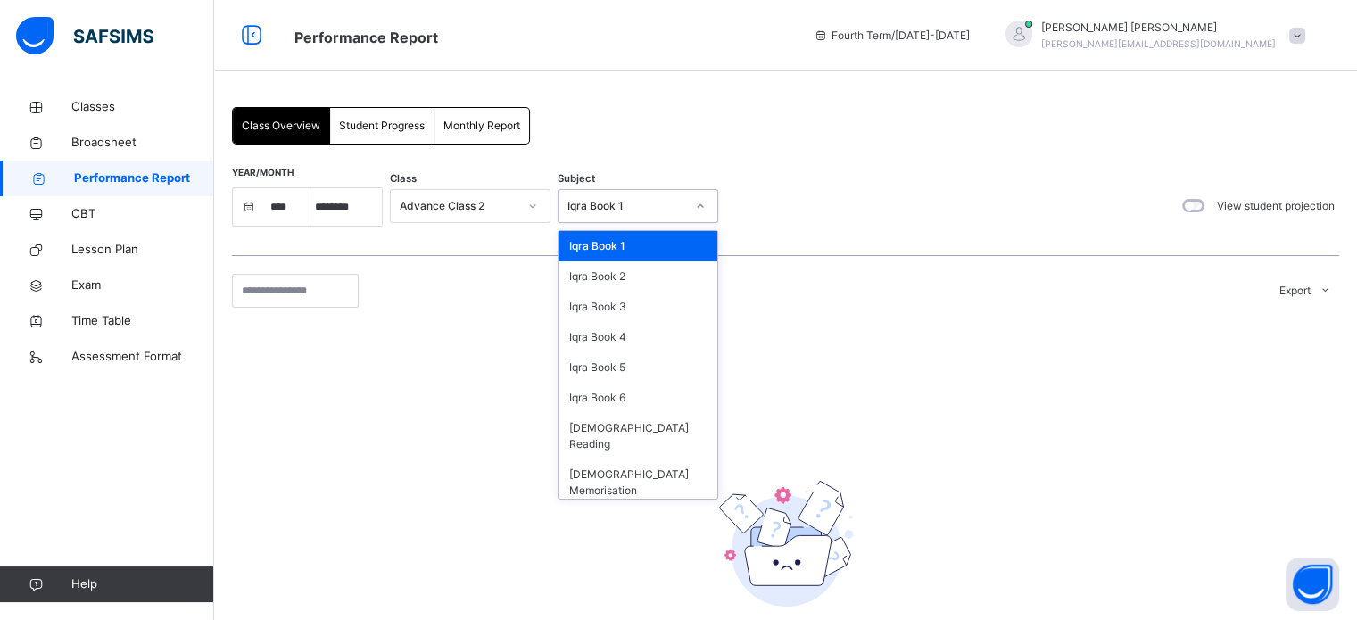
click at [657, 206] on div "Iqra Book 1" at bounding box center [626, 206] width 118 height 16
click at [621, 459] on div "[DEMOGRAPHIC_DATA] Memorisation" at bounding box center [637, 482] width 159 height 46
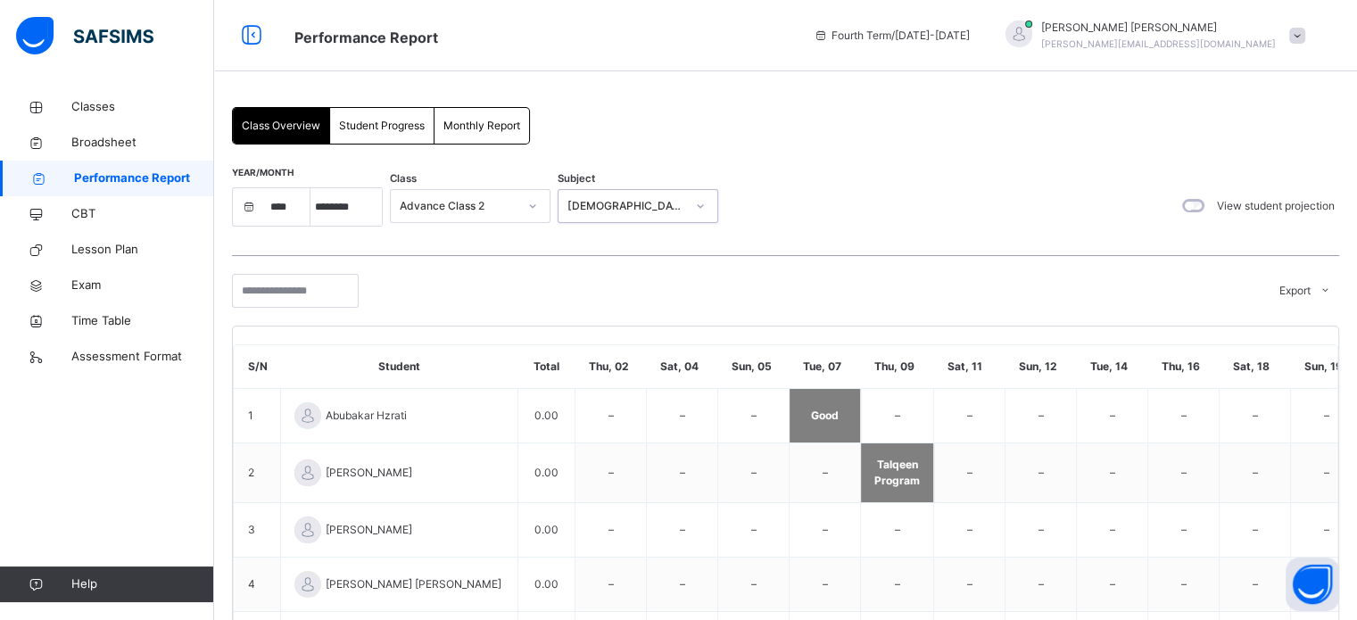
scroll to position [0, 0]
click at [373, 129] on span "Student Progress" at bounding box center [382, 126] width 86 height 16
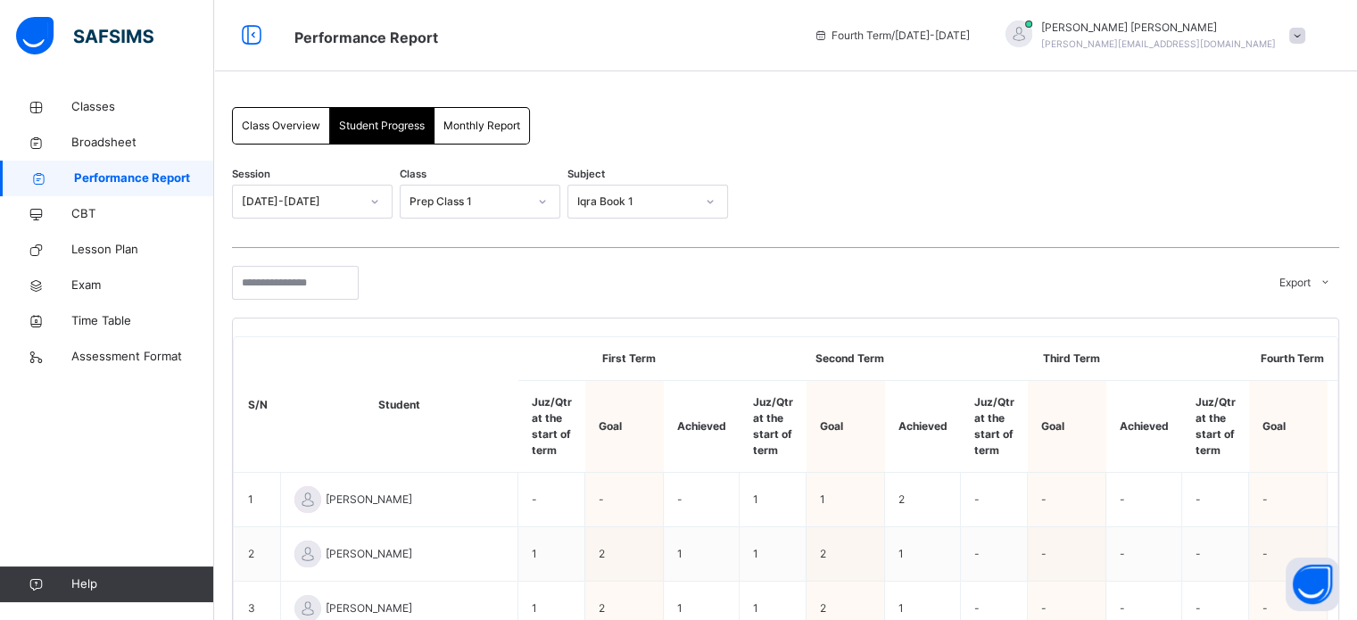
click at [478, 114] on div "Monthly Report" at bounding box center [481, 126] width 95 height 36
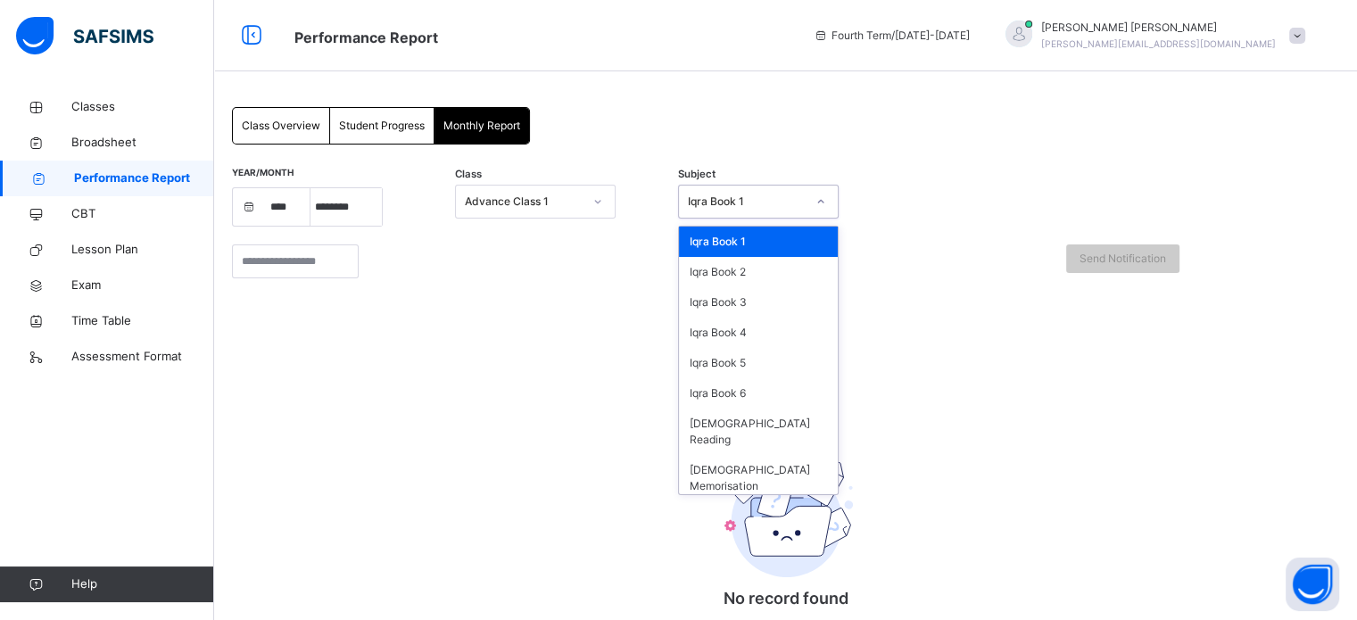
click at [697, 207] on div "Iqra Book 1" at bounding box center [747, 202] width 118 height 16
click at [741, 455] on div "[DEMOGRAPHIC_DATA] Memorisation" at bounding box center [758, 478] width 159 height 46
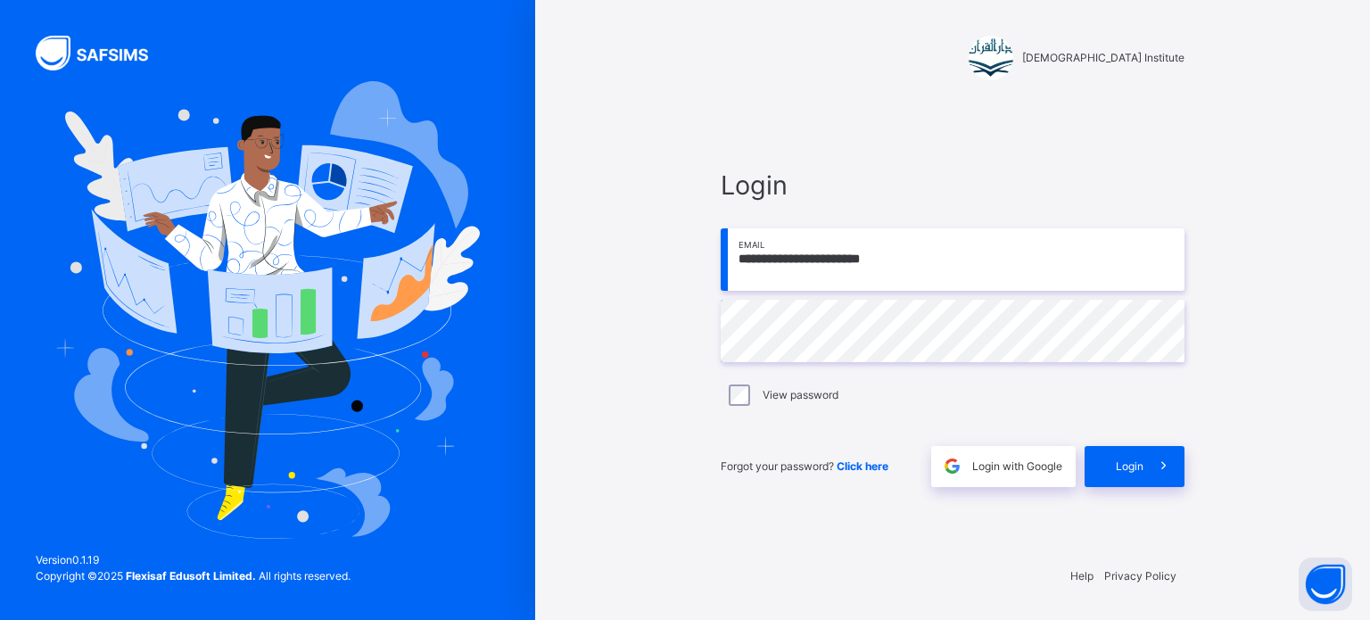
click at [1140, 508] on div "**********" at bounding box center [953, 327] width 500 height 448
click at [1148, 472] on span at bounding box center [1164, 466] width 41 height 41
